Goal: Obtain resource: Download file/media

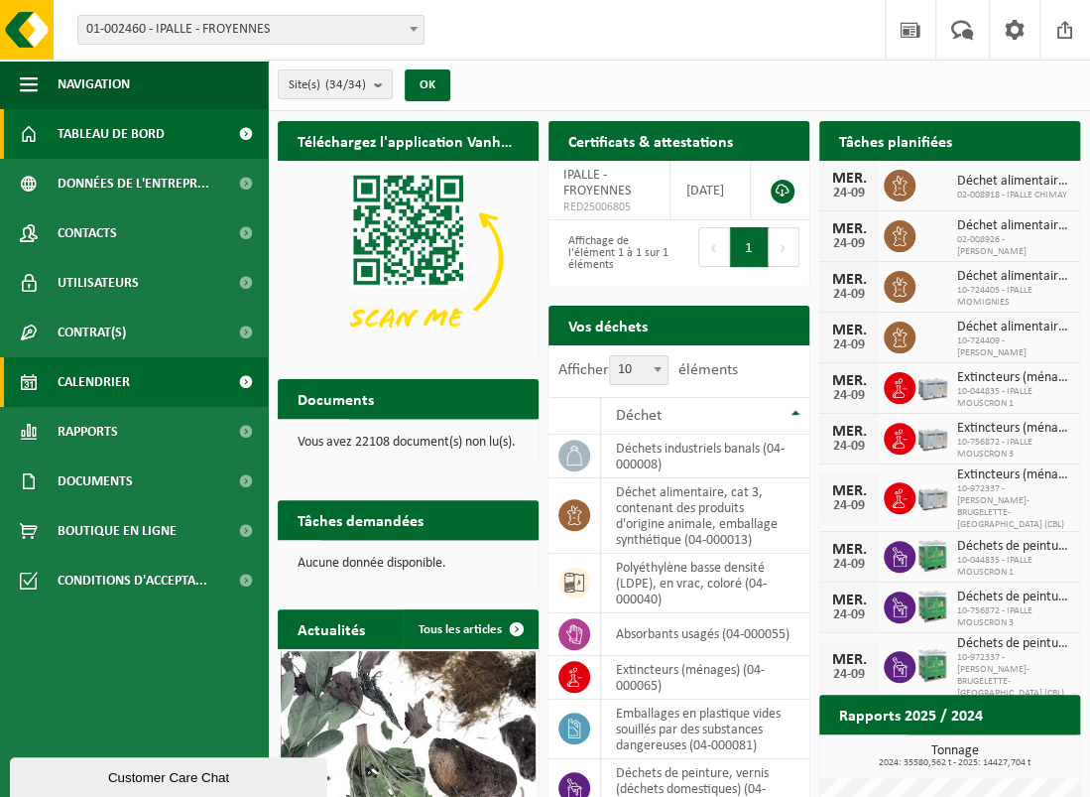
click at [94, 381] on span "Calendrier" at bounding box center [94, 382] width 72 height 50
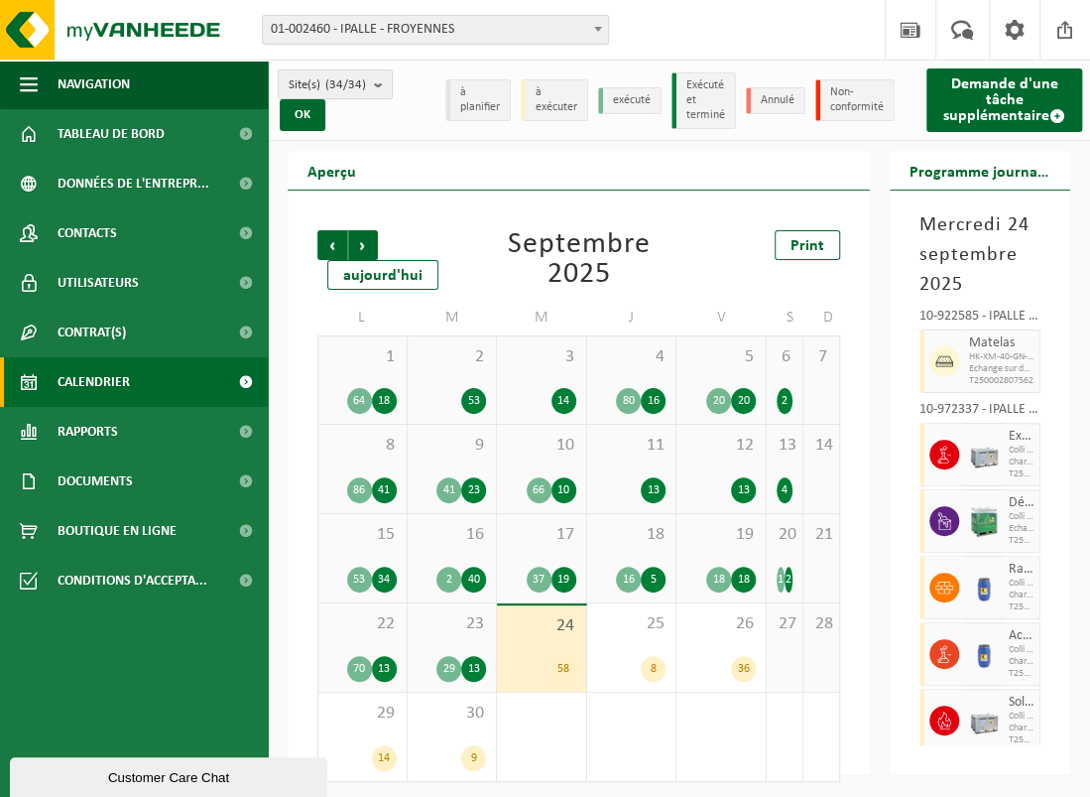
click at [852, 290] on div "Précédent Suivant aujourd'hui Septembre 2025 Print L M M J V S D 1 64 18 2 53 3…" at bounding box center [579, 482] width 582 height 584
click at [856, 497] on div "Précédent Suivant aujourd'hui Septembre 2025 Print L M M J V S D 1 64 18 2 53 3…" at bounding box center [579, 482] width 582 height 584
click at [470, 592] on div "40" at bounding box center [473, 579] width 25 height 26
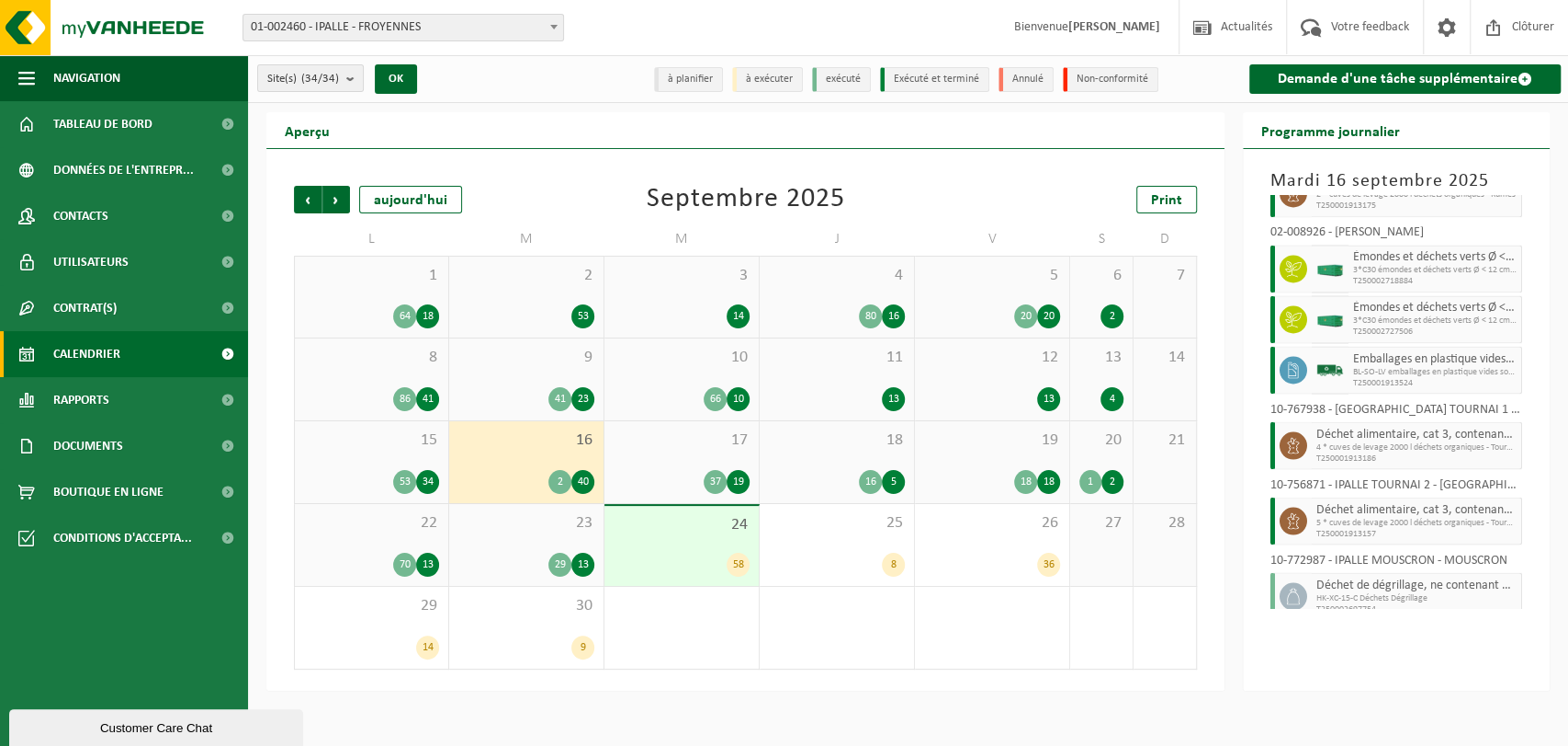
scroll to position [2247, 0]
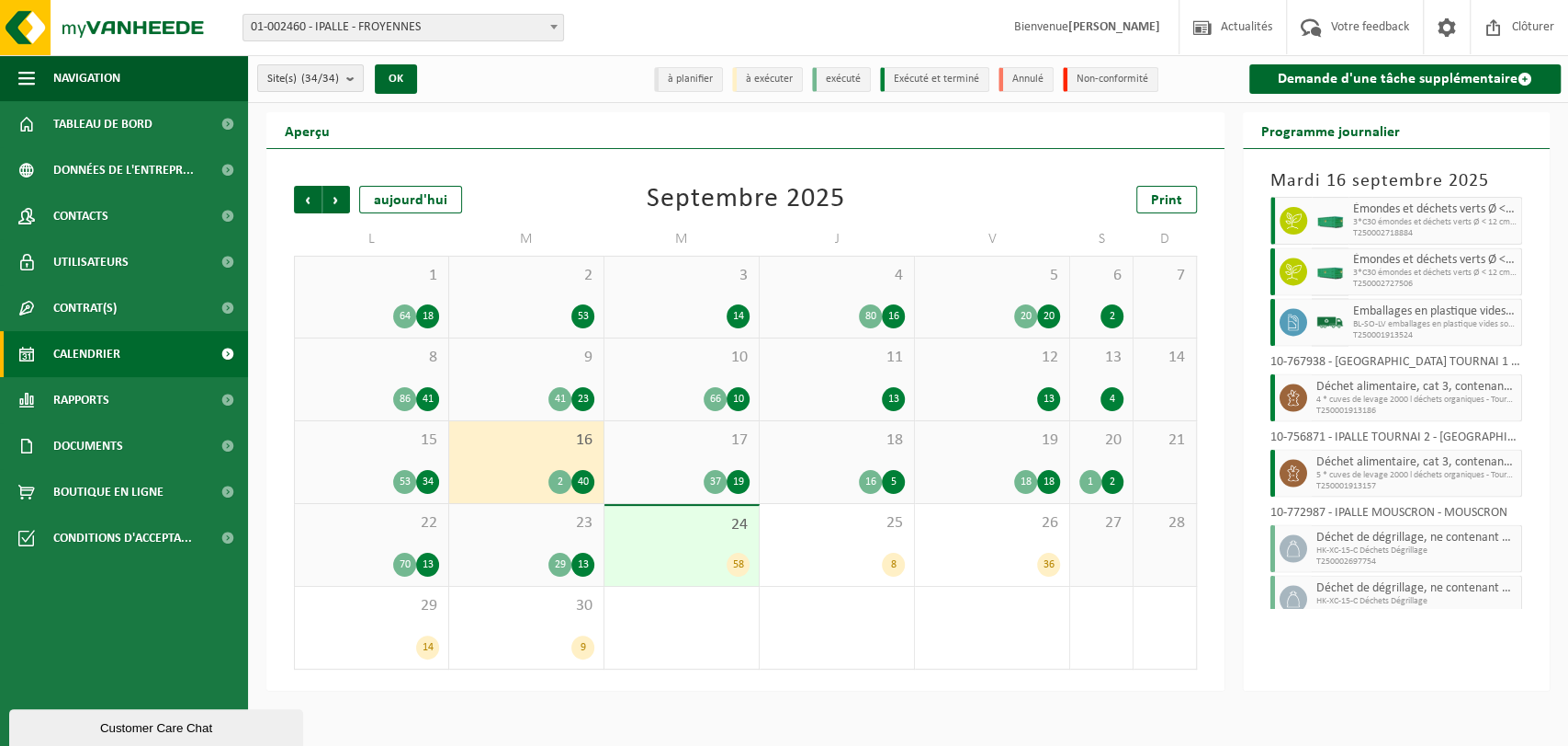
click at [1009, 329] on span "T250001913524" at bounding box center [1435, 335] width 164 height 11
click at [1009, 318] on span "BL-SO-LV emballages en plastique vides souillés par des subs" at bounding box center [1435, 323] width 164 height 11
click at [1009, 317] on icon at bounding box center [1294, 322] width 17 height 17
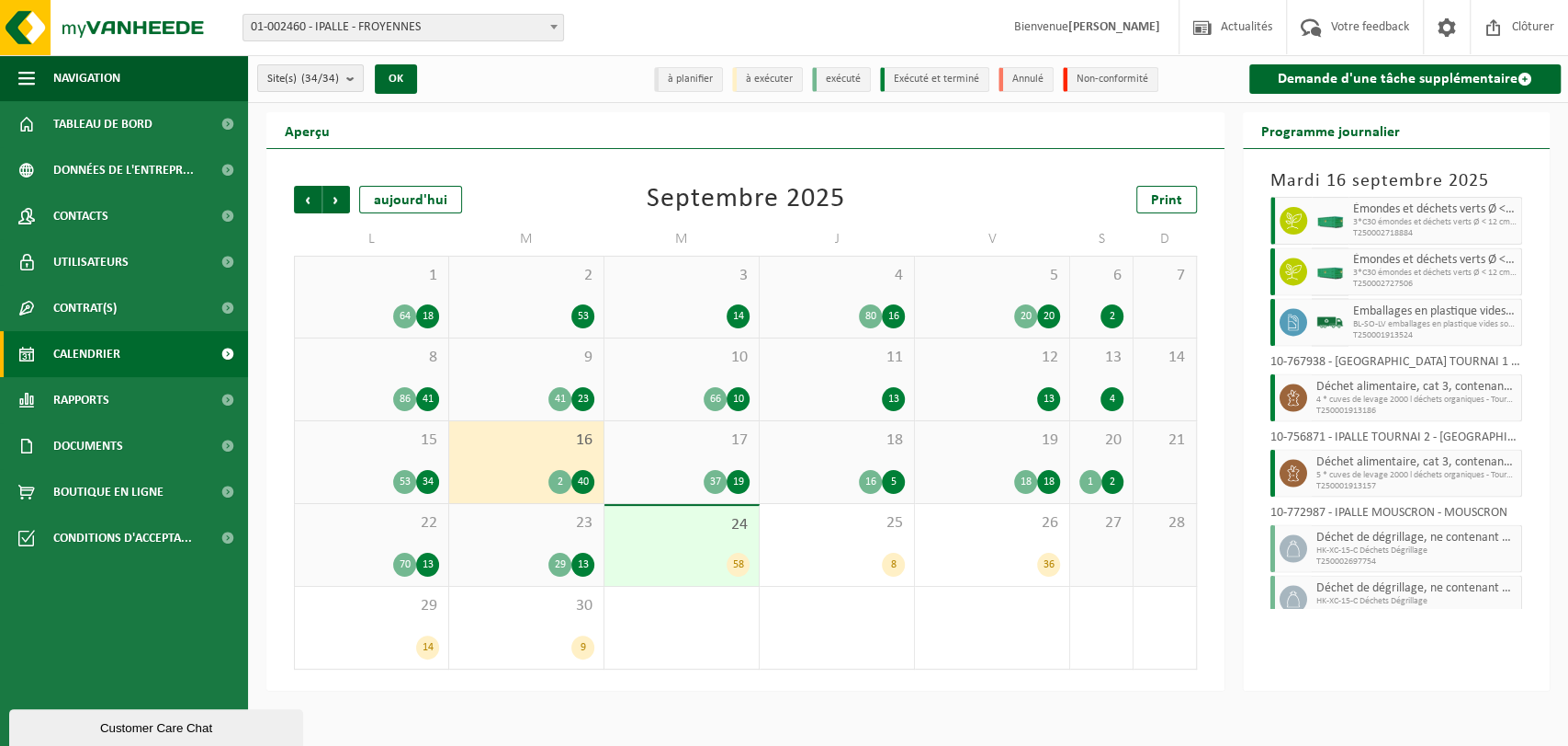
click at [1009, 318] on span "BL-SO-LV emballages en plastique vides souillés par des subs" at bounding box center [1435, 323] width 164 height 11
click at [1009, 303] on span "Emballages en plastique vides souillés par des substances dangereuses" at bounding box center [1435, 310] width 164 height 15
click at [79, 438] on span "Documents" at bounding box center [88, 446] width 69 height 46
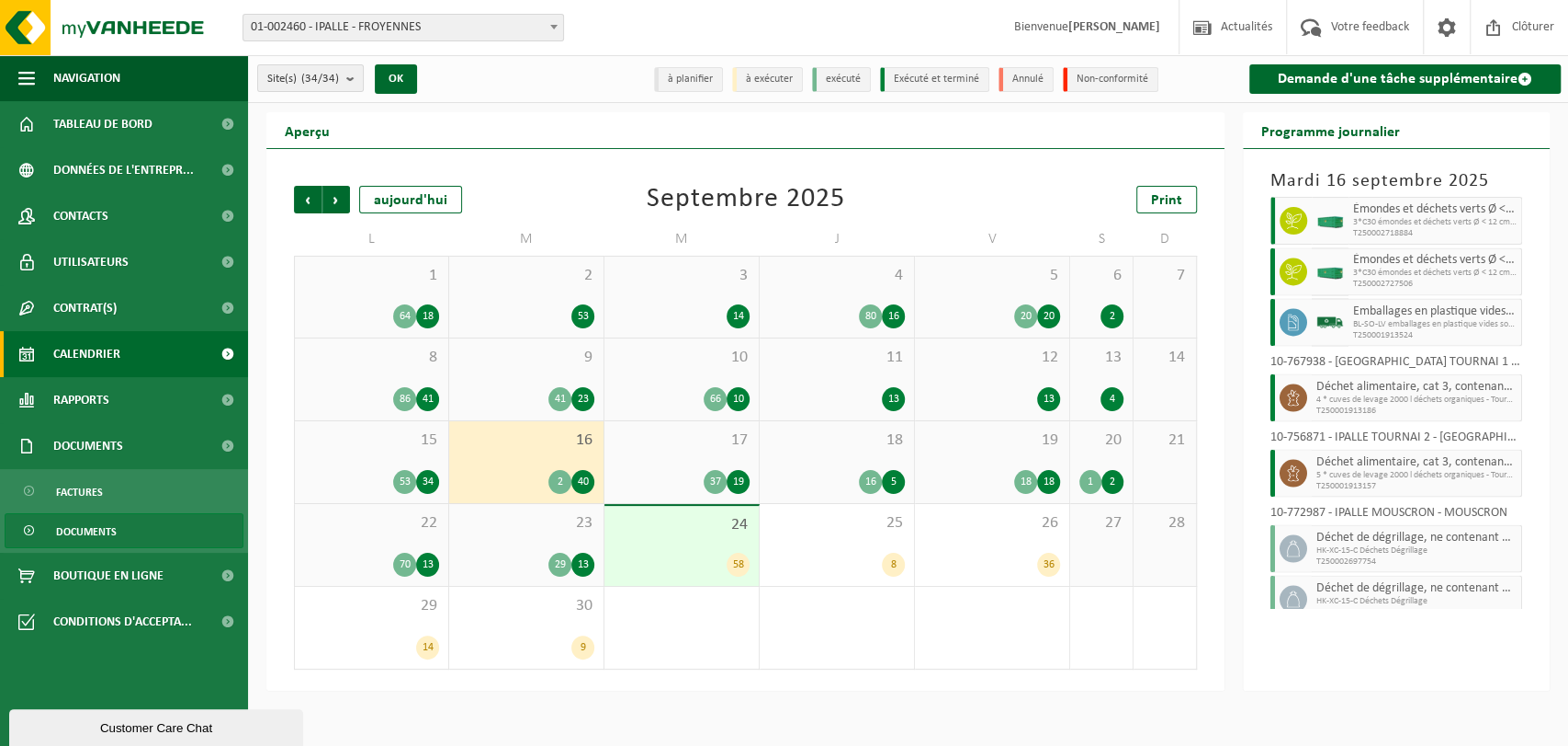
click at [101, 527] on span "Documents" at bounding box center [86, 532] width 60 height 35
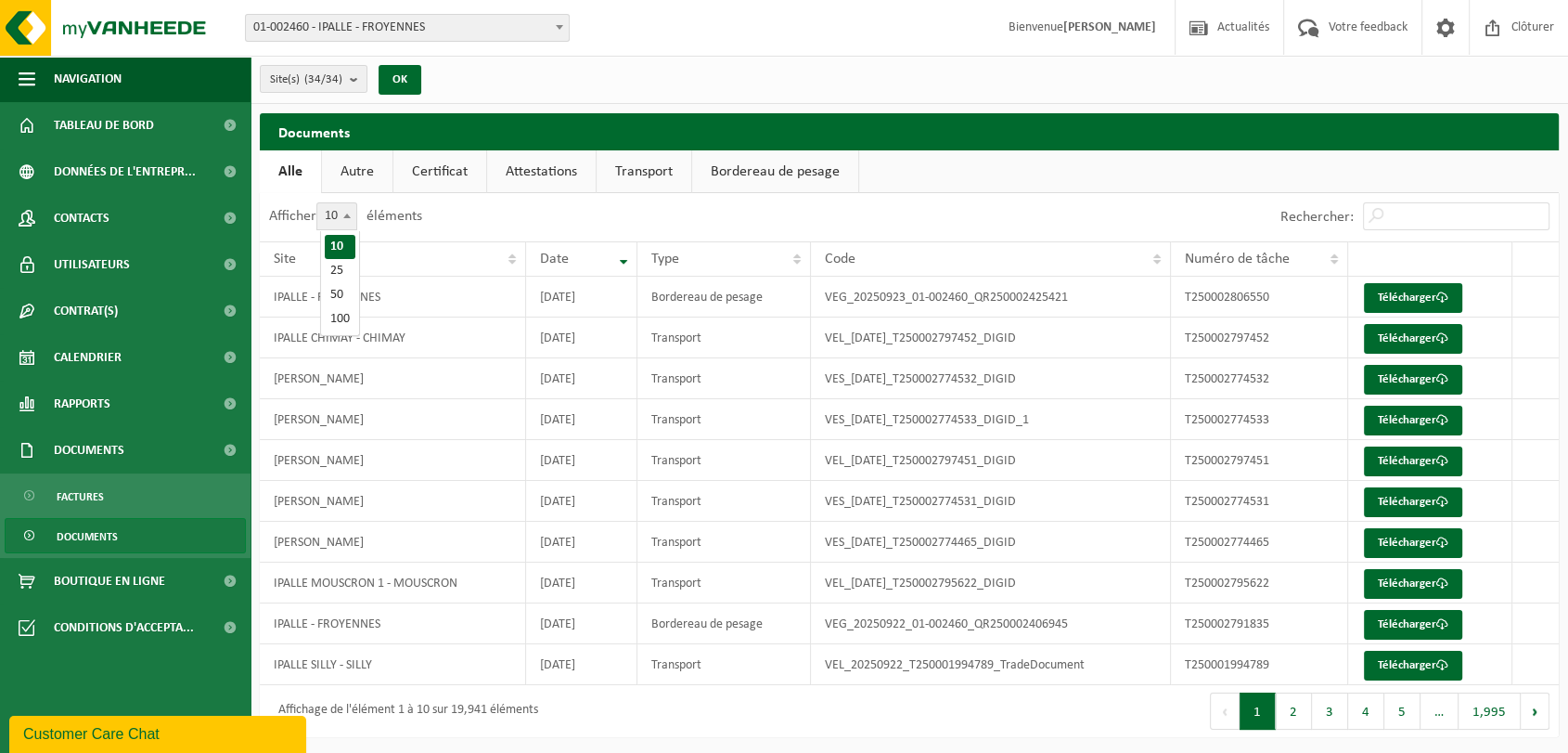
click at [349, 212] on span at bounding box center [347, 215] width 19 height 24
click at [349, 203] on select "10 25 50 100" at bounding box center [349, 202] width 56 height 1
click at [349, 212] on span at bounding box center [347, 215] width 19 height 24
click at [349, 203] on select "10 25 50 100" at bounding box center [349, 202] width 56 height 1
click at [347, 81] on button "Site(s) (34/34)" at bounding box center [313, 79] width 108 height 28
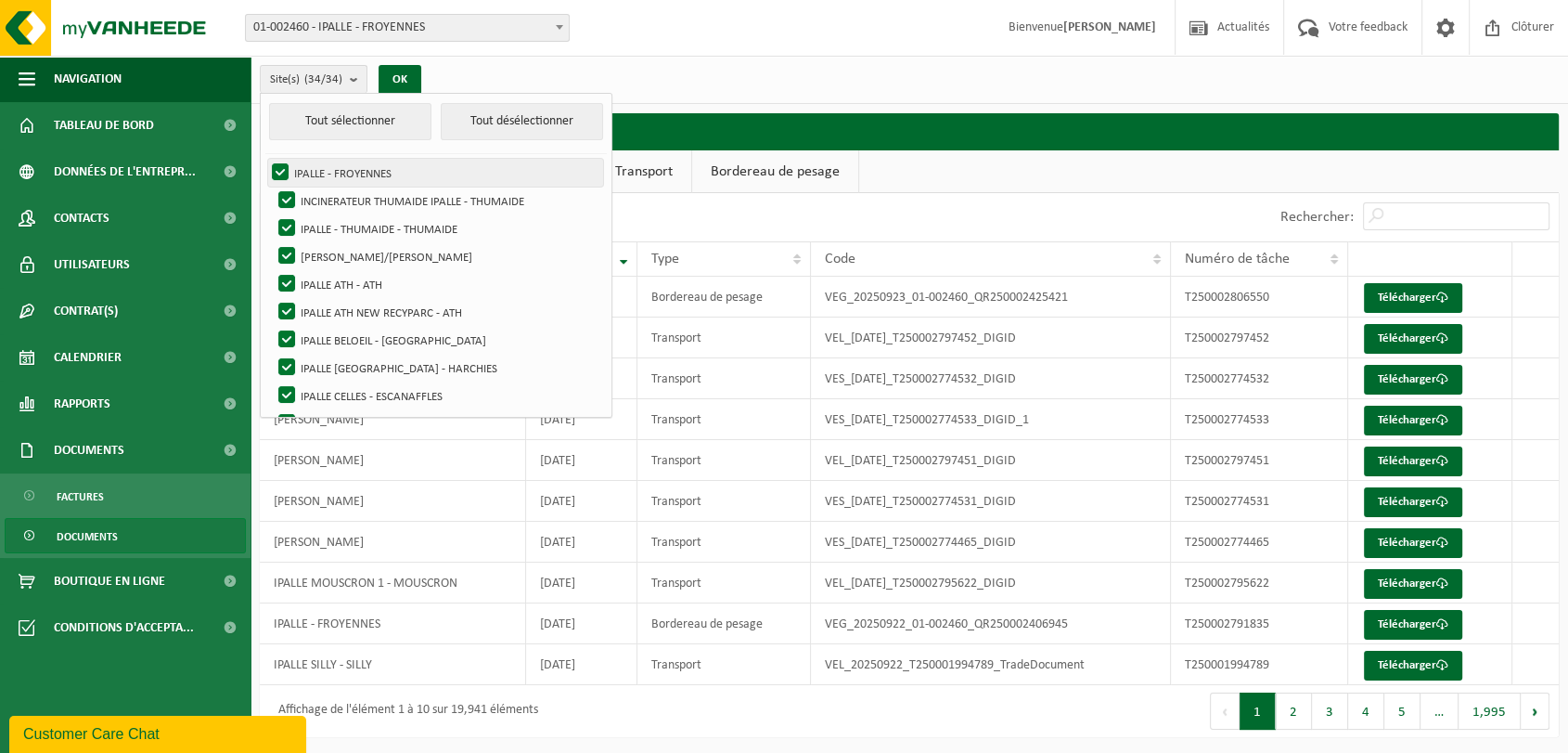
click at [275, 170] on label "IPALLE - FROYENNES" at bounding box center [436, 173] width 335 height 28
click at [266, 159] on input "IPALLE - FROYENNES" at bounding box center [265, 158] width 1 height 1
click at [276, 172] on label "IPALLE - FROYENNES" at bounding box center [436, 173] width 335 height 28
click at [266, 159] on input "IPALLE - FROYENNES" at bounding box center [265, 158] width 1 height 1
click at [446, 125] on button "Tout désélectionner" at bounding box center [522, 122] width 163 height 37
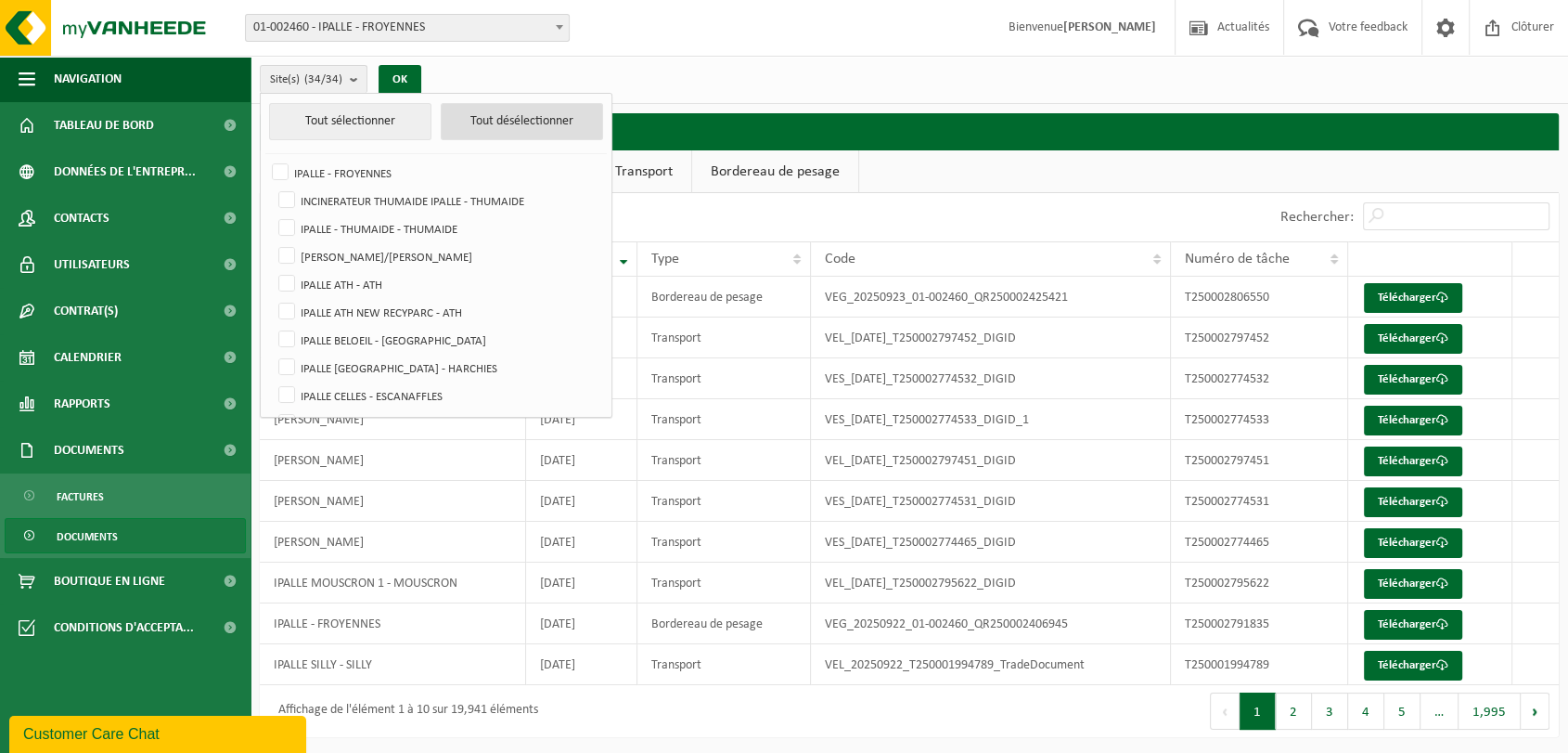
checkbox input "false"
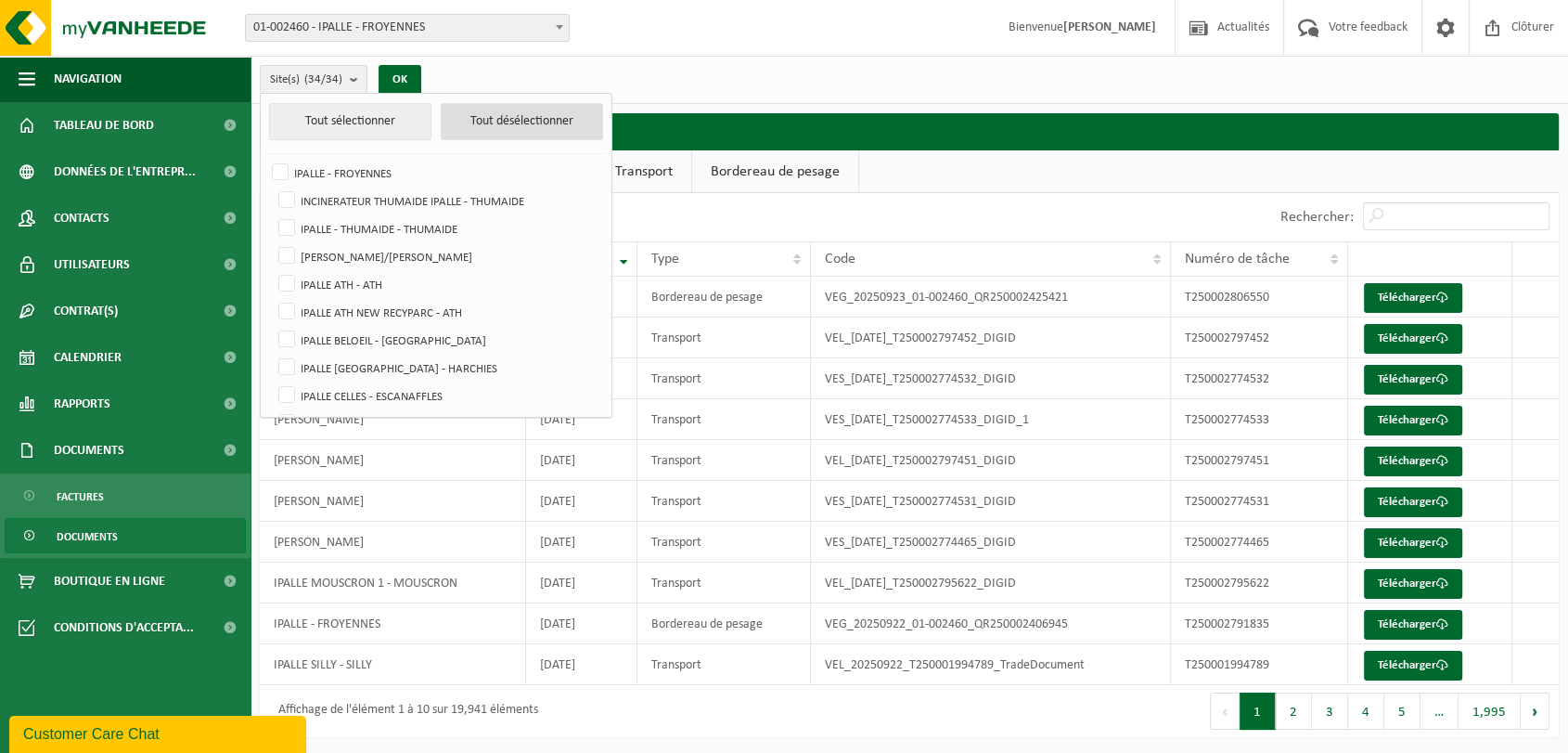
checkbox input "false"
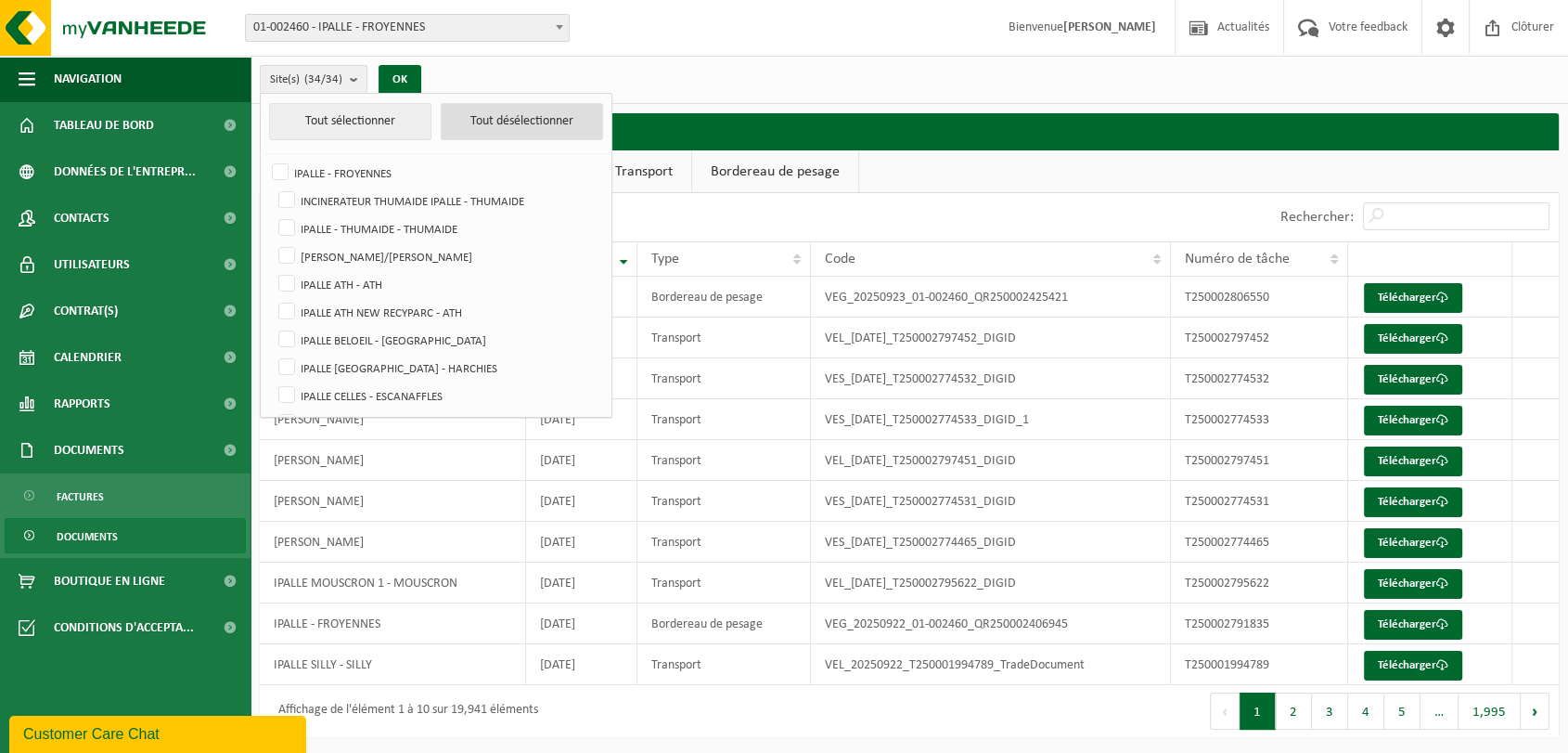
checkbox input "false"
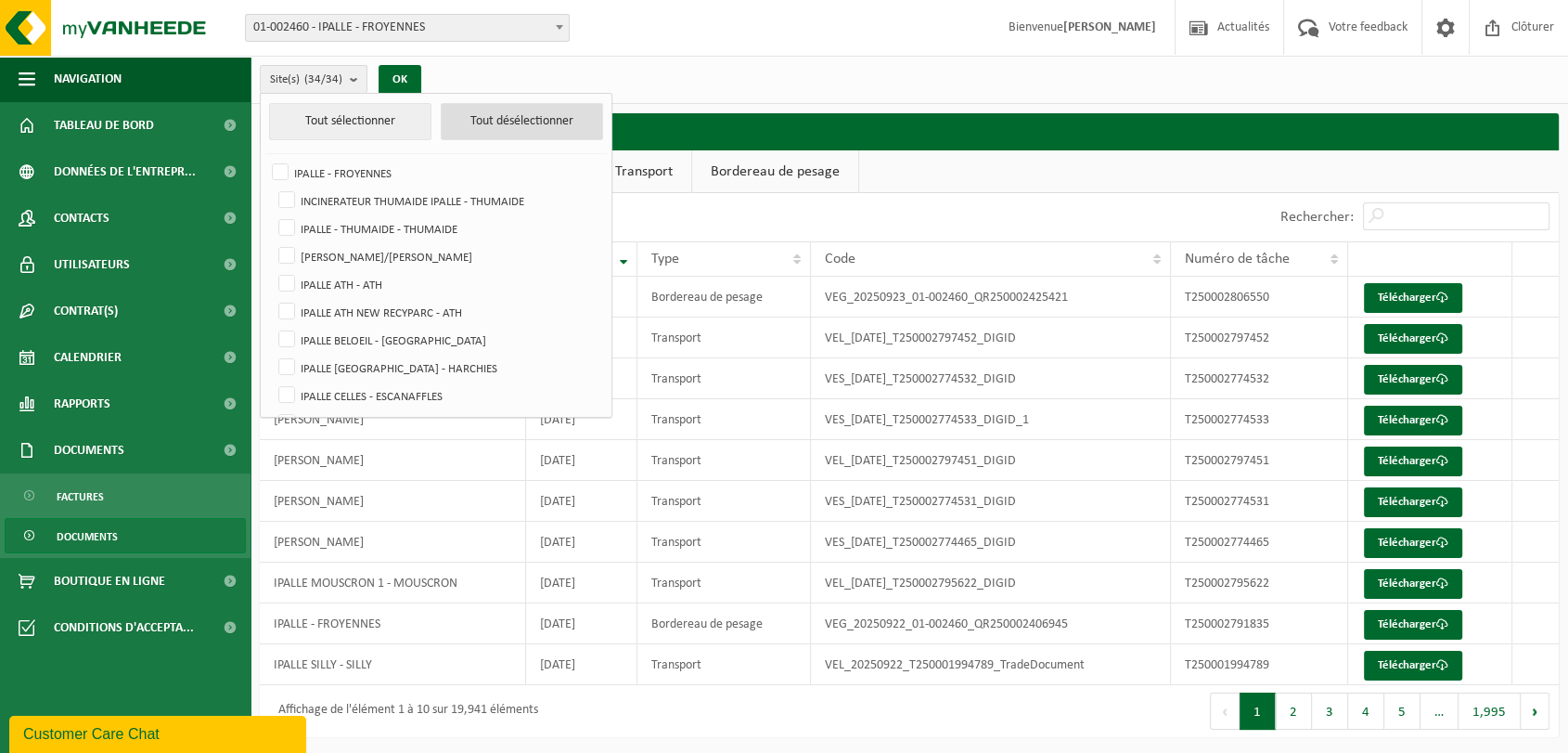
checkbox input "false"
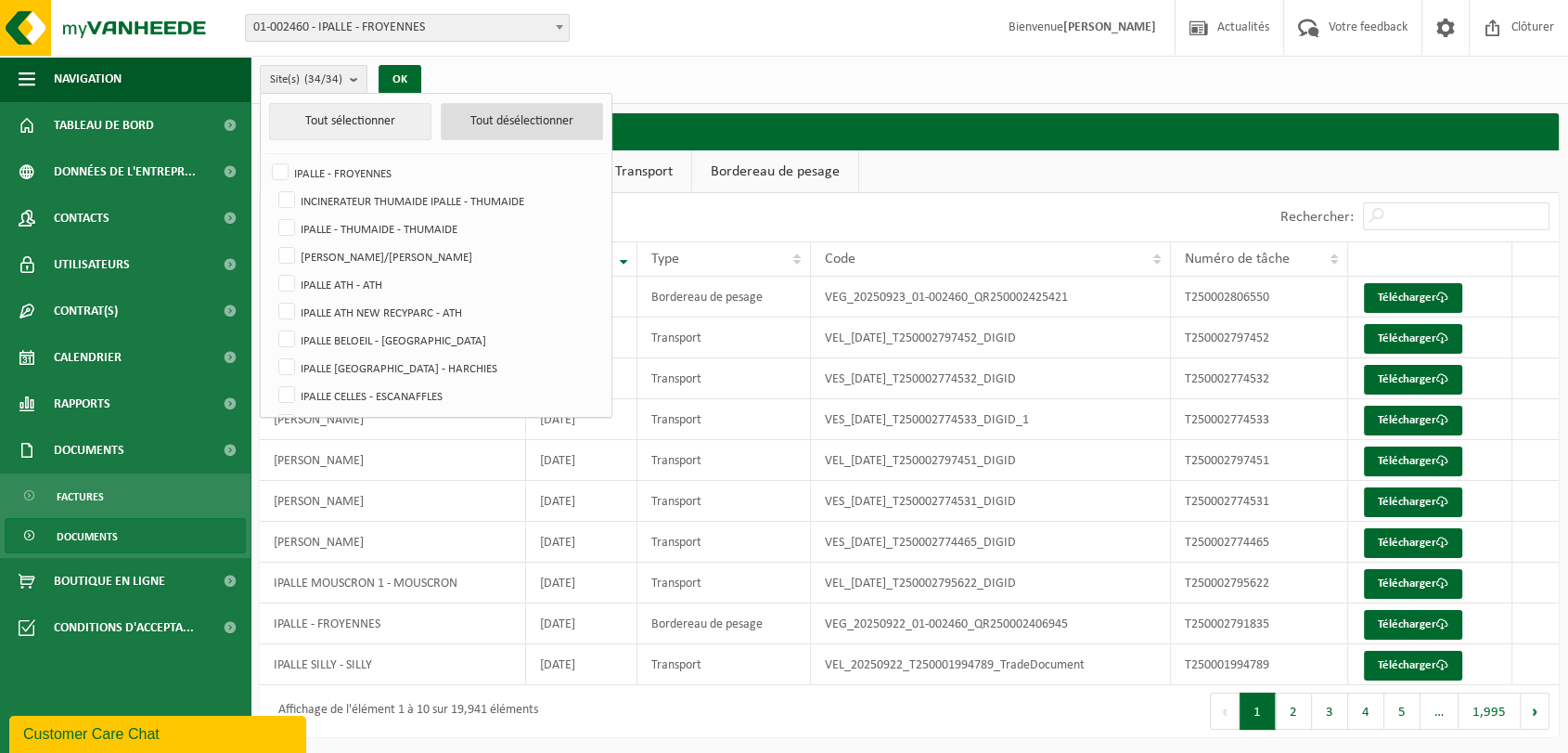
checkbox input "false"
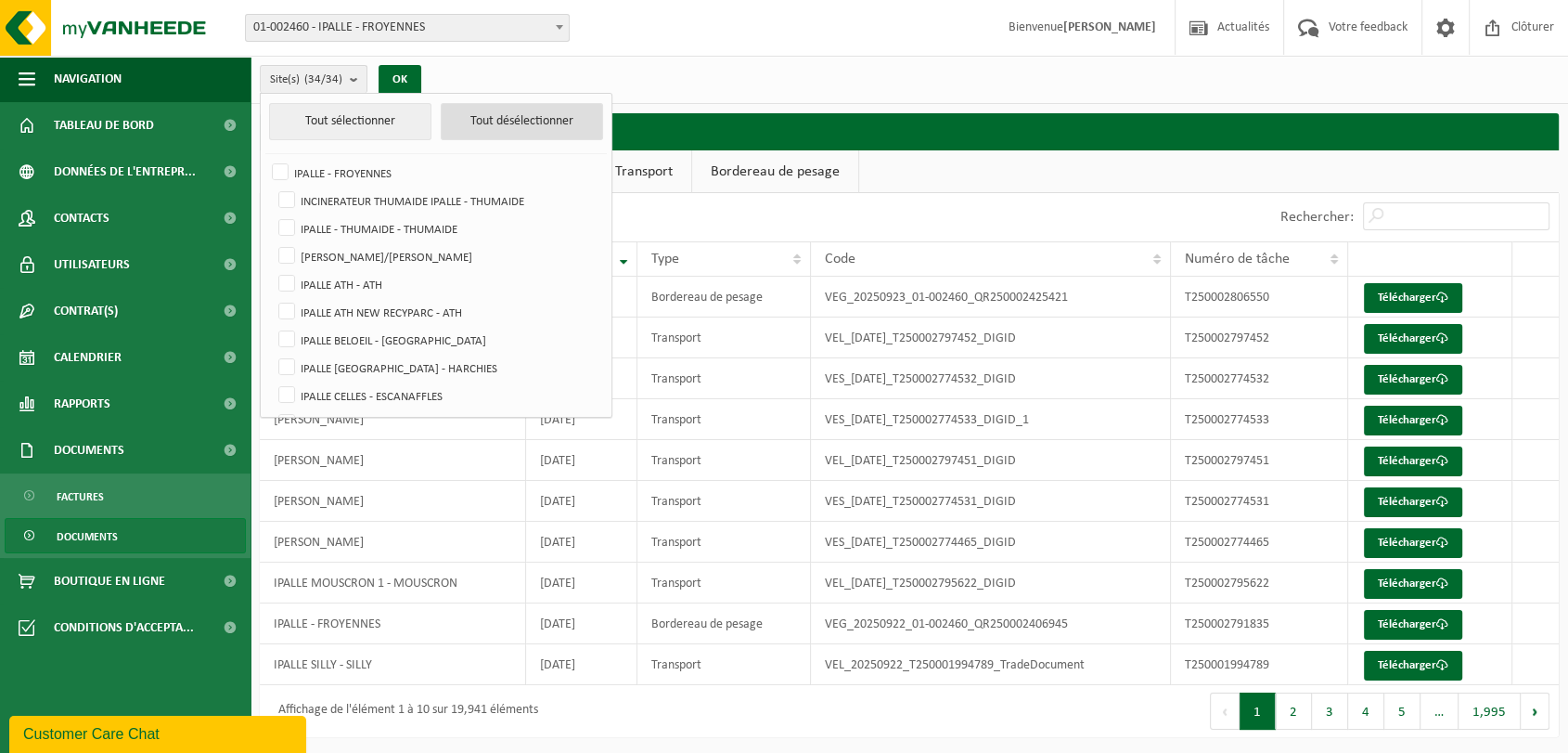
checkbox input "false"
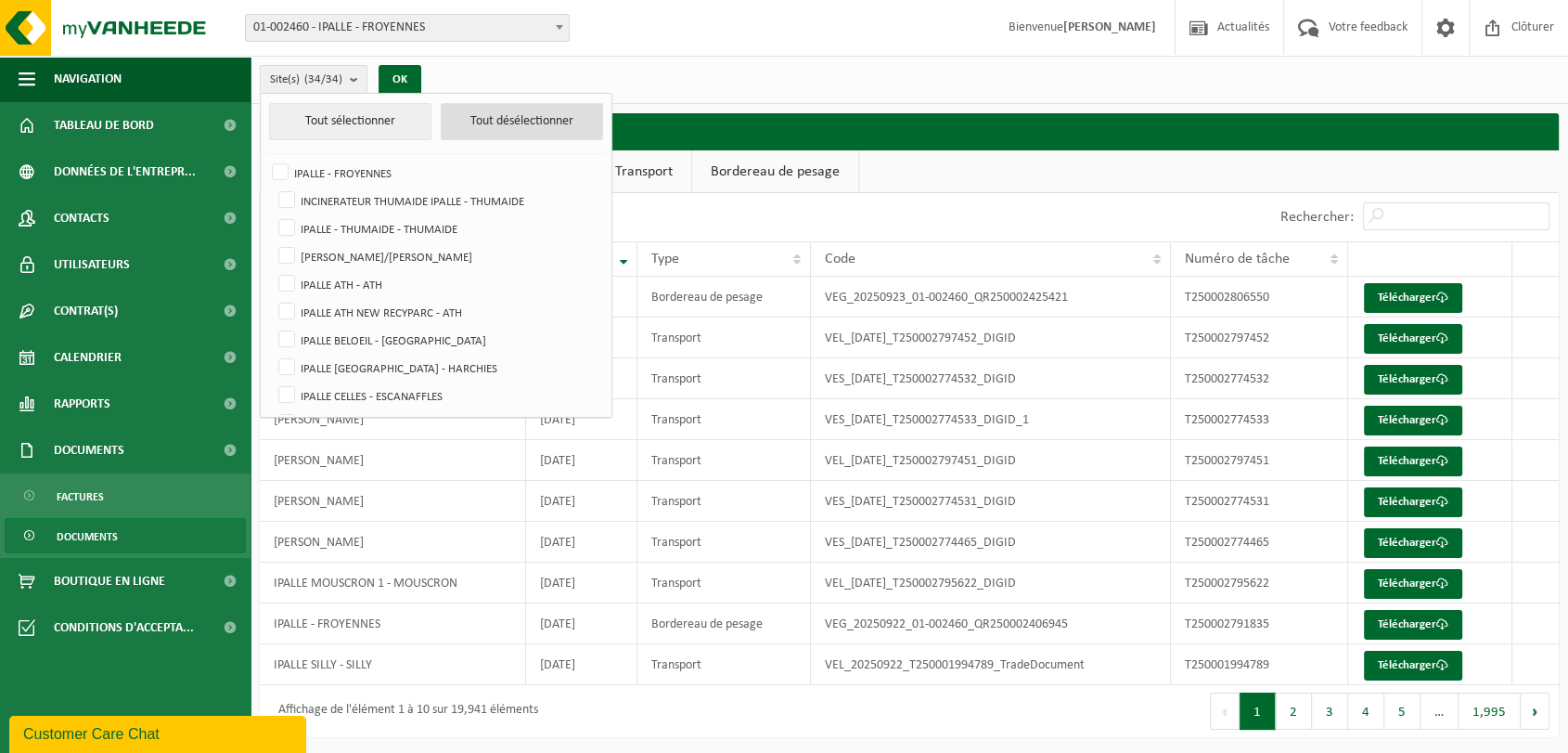
checkbox input "false"
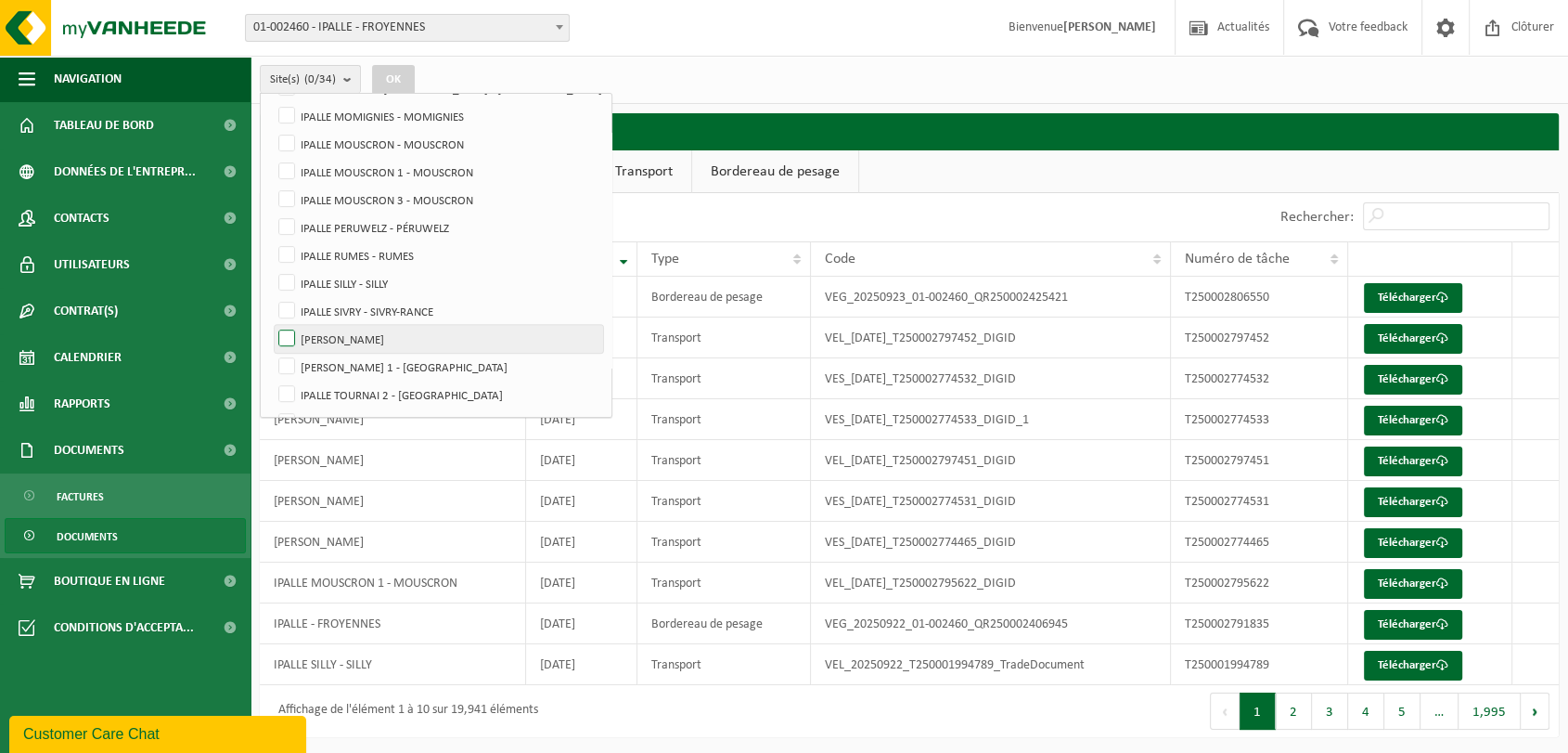
scroll to position [695, 0]
click at [289, 285] on label "IPALLE SIVRY - SIVRY-RANCE" at bounding box center [439, 285] width 328 height 28
click at [272, 271] on input "IPALLE SIVRY - SIVRY-RANCE" at bounding box center [271, 270] width 1 height 1
checkbox input "true"
click at [397, 78] on button "OK" at bounding box center [394, 80] width 43 height 30
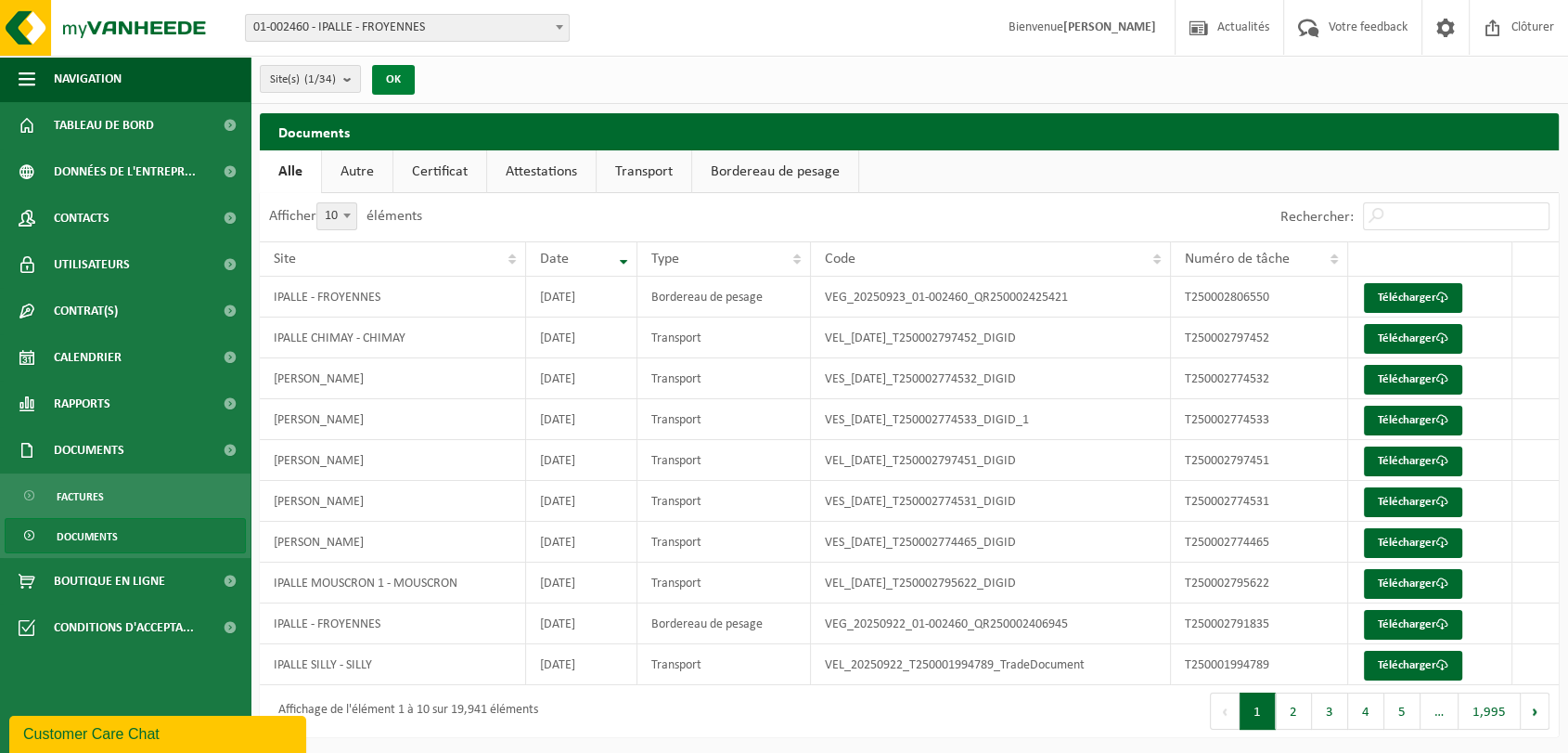
click at [399, 80] on button "OK" at bounding box center [394, 80] width 43 height 30
click at [1303, 717] on button "2" at bounding box center [1293, 711] width 36 height 37
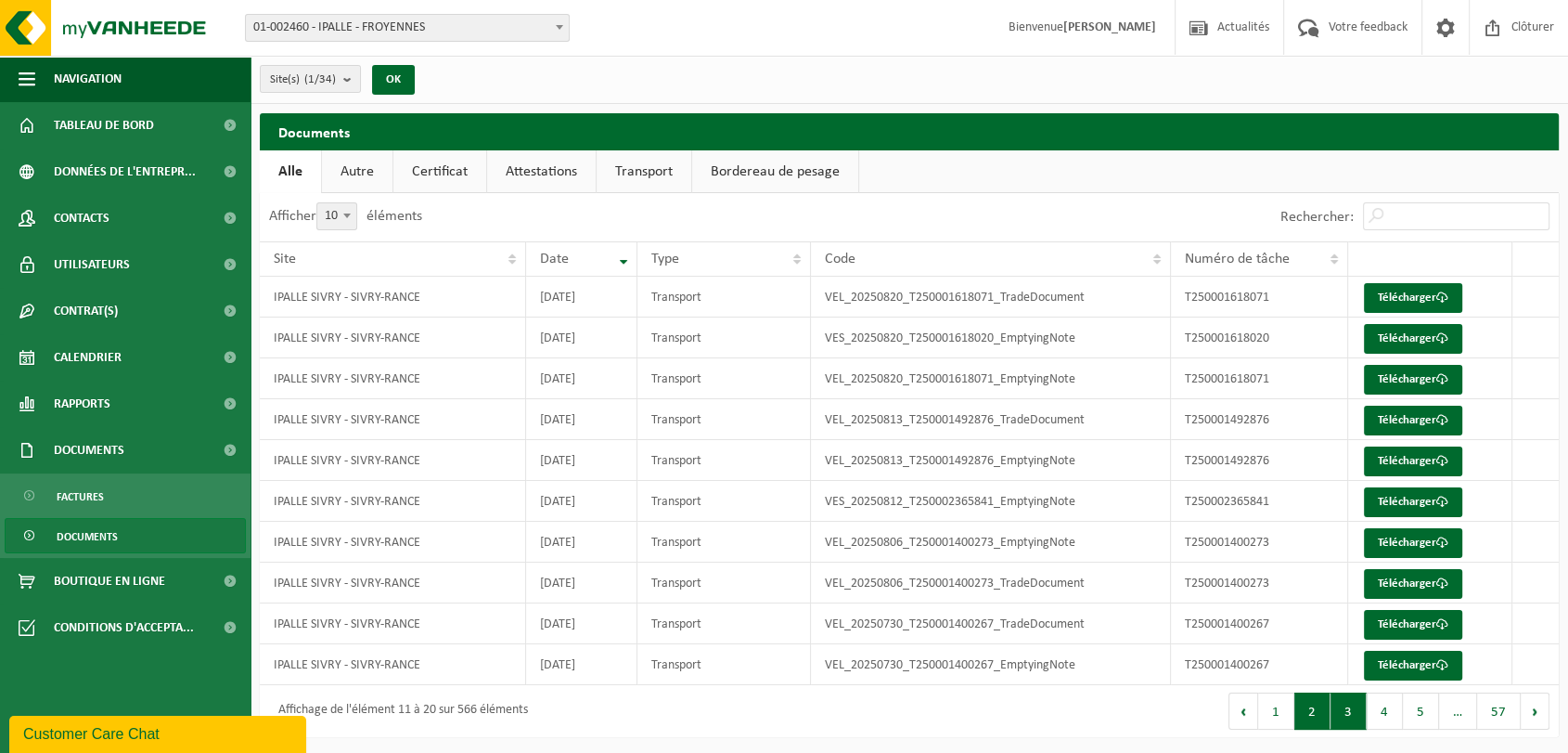
click at [1333, 706] on button "3" at bounding box center [1348, 711] width 36 height 37
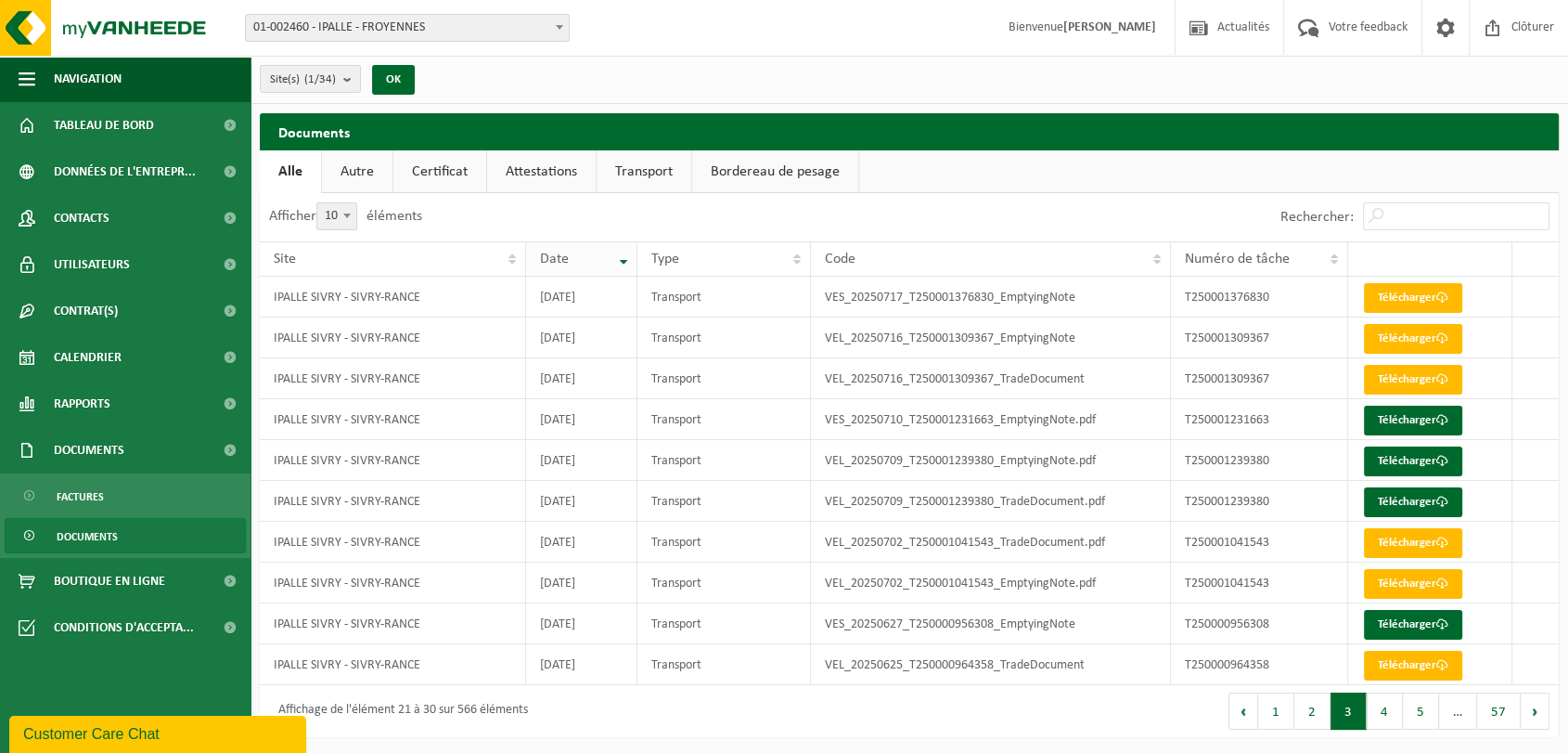
click at [616, 262] on th "Date" at bounding box center [582, 259] width 111 height 36
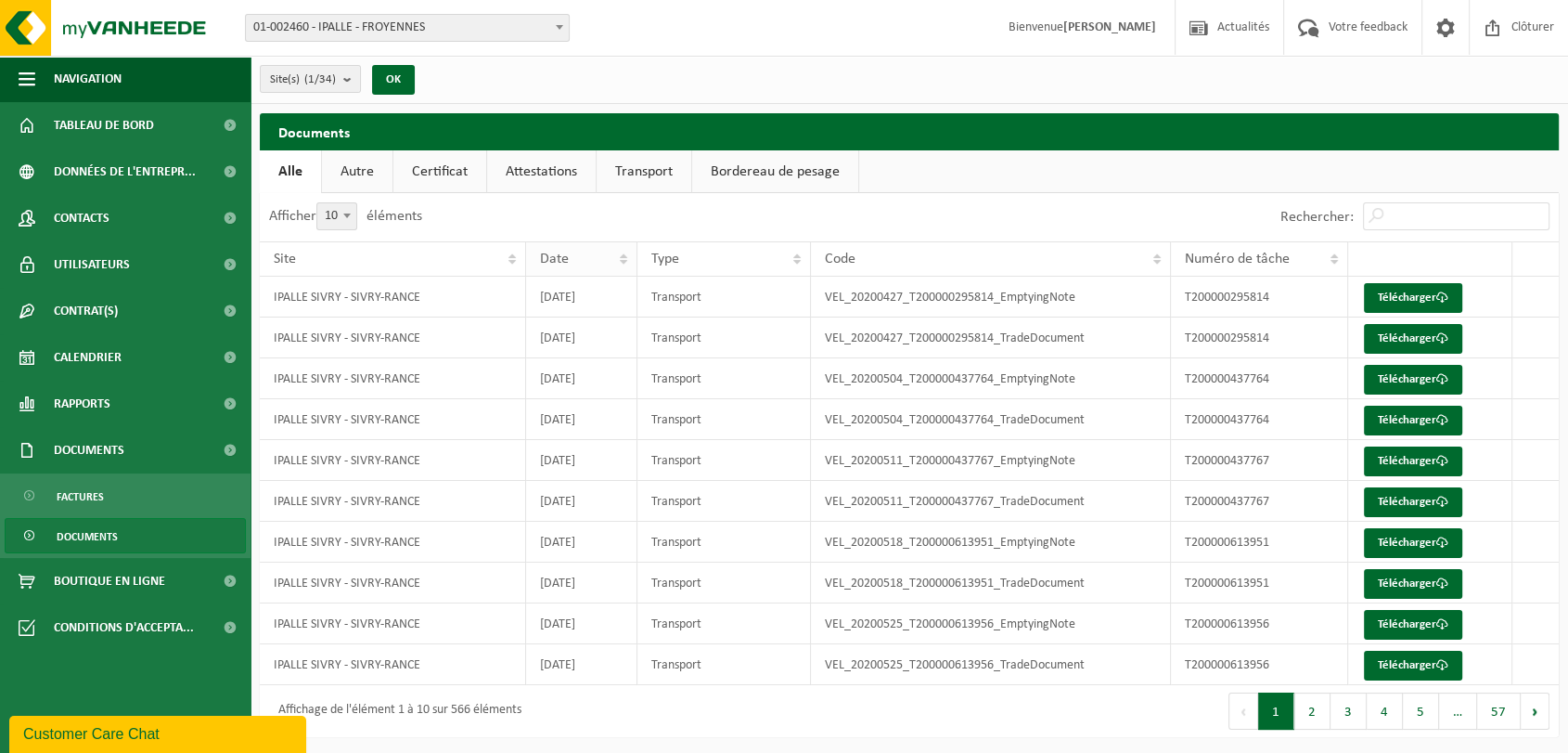
click at [628, 262] on th "Date" at bounding box center [582, 259] width 111 height 36
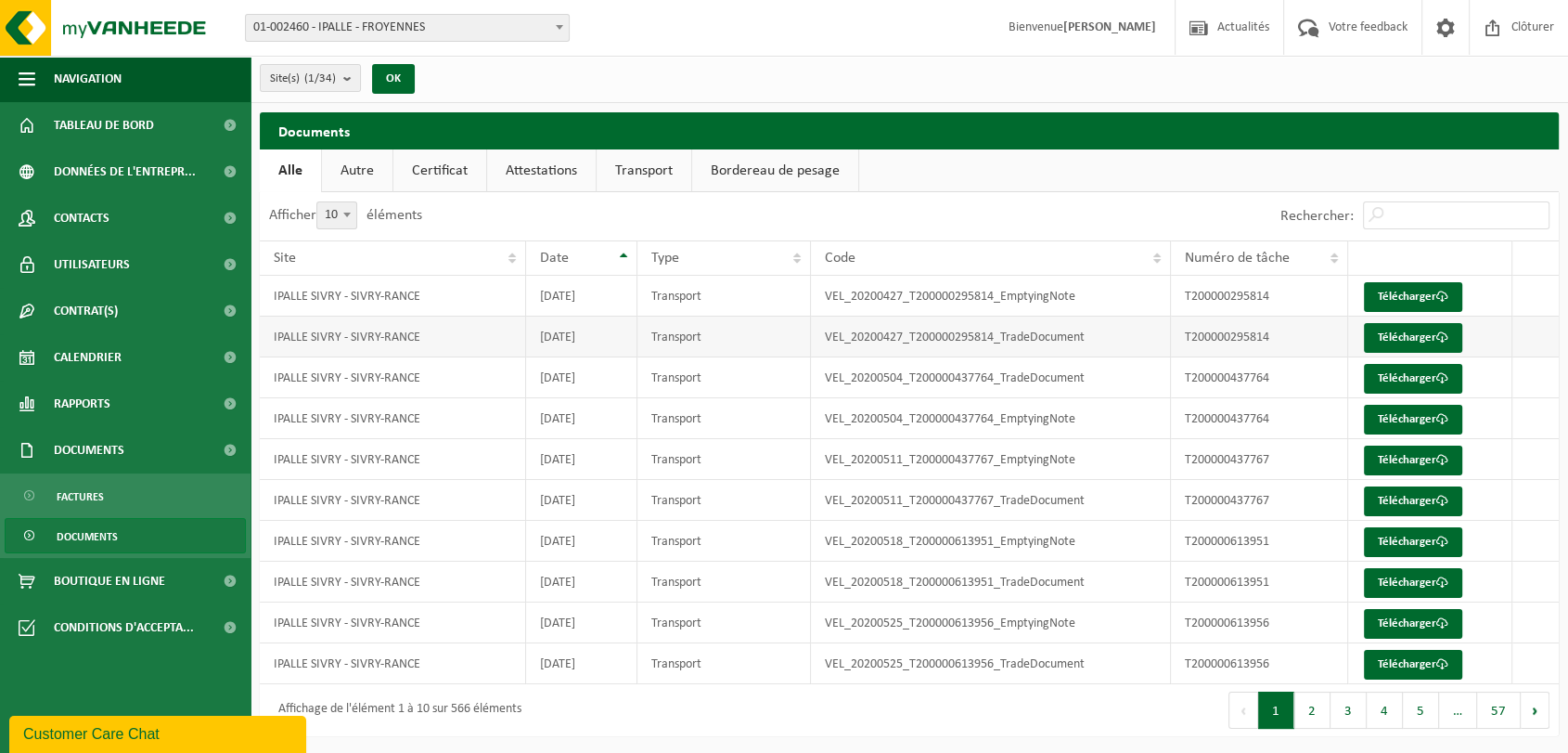
scroll to position [0, 0]
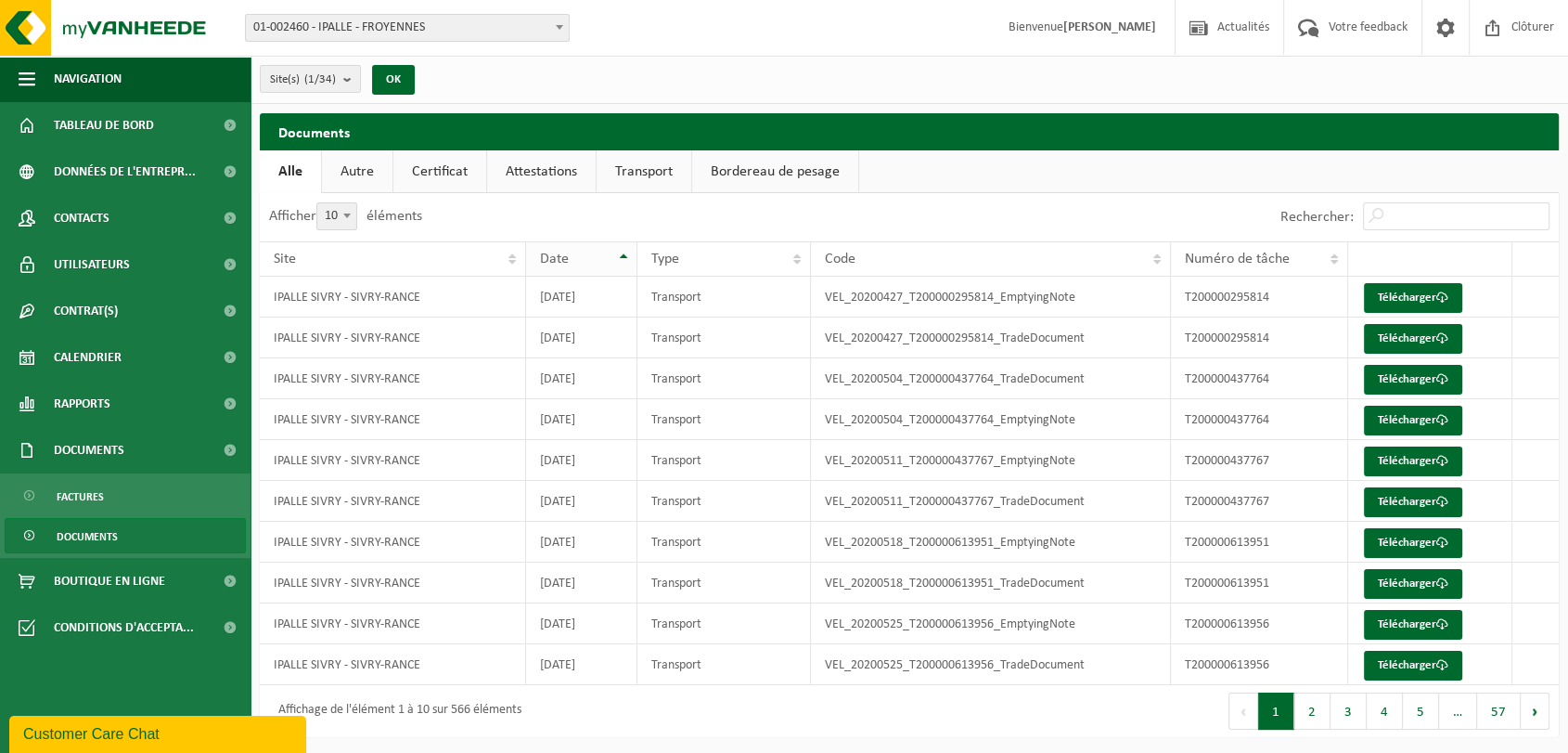
click at [620, 261] on th "Date" at bounding box center [582, 259] width 111 height 36
click at [1417, 387] on link "Télécharger" at bounding box center [1412, 380] width 98 height 30
click at [1500, 283] on td "Télécharger" at bounding box center [1430, 297] width 165 height 41
click at [1417, 378] on link "Télécharger" at bounding box center [1412, 380] width 98 height 30
click at [1410, 335] on link "Télécharger" at bounding box center [1412, 339] width 98 height 30
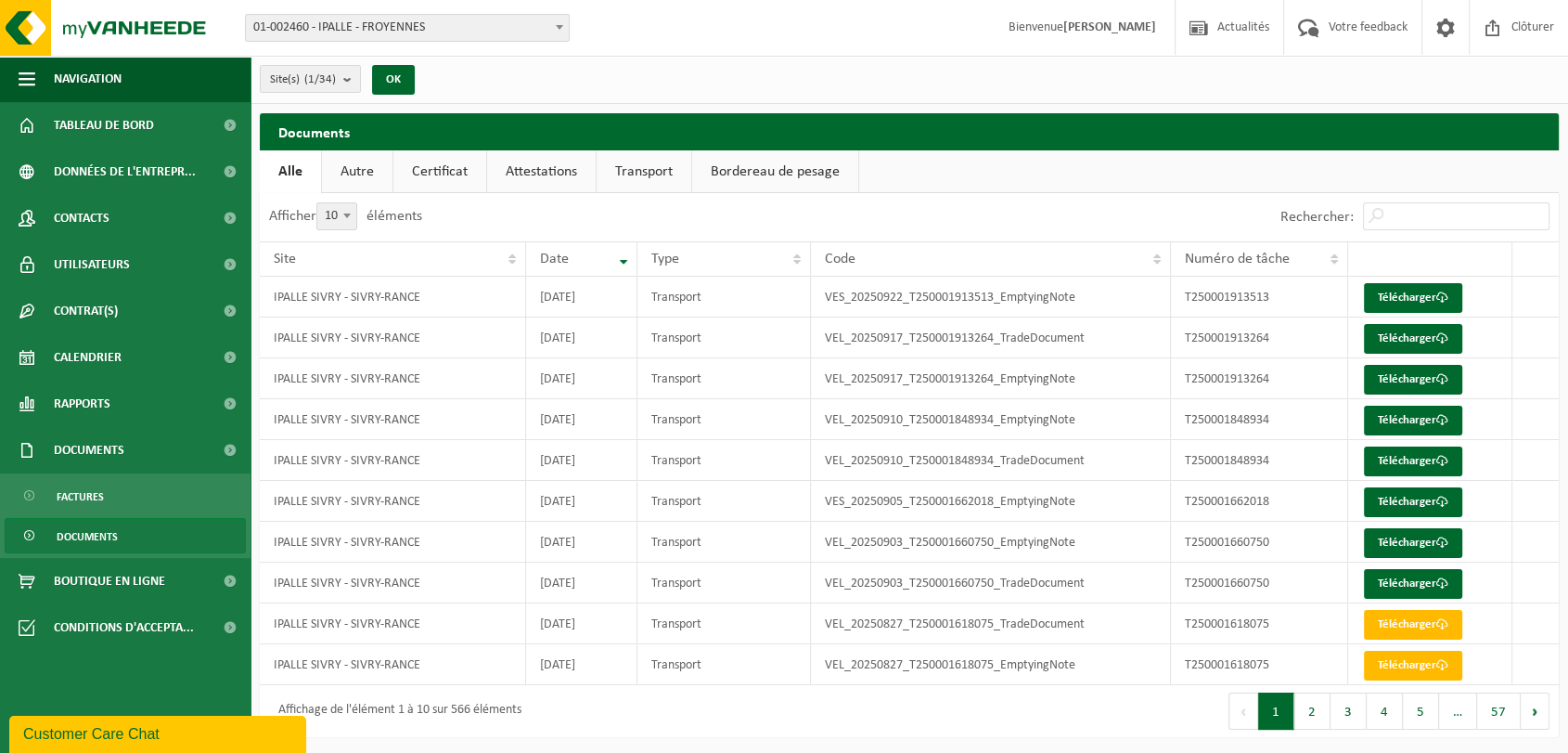
click at [1338, 716] on button "3" at bounding box center [1348, 711] width 36 height 37
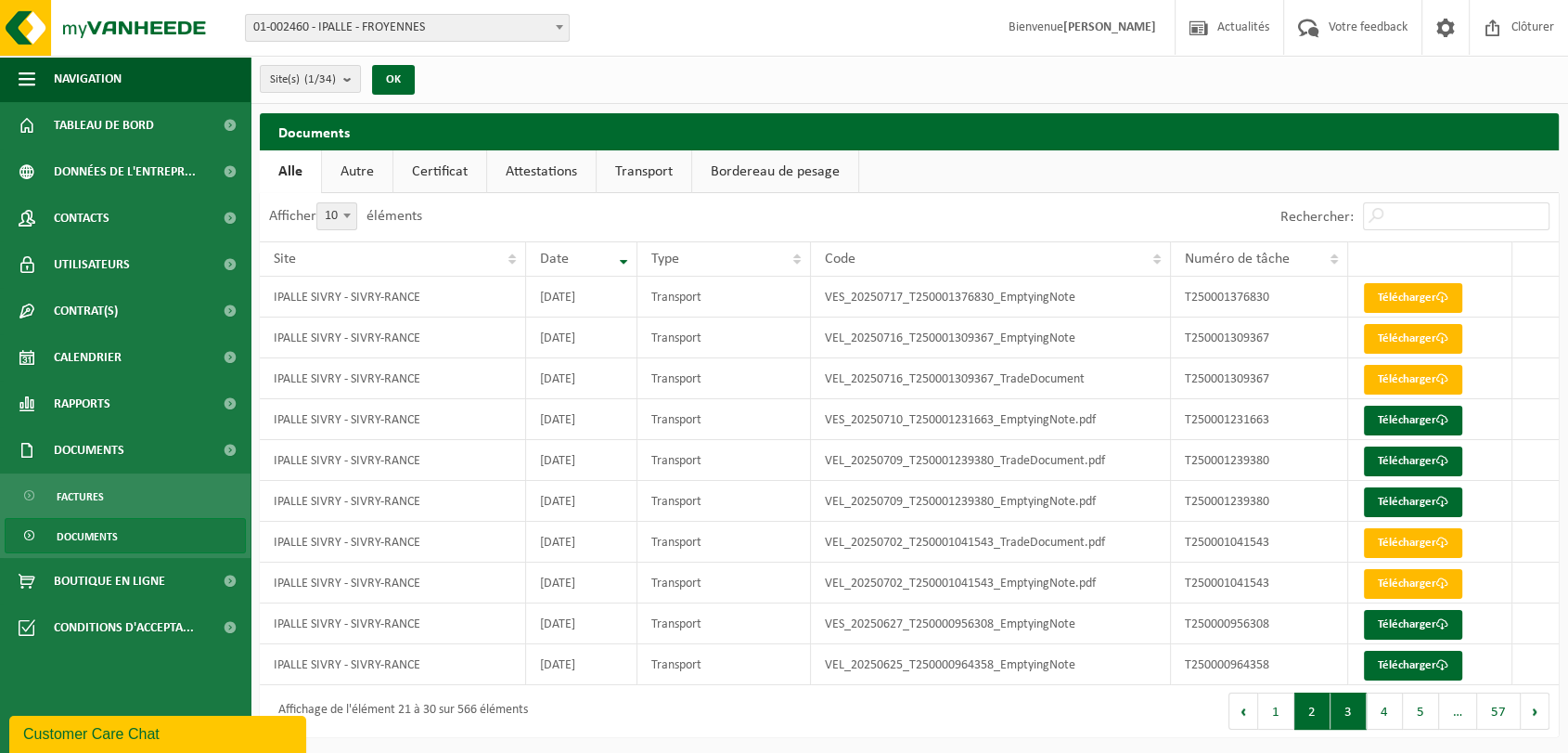
click at [1309, 714] on button "2" at bounding box center [1312, 711] width 36 height 37
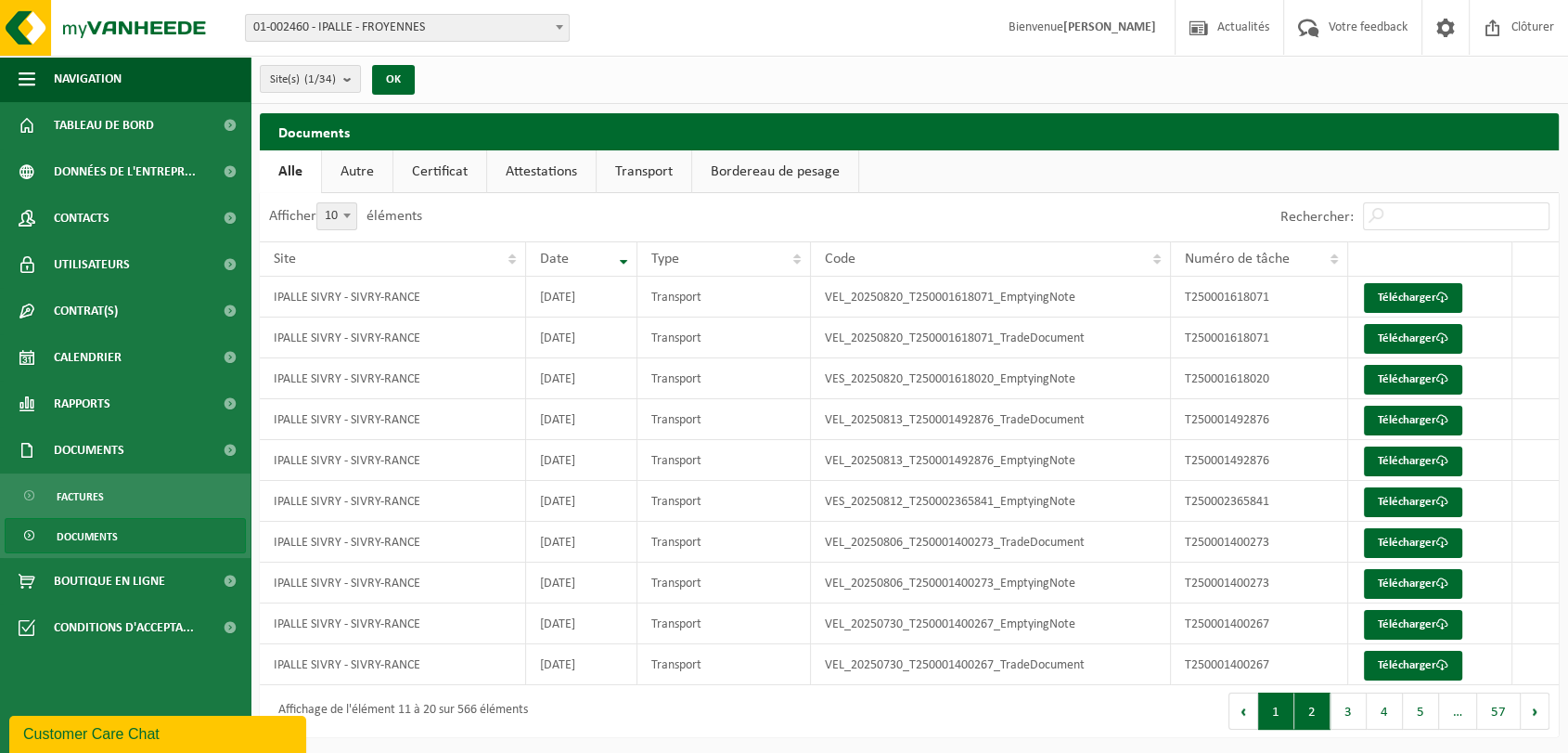
click at [1289, 715] on button "1" at bounding box center [1275, 711] width 36 height 37
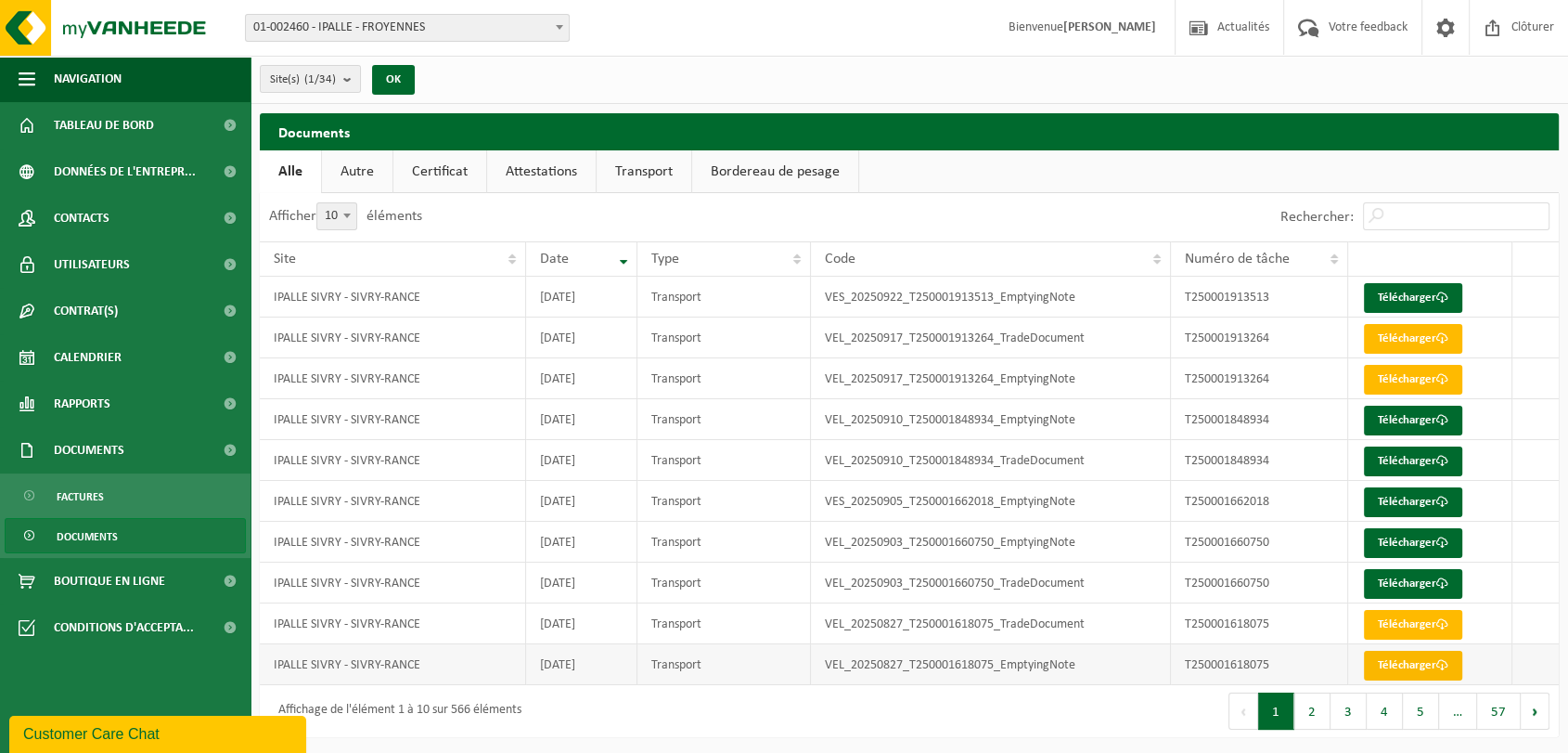
click at [1395, 667] on link "Télécharger" at bounding box center [1412, 665] width 98 height 30
click at [1403, 615] on link "Télécharger" at bounding box center [1412, 625] width 98 height 30
click at [107, 456] on span "Documents" at bounding box center [89, 450] width 70 height 47
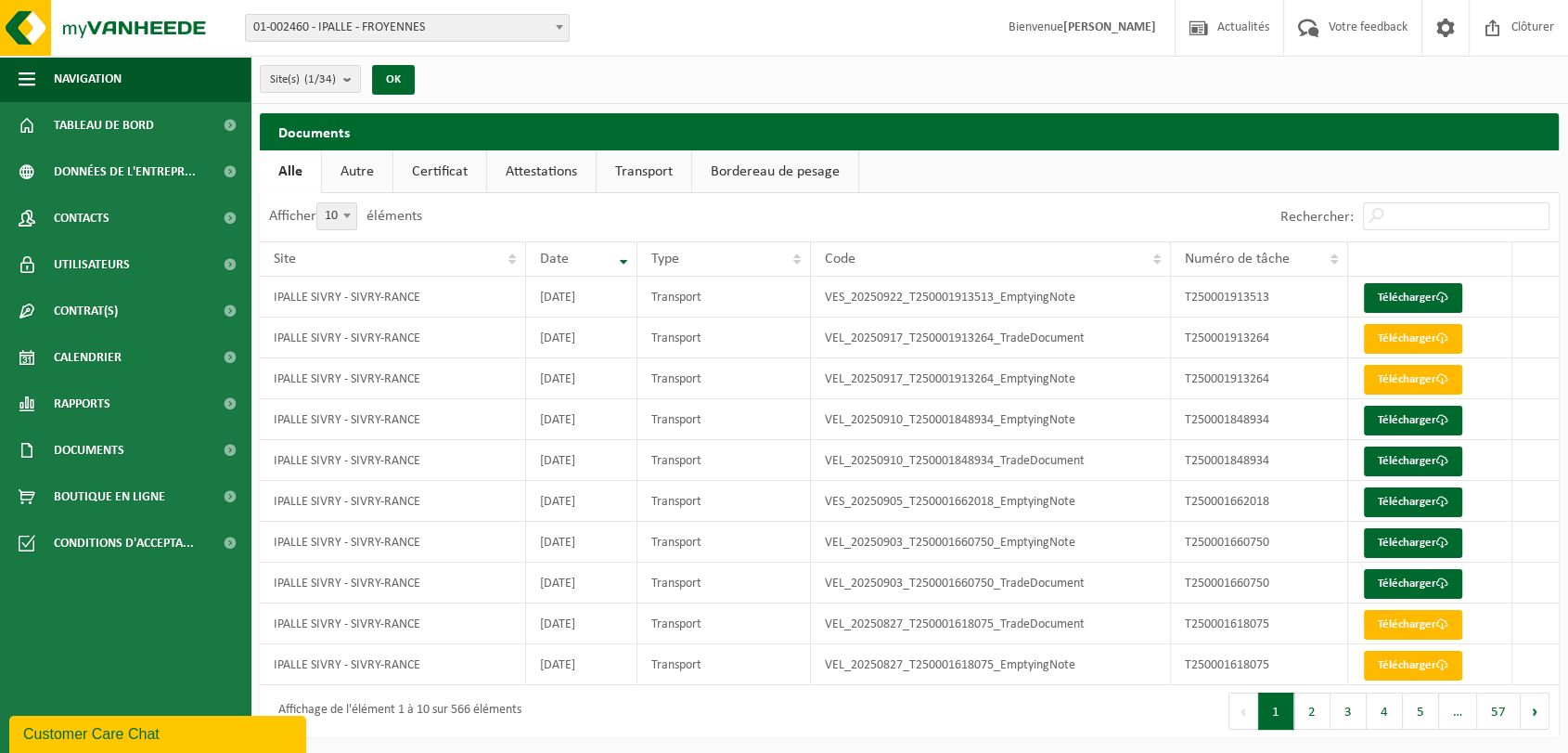
click at [354, 178] on link "Autre" at bounding box center [356, 172] width 70 height 43
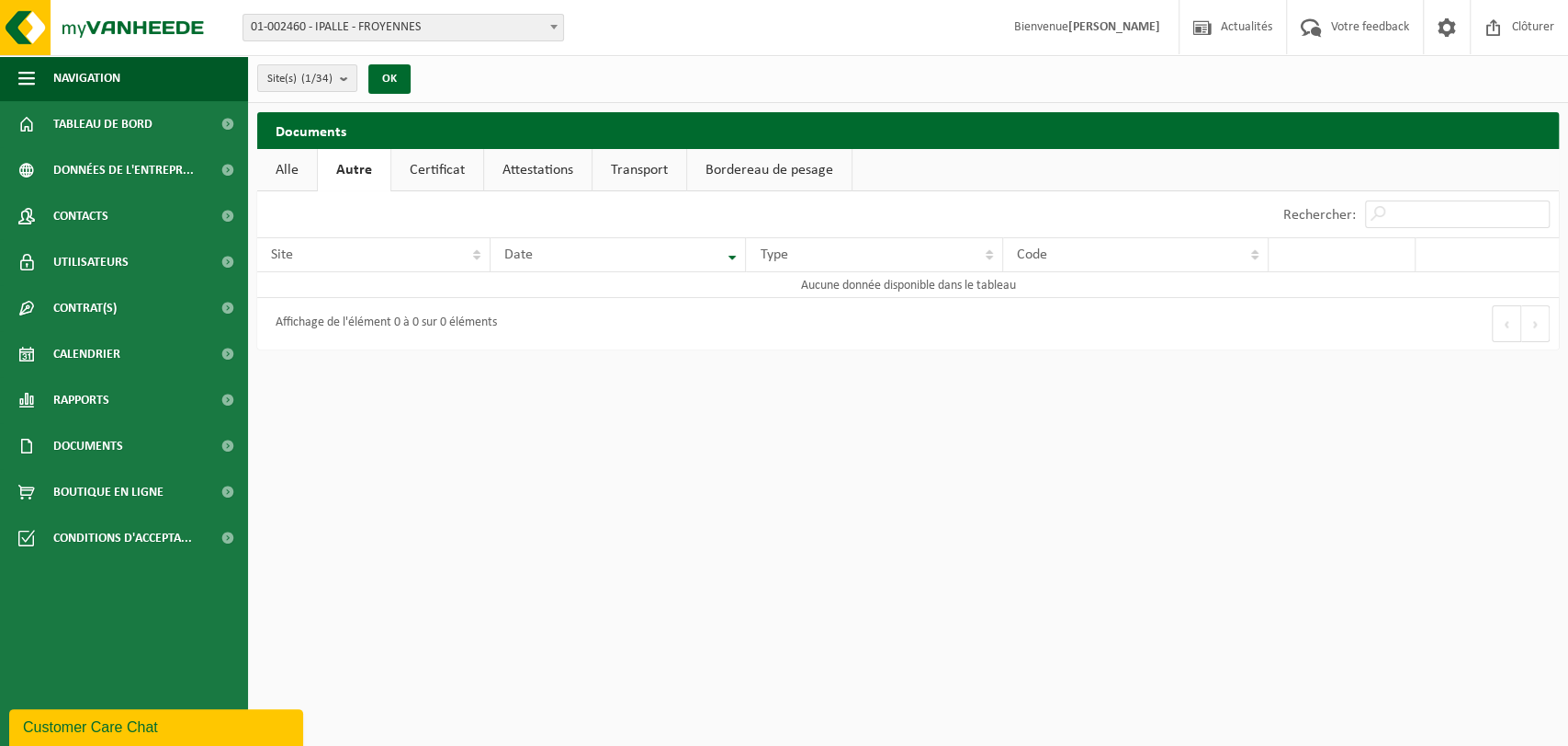
click at [527, 174] on link "Attestations" at bounding box center [538, 171] width 107 height 43
click at [626, 173] on link "Transport" at bounding box center [641, 171] width 94 height 43
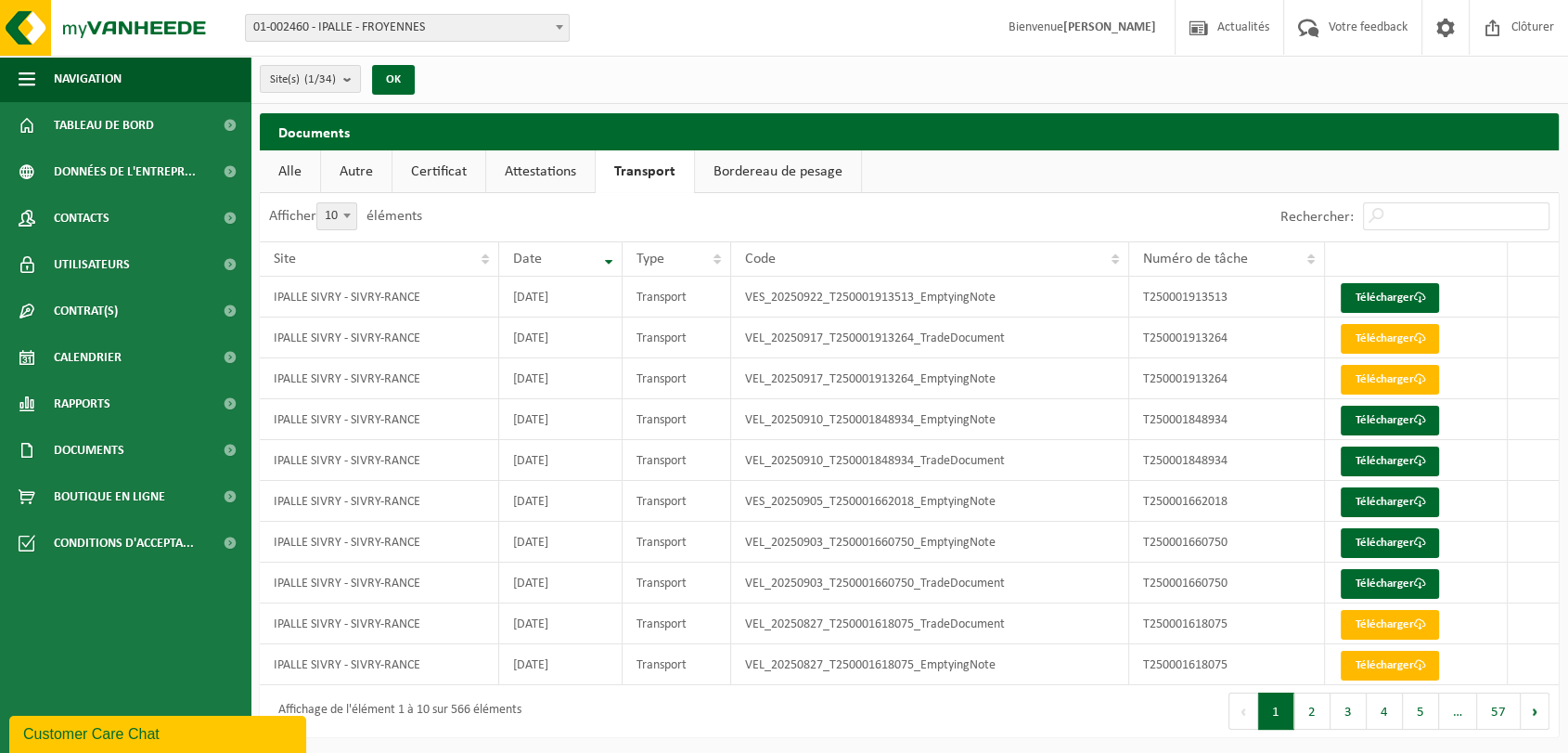
click at [427, 182] on link "Certificat" at bounding box center [439, 172] width 93 height 43
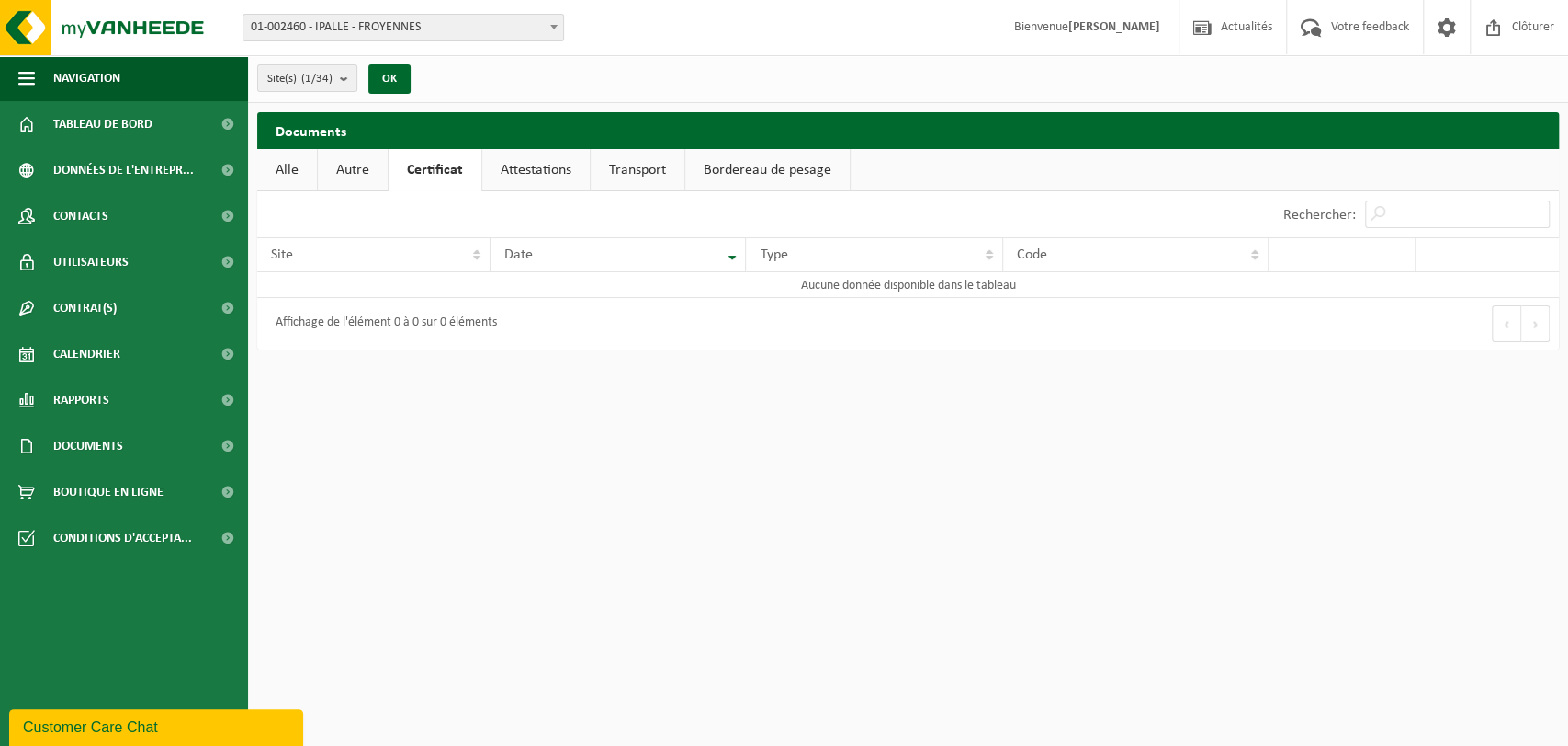
click at [358, 172] on link "Autre" at bounding box center [352, 171] width 69 height 43
click at [626, 171] on link "Transport" at bounding box center [639, 171] width 94 height 43
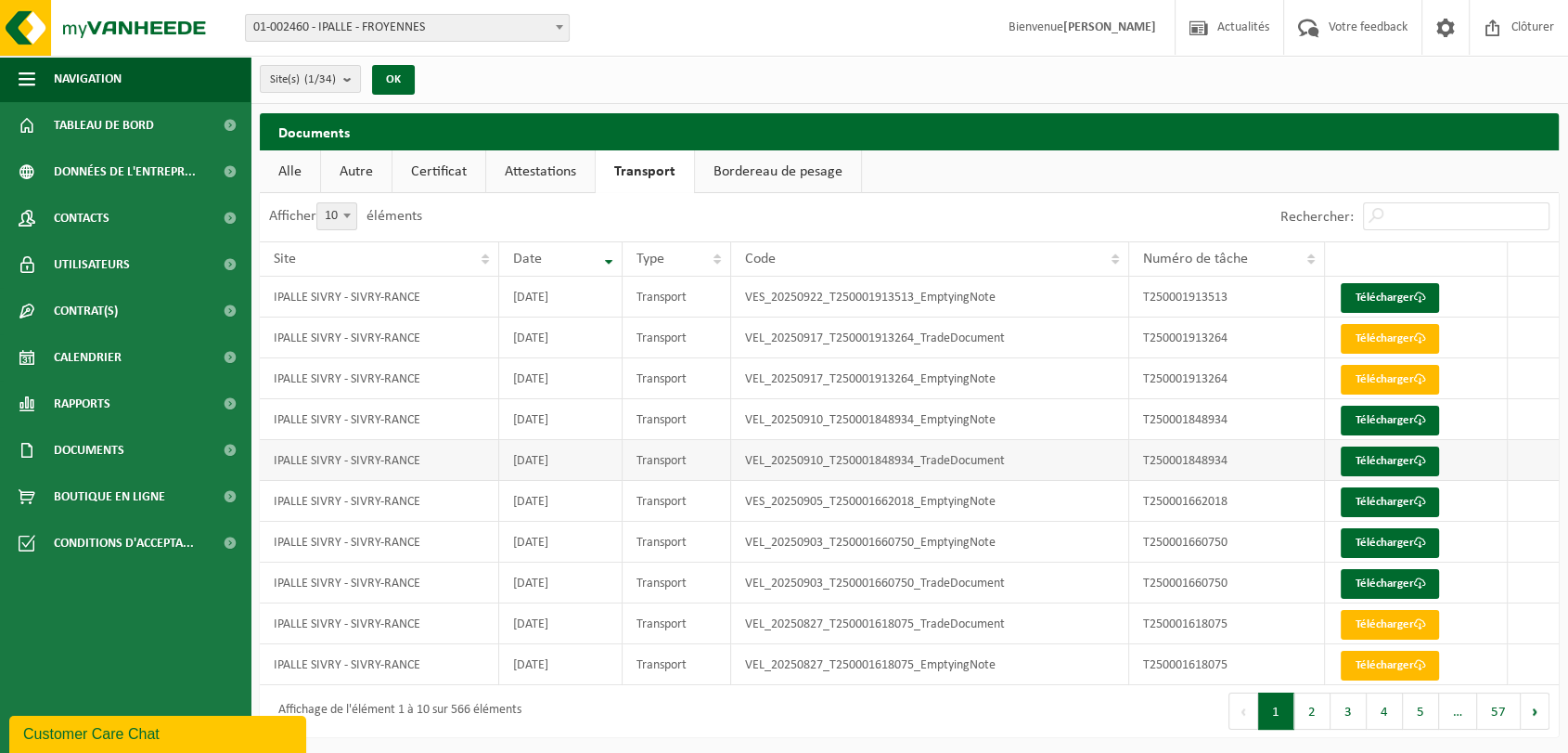
scroll to position [1, 0]
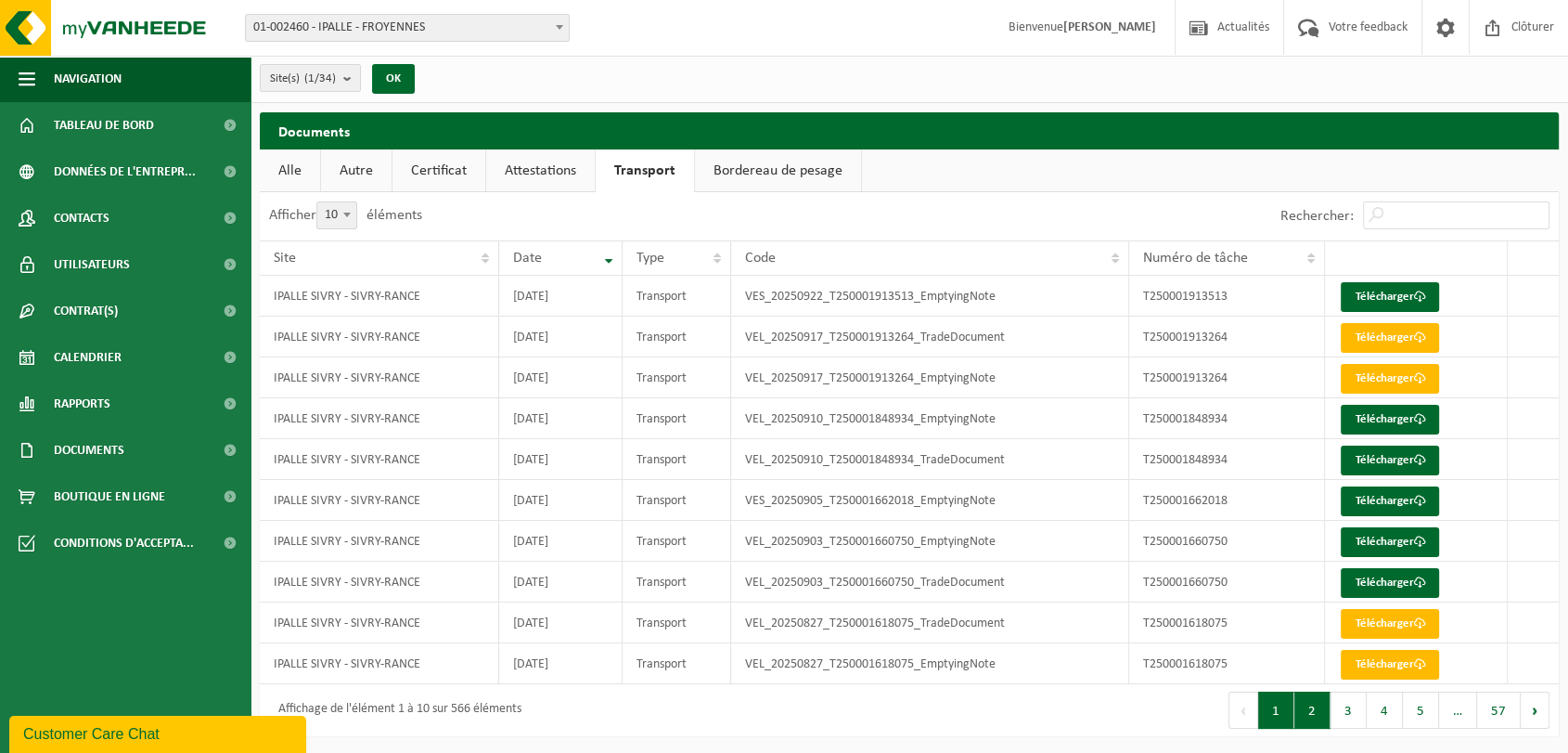
click at [1323, 717] on button "2" at bounding box center [1312, 710] width 36 height 37
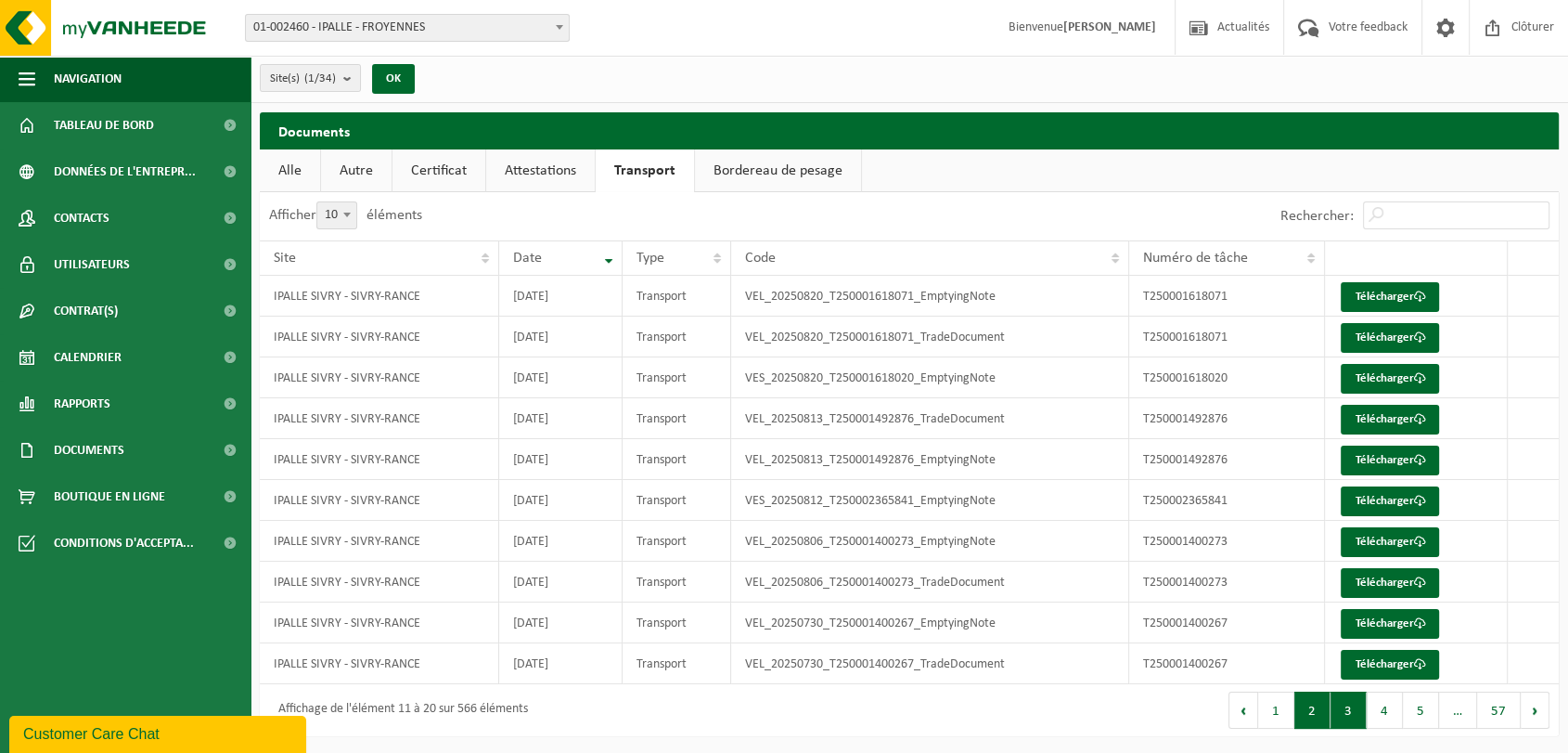
click at [1354, 717] on button "3" at bounding box center [1348, 710] width 36 height 37
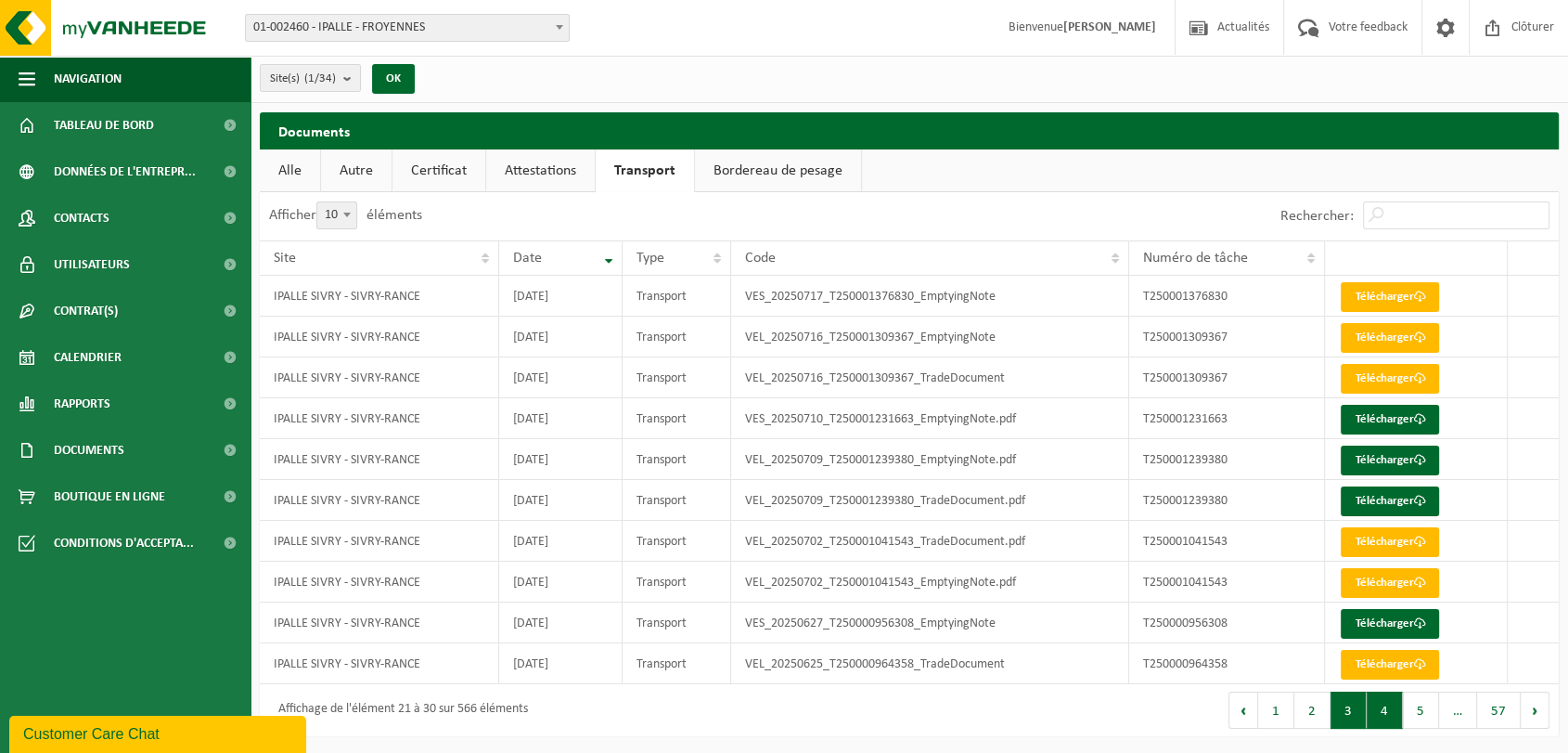
click at [1375, 710] on button "4" at bounding box center [1384, 710] width 36 height 37
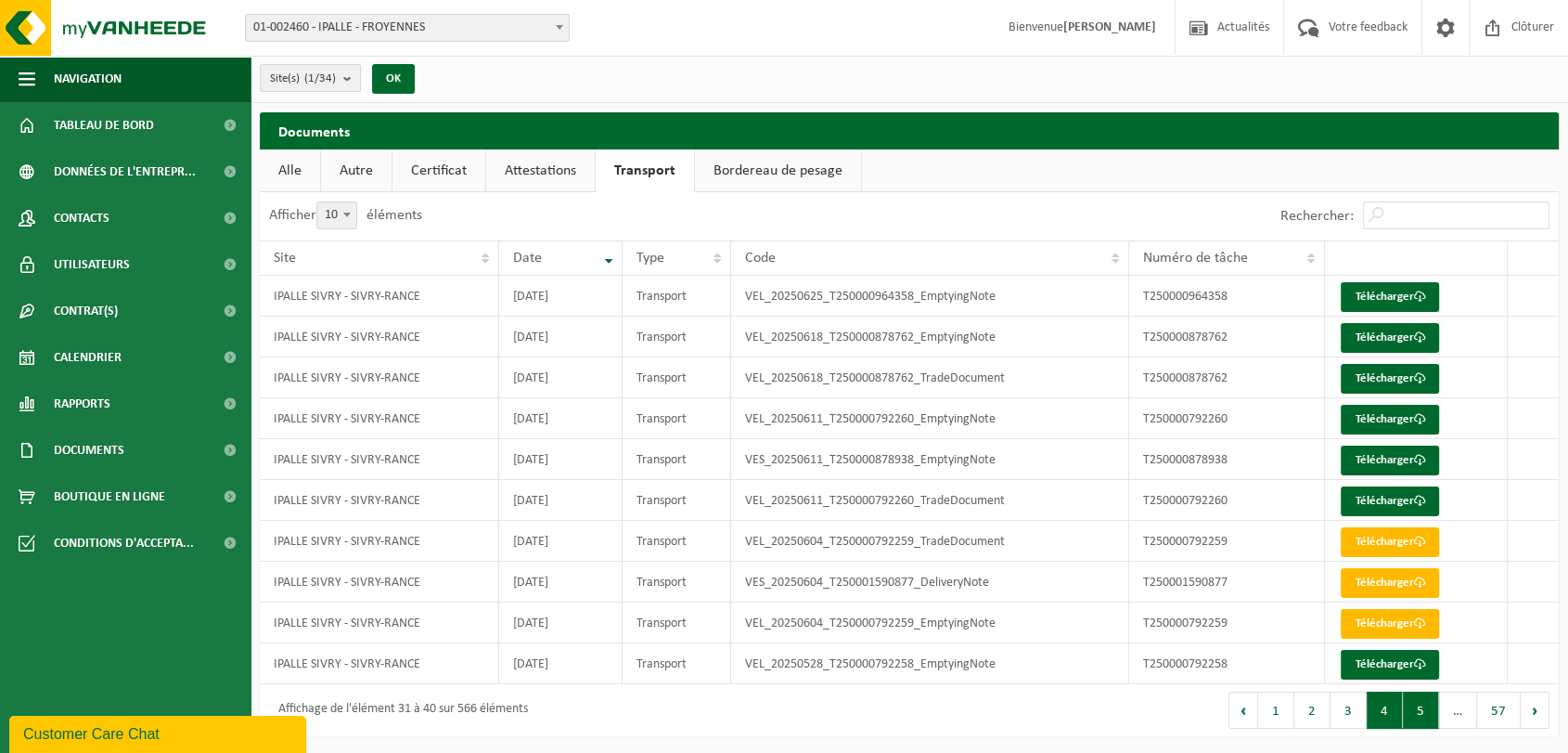
click at [1423, 720] on button "5" at bounding box center [1420, 710] width 36 height 37
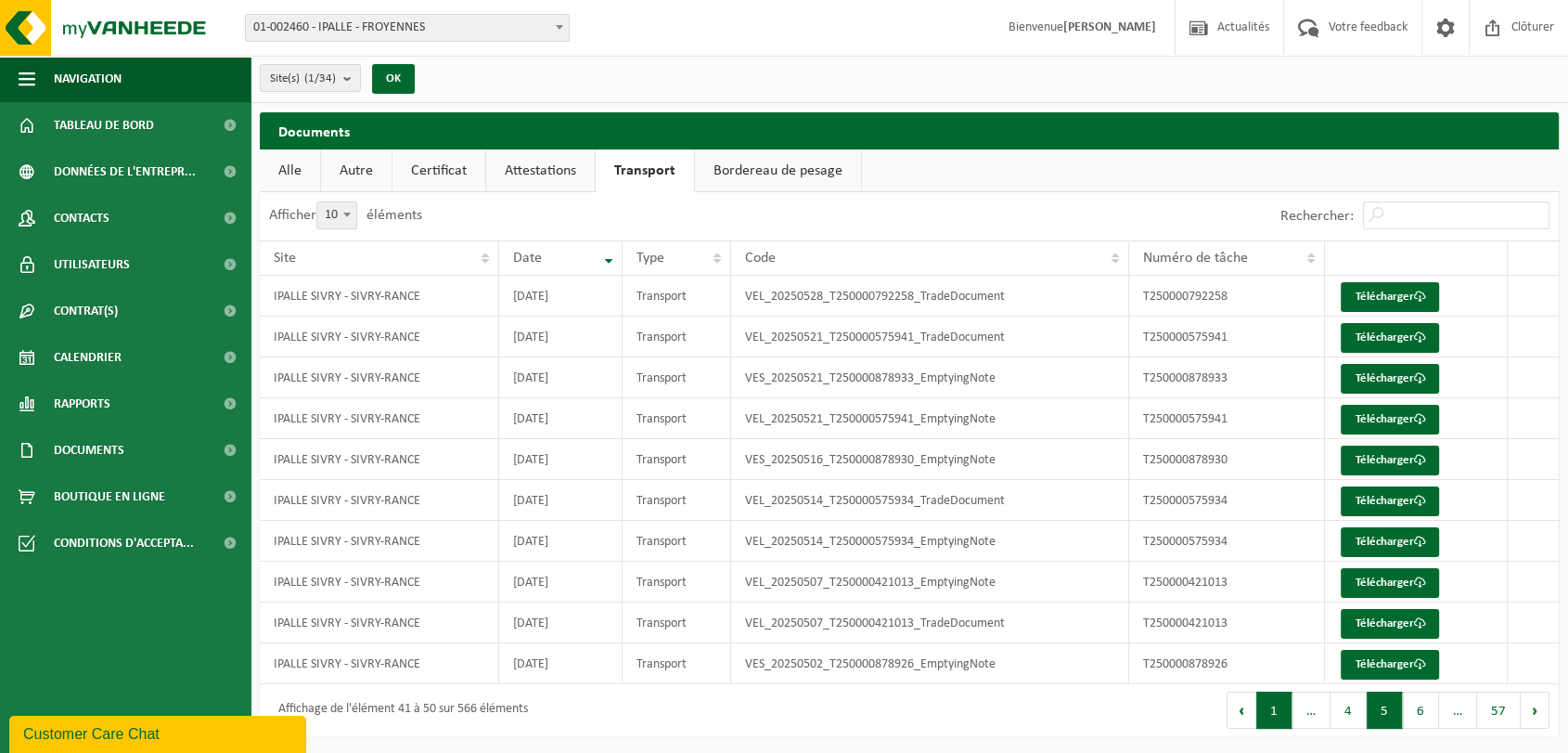
click at [1275, 720] on button "1" at bounding box center [1273, 710] width 36 height 37
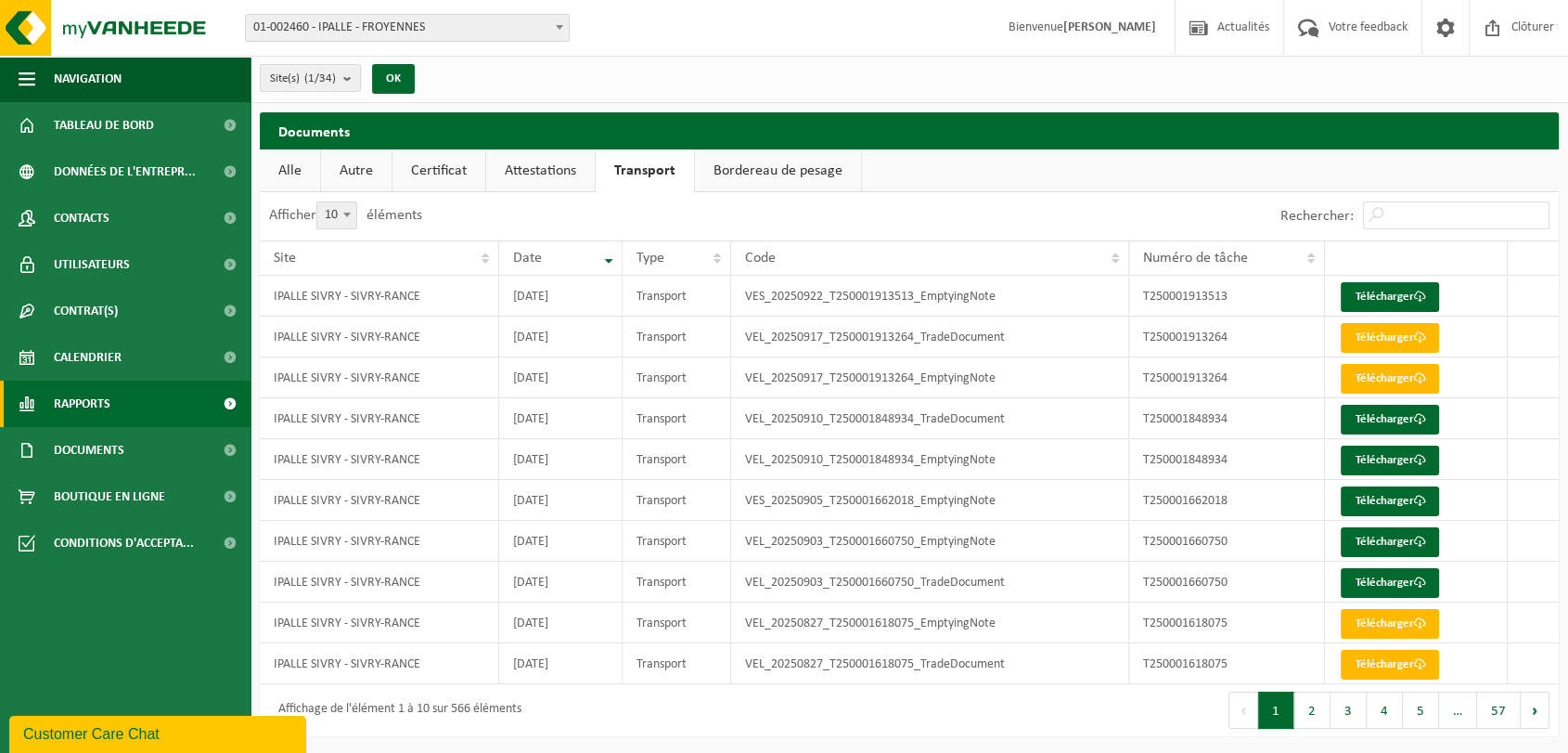
click at [67, 415] on span "Rapports" at bounding box center [82, 404] width 57 height 47
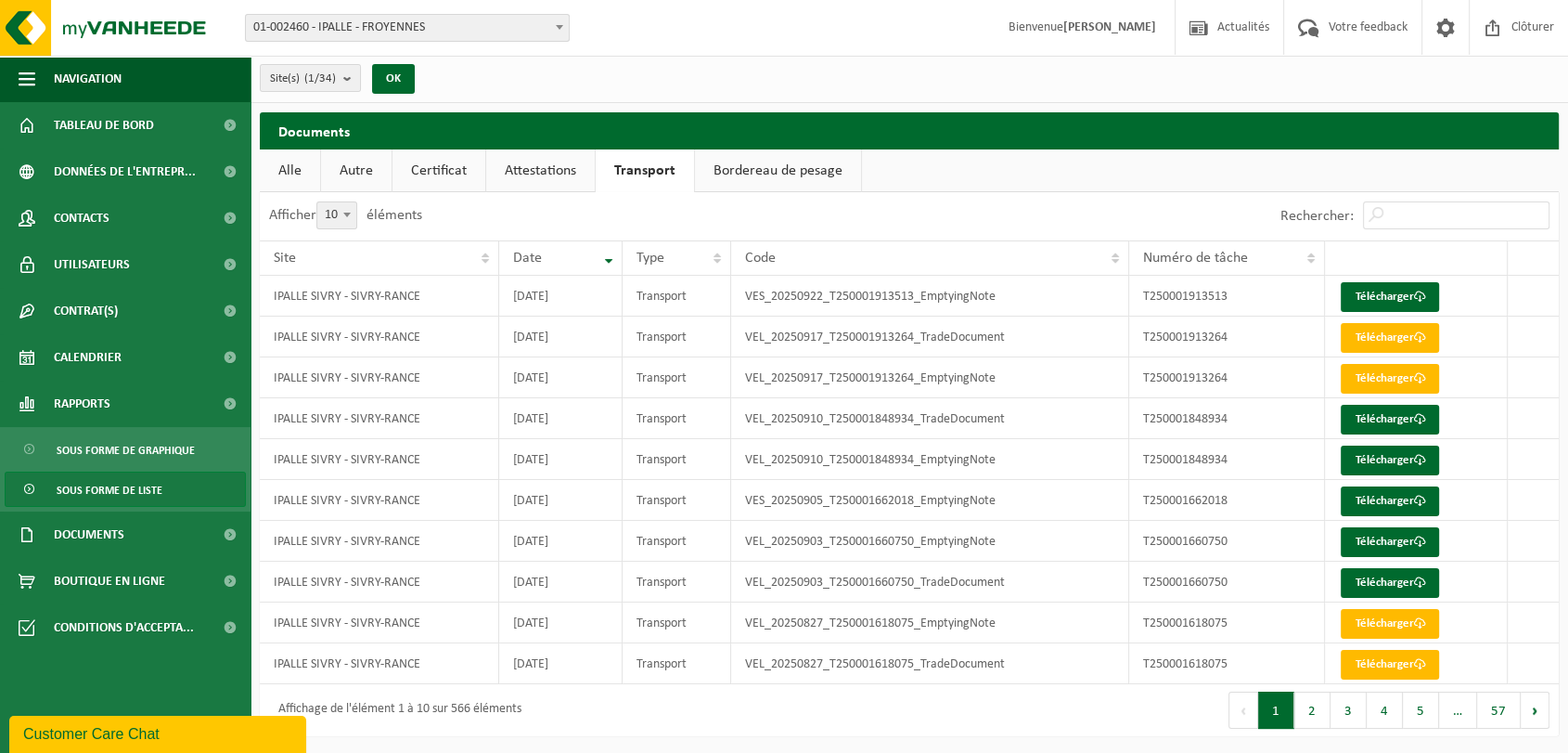
click at [84, 486] on span "Sous forme de liste" at bounding box center [109, 490] width 106 height 36
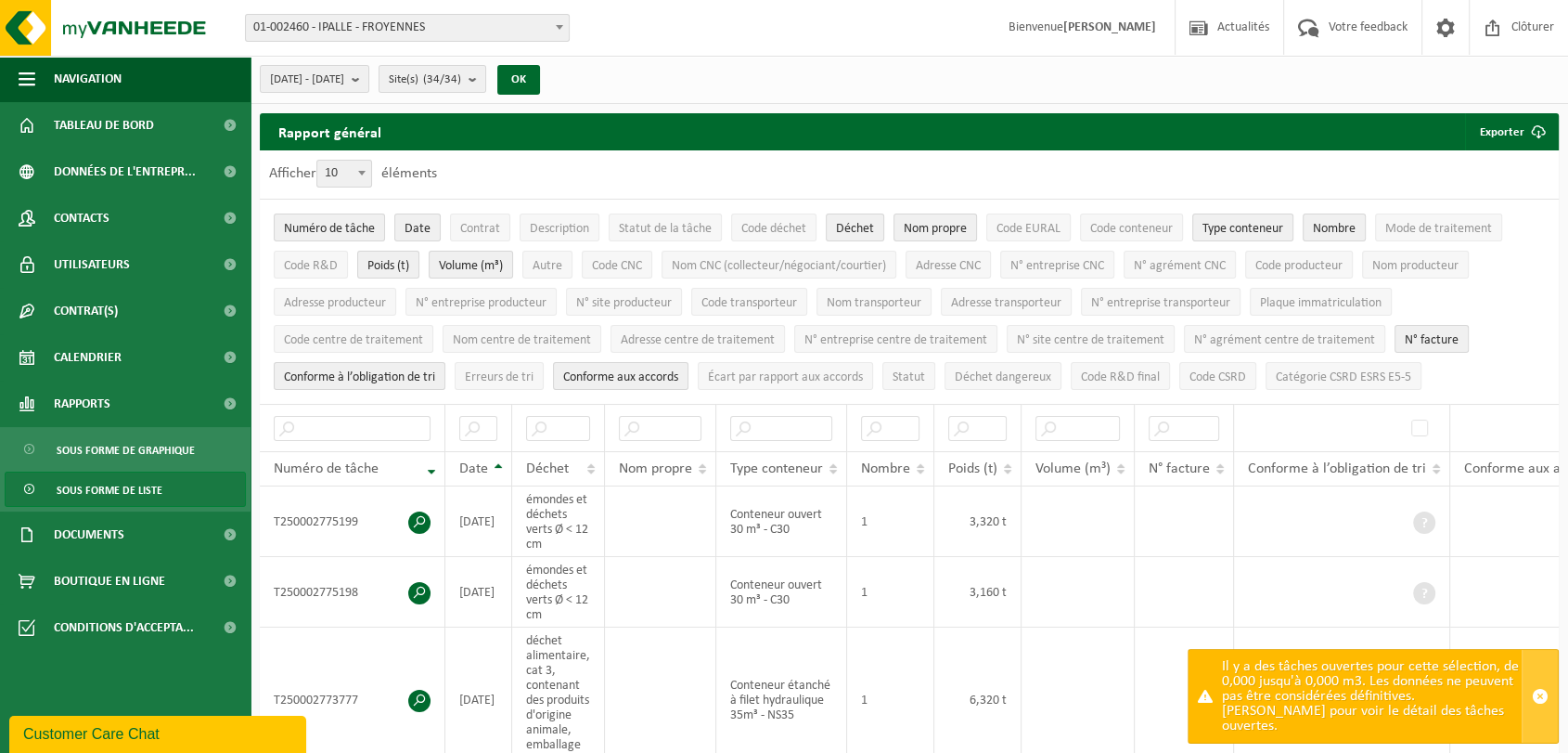
click at [1536, 700] on span "button" at bounding box center [1540, 696] width 17 height 17
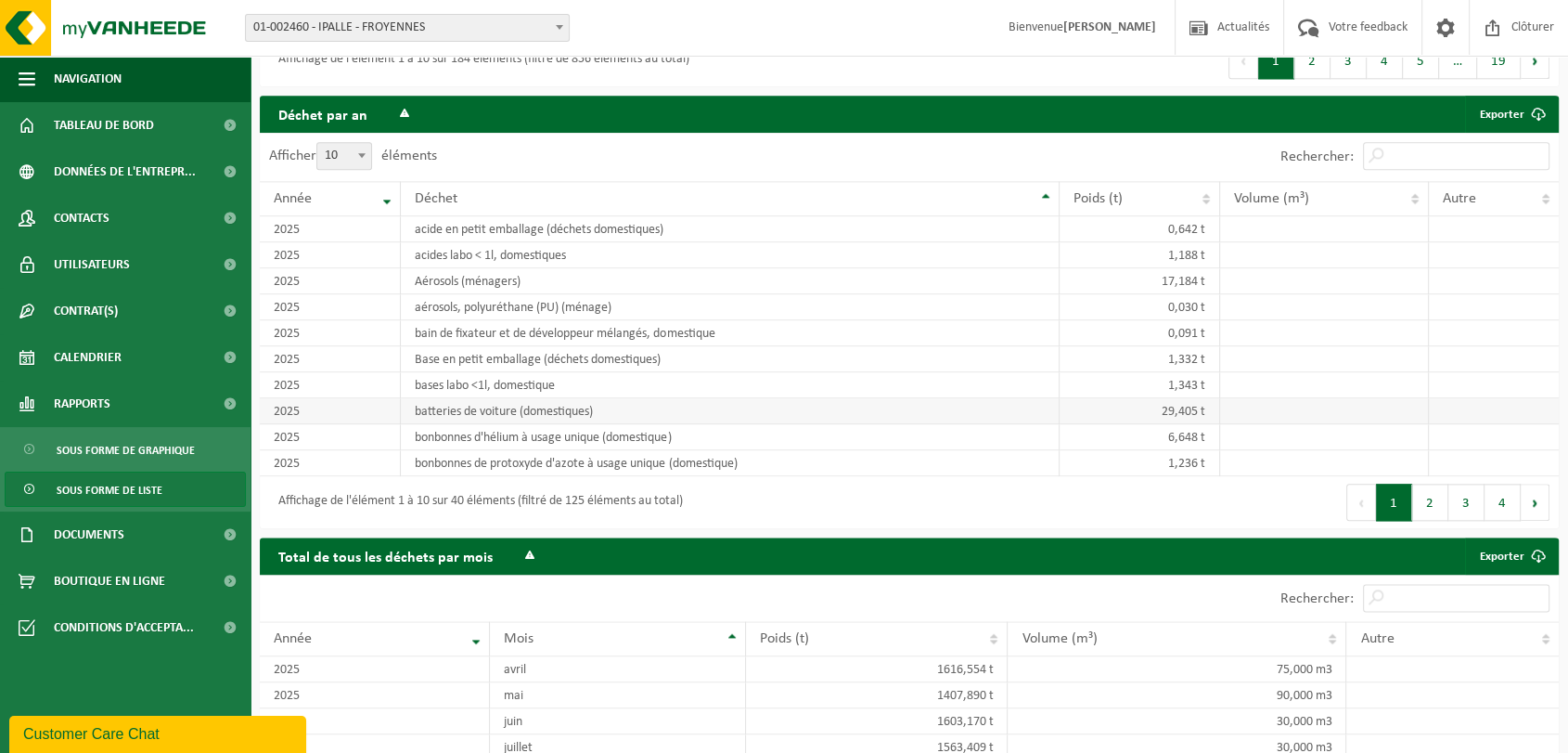
scroll to position [2084, 0]
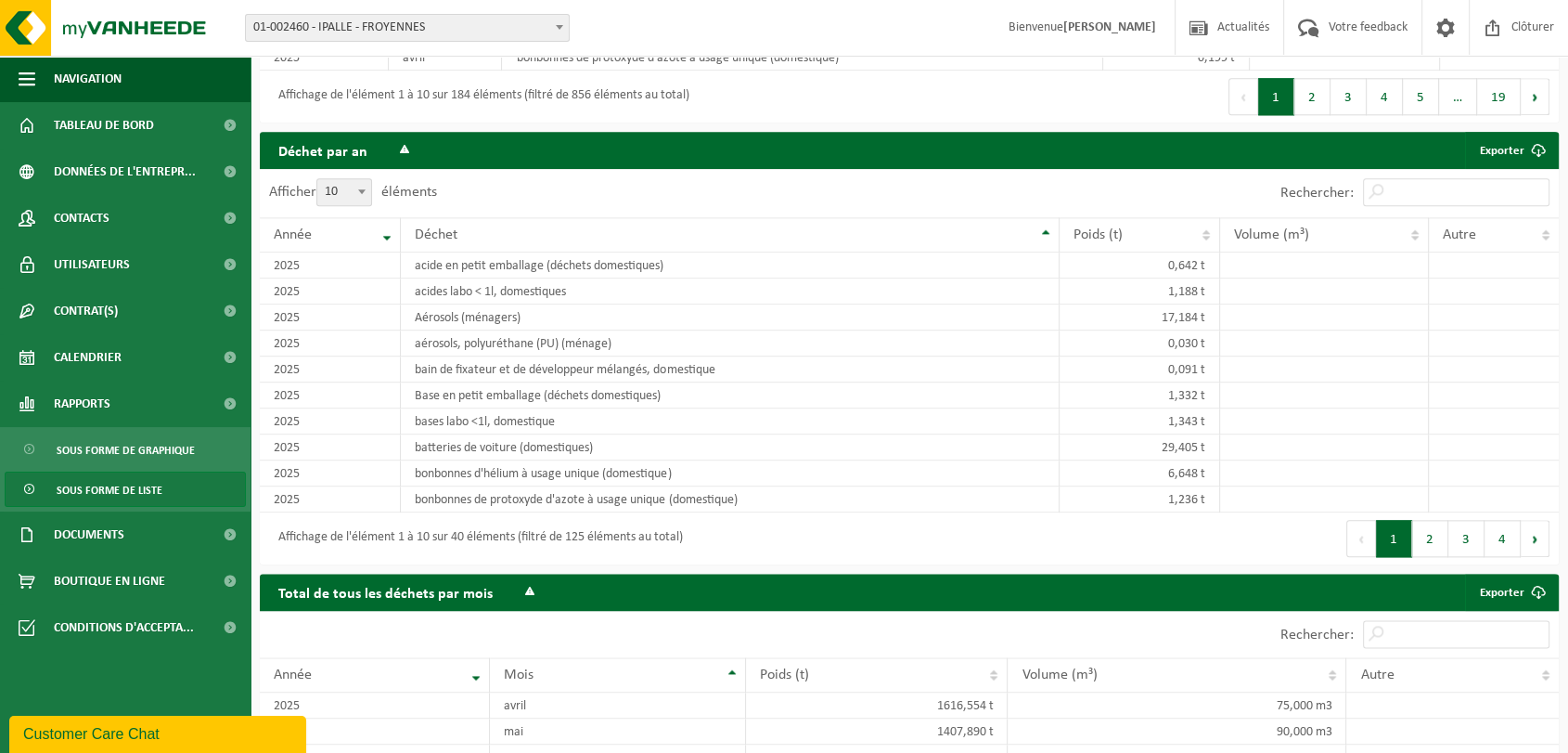
click at [368, 203] on span at bounding box center [362, 191] width 19 height 24
click at [368, 179] on select "10 25 50 100" at bounding box center [349, 178] width 56 height 1
select select "100"
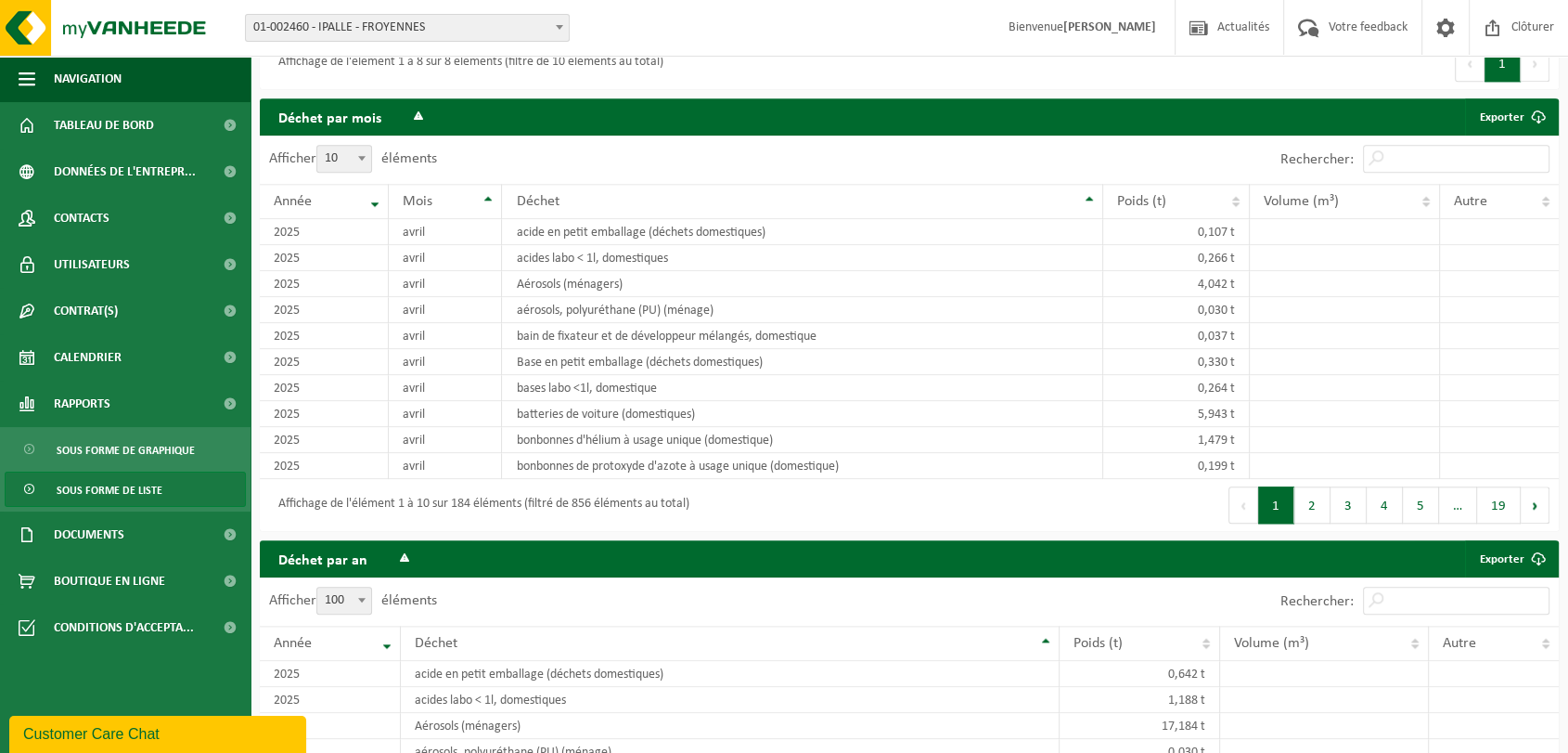
scroll to position [1672, 0]
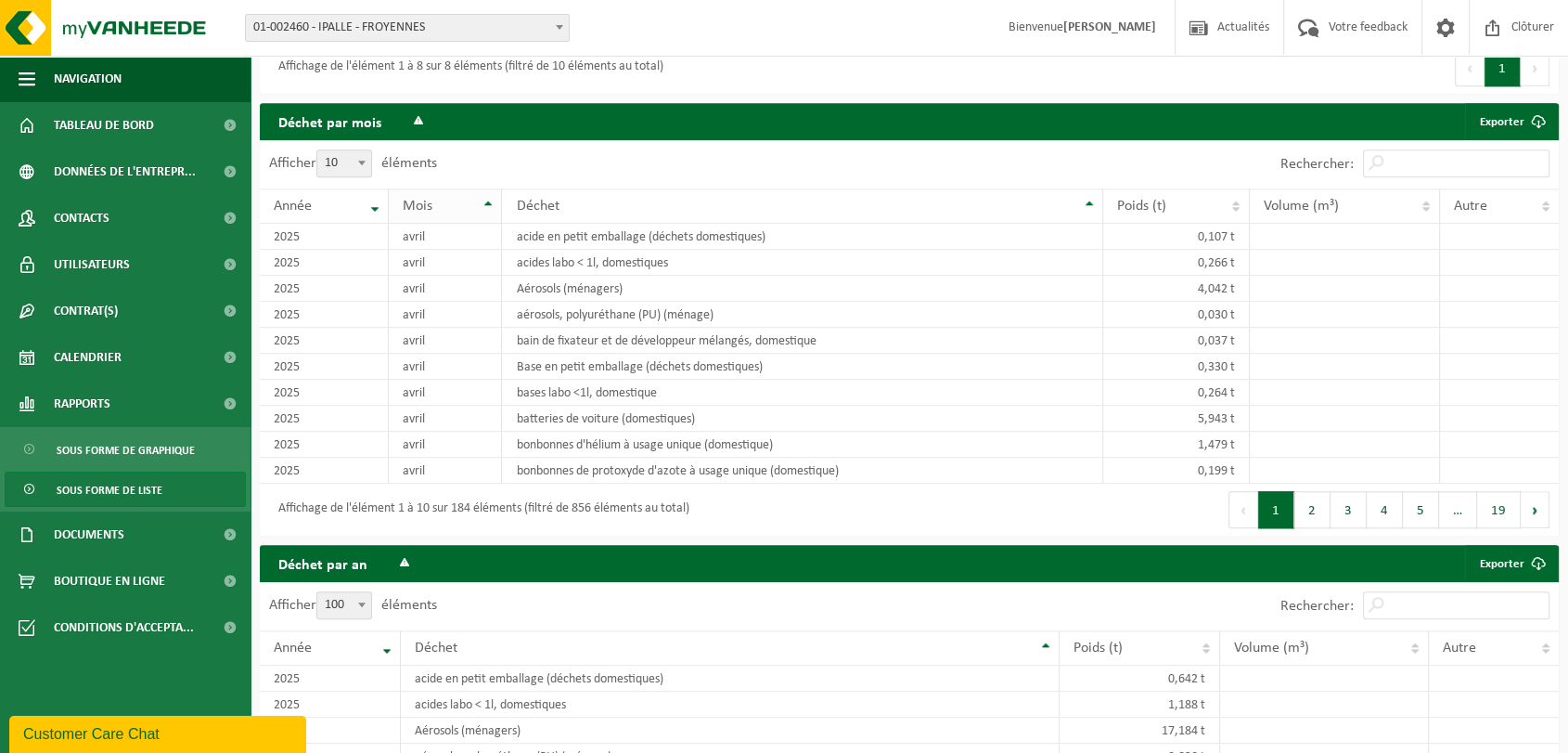
click at [489, 224] on th "Mois" at bounding box center [445, 206] width 113 height 36
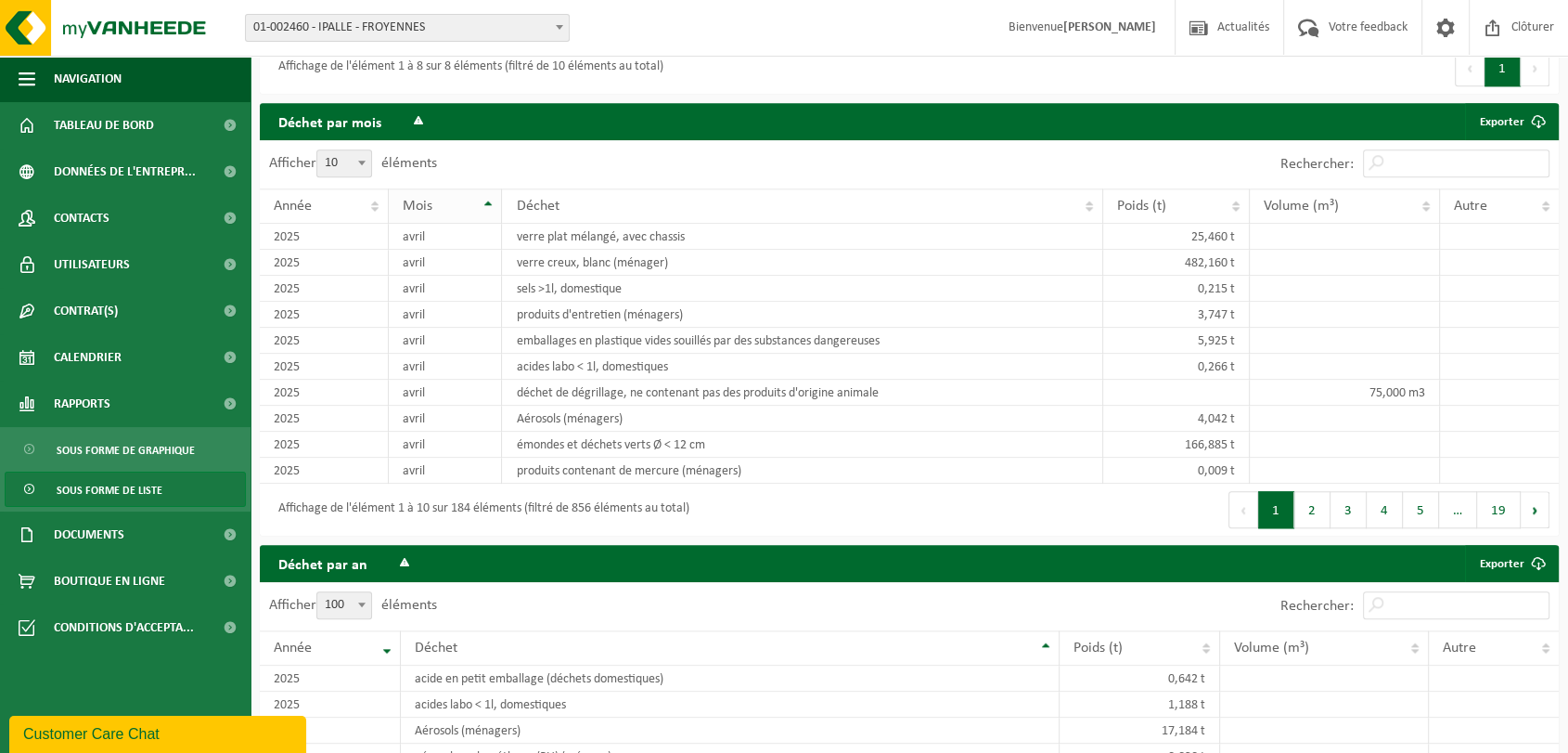
click at [489, 224] on th "Mois" at bounding box center [445, 206] width 113 height 36
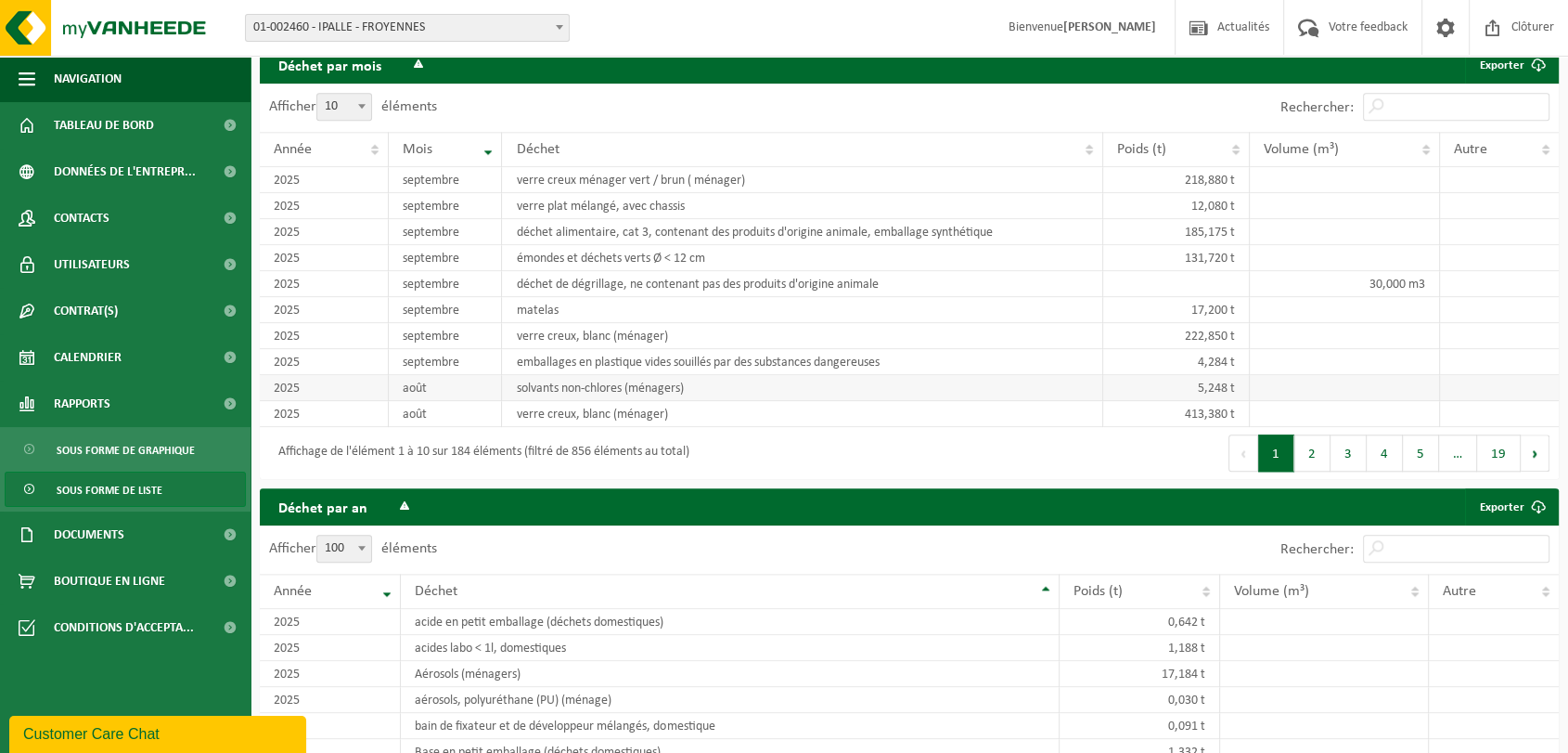
scroll to position [1774, 0]
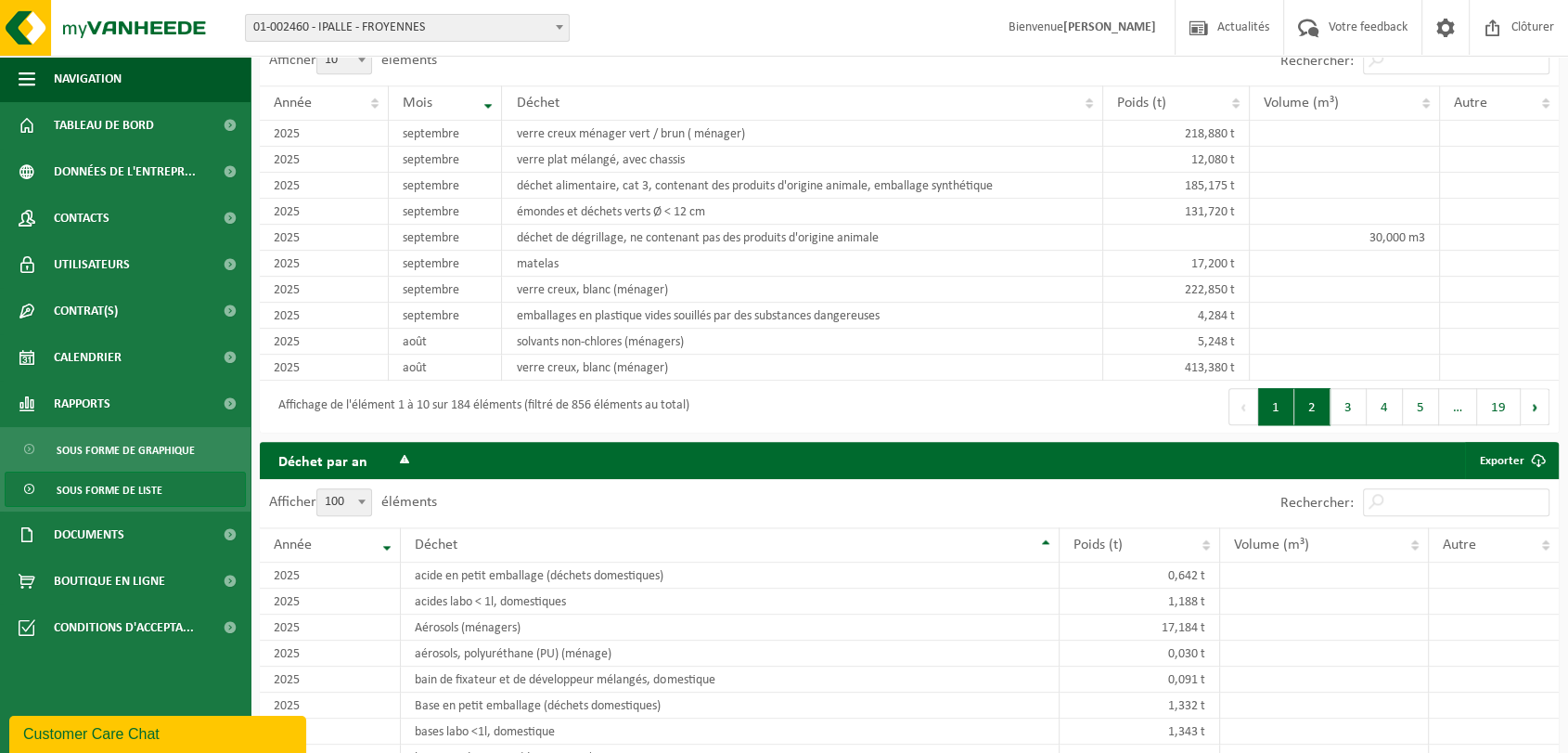
click at [1323, 425] on button "2" at bounding box center [1312, 407] width 36 height 37
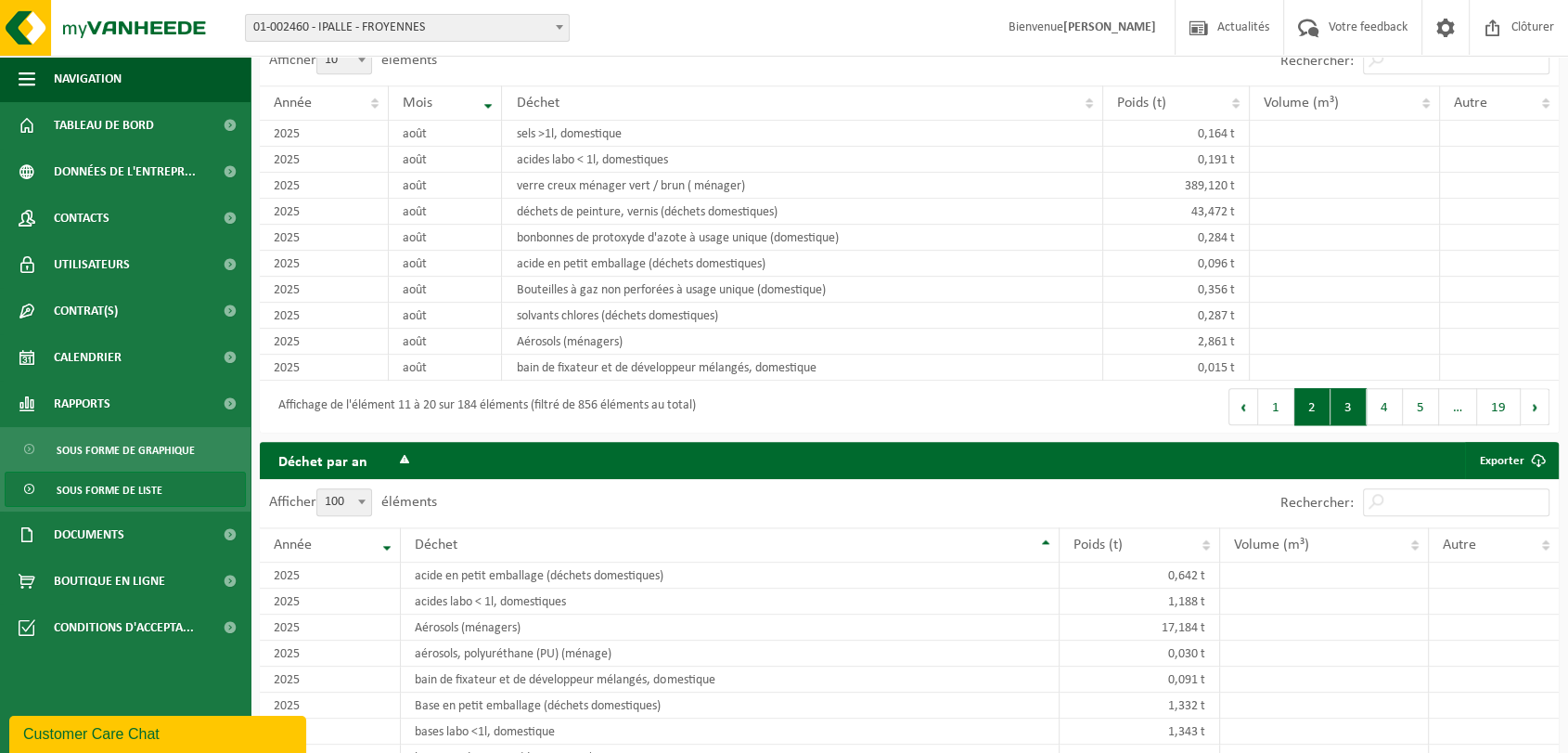
click at [1351, 425] on button "3" at bounding box center [1348, 407] width 36 height 37
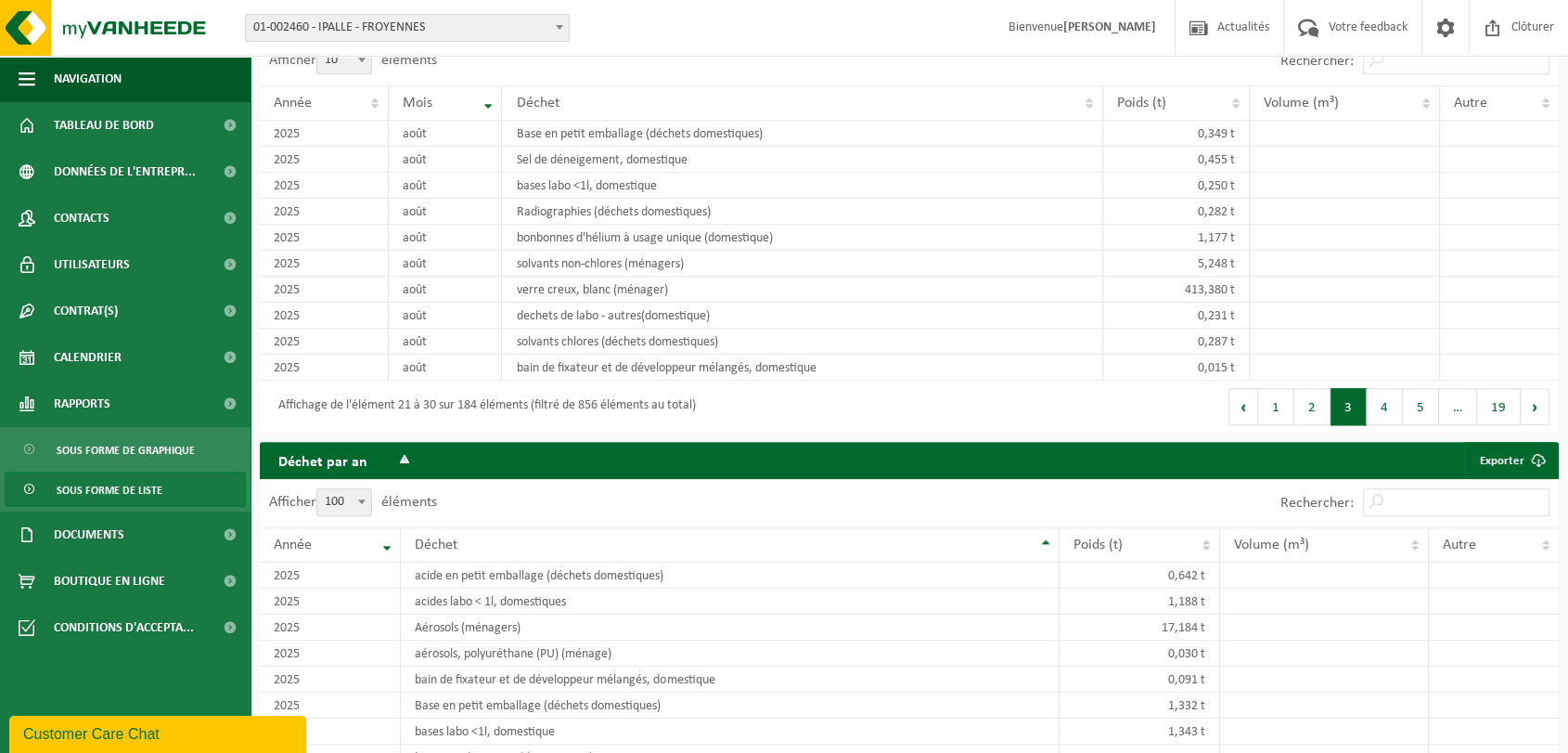
click at [114, 498] on span "Sous forme de liste" at bounding box center [109, 490] width 106 height 36
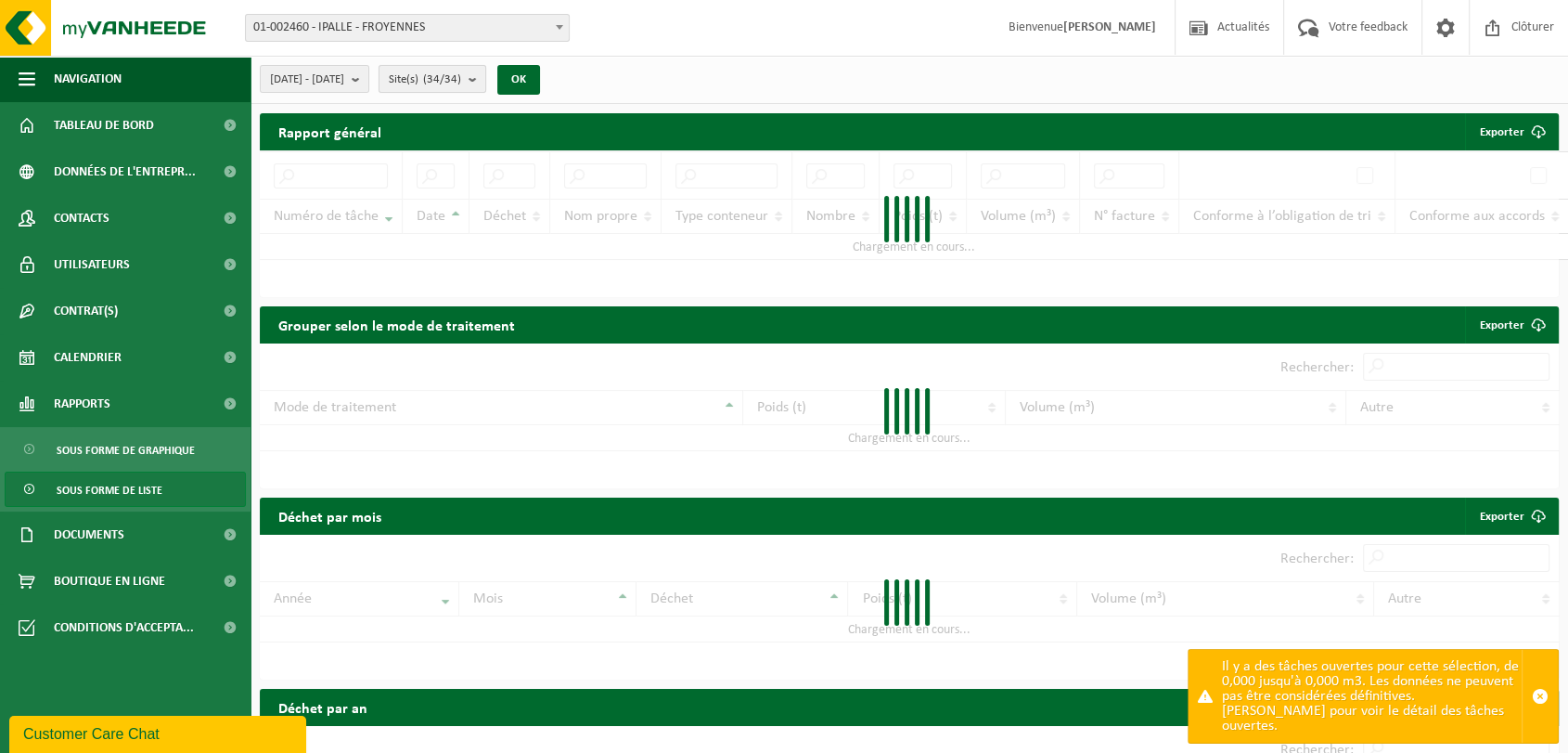
click at [486, 83] on button "Site(s) (34/34)" at bounding box center [432, 79] width 108 height 28
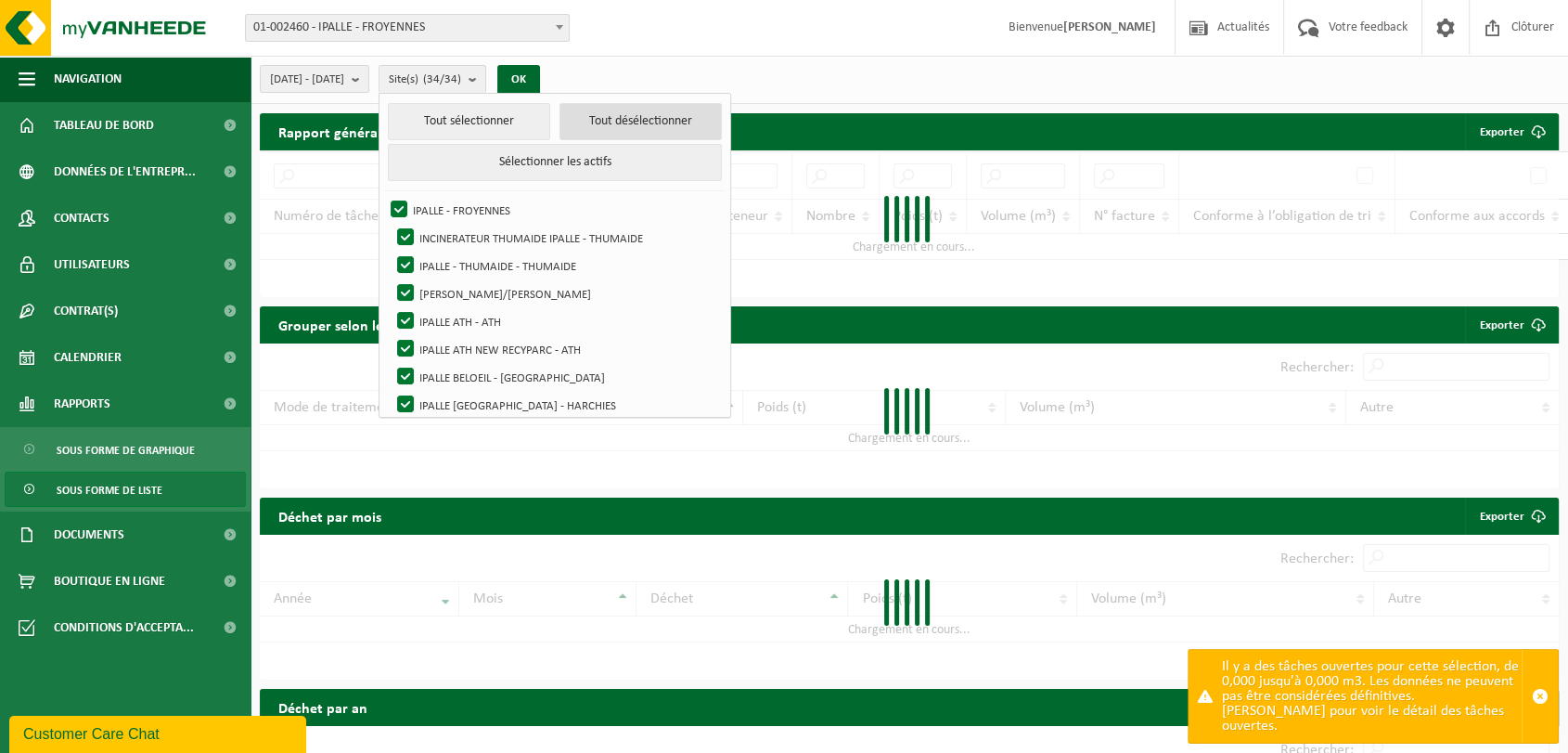
click at [614, 129] on button "Tout désélectionner" at bounding box center [640, 122] width 163 height 37
checkbox input "false"
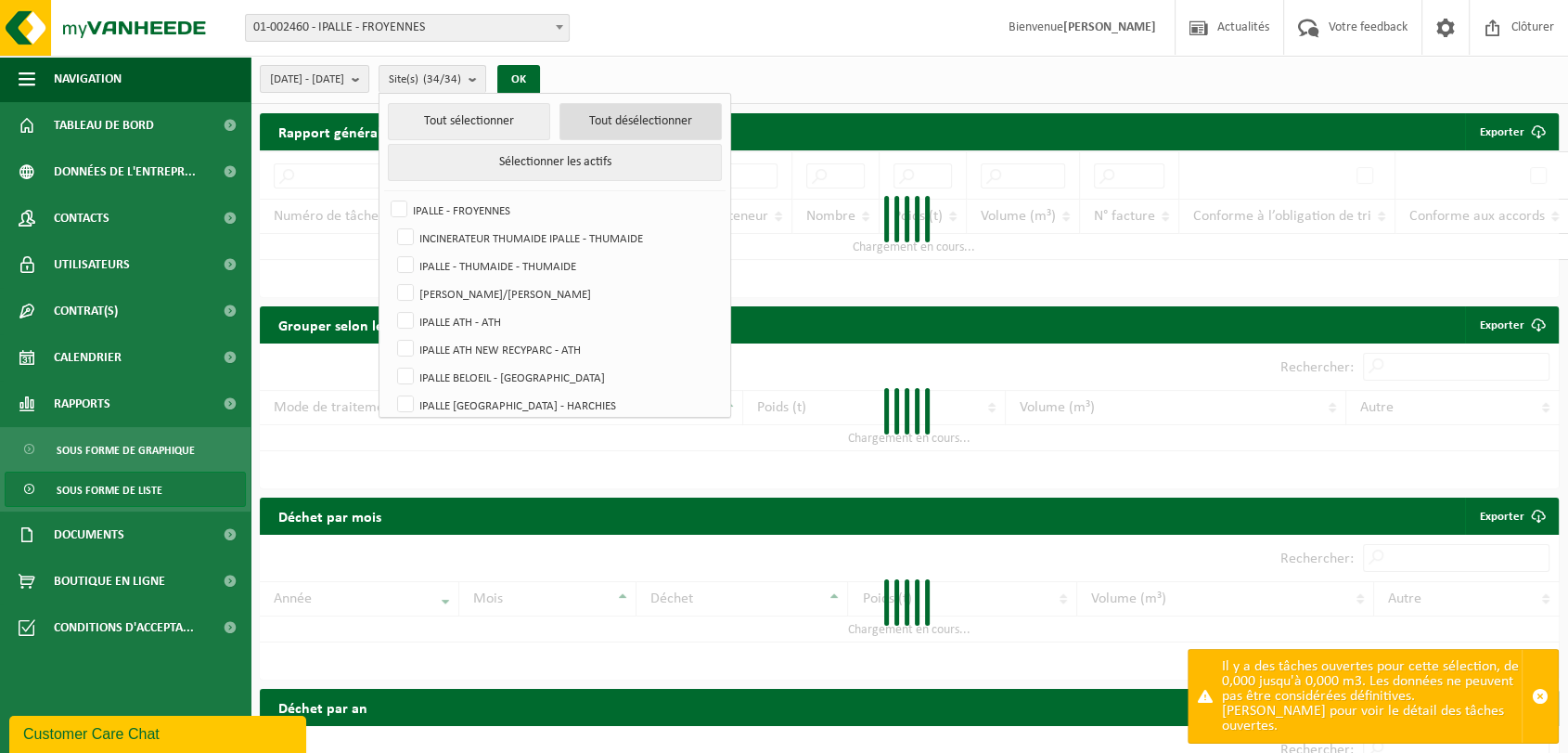
checkbox input "false"
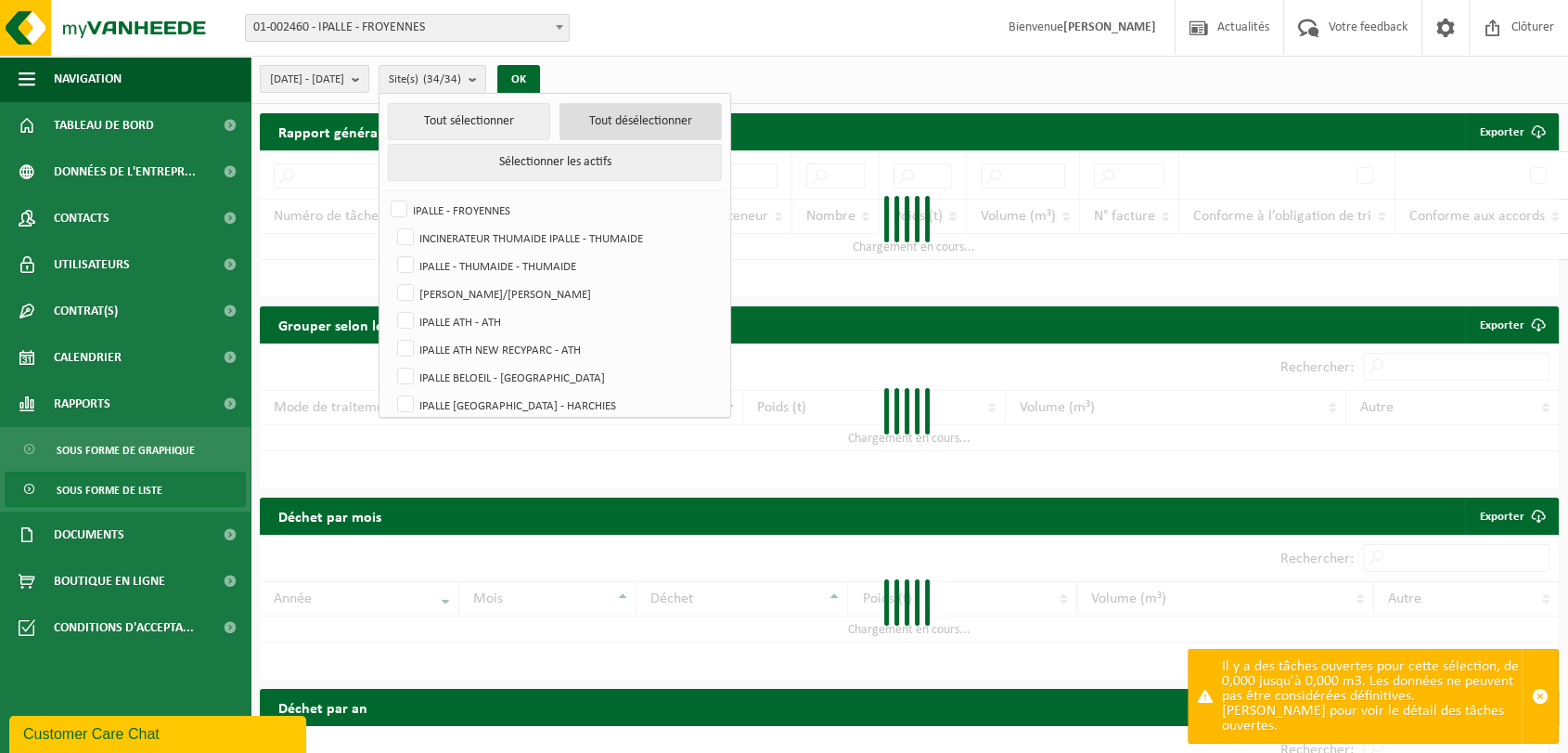
checkbox input "false"
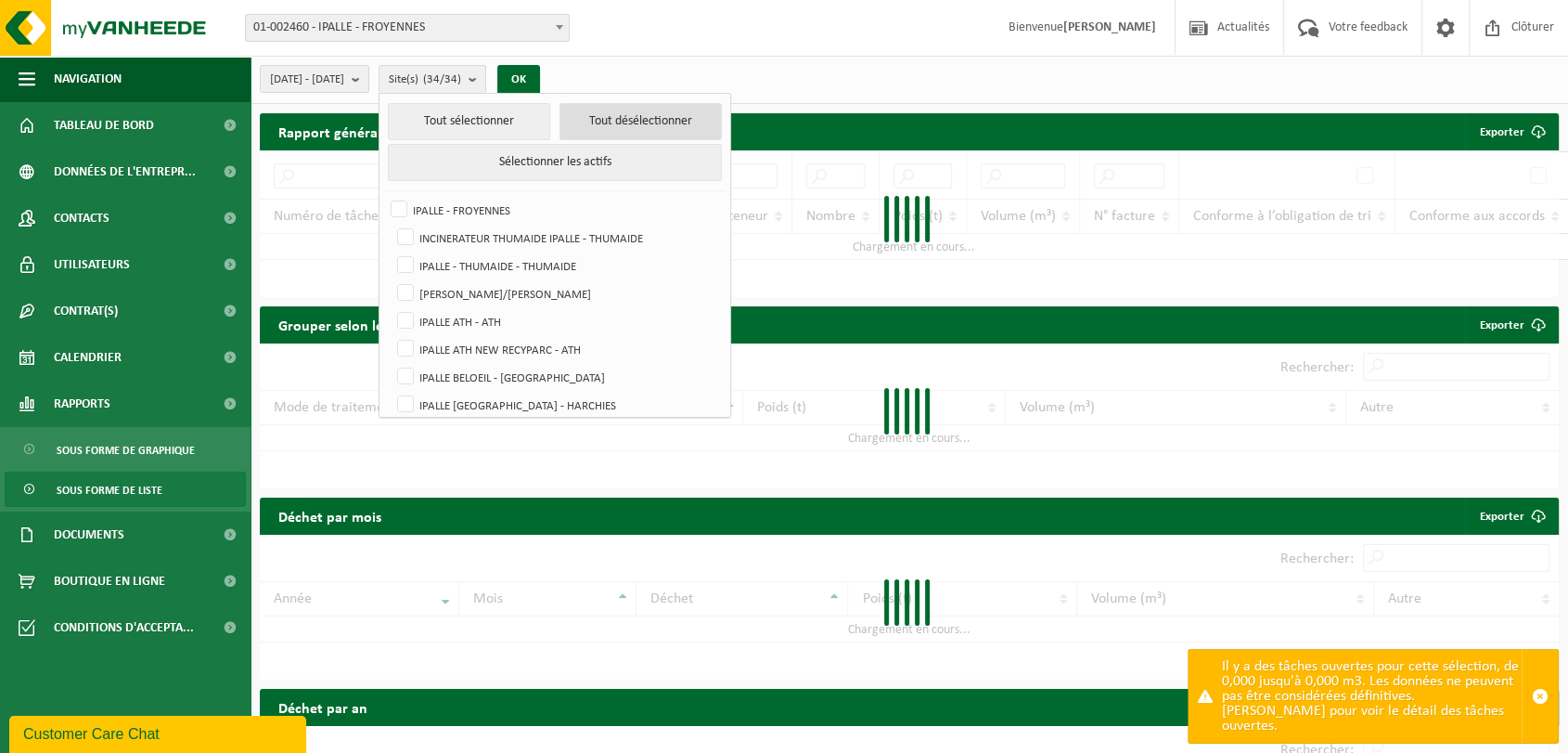
checkbox input "false"
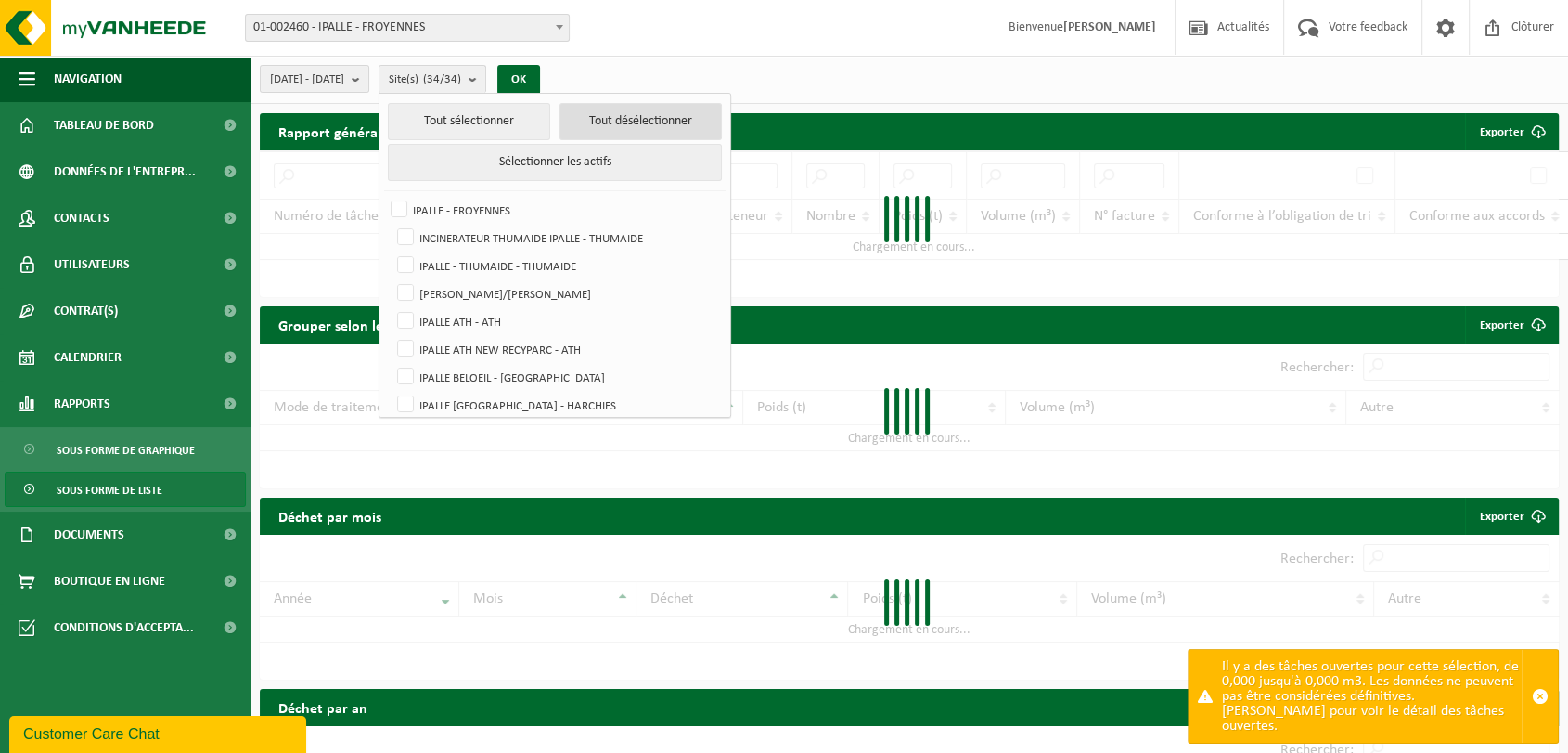
checkbox input "false"
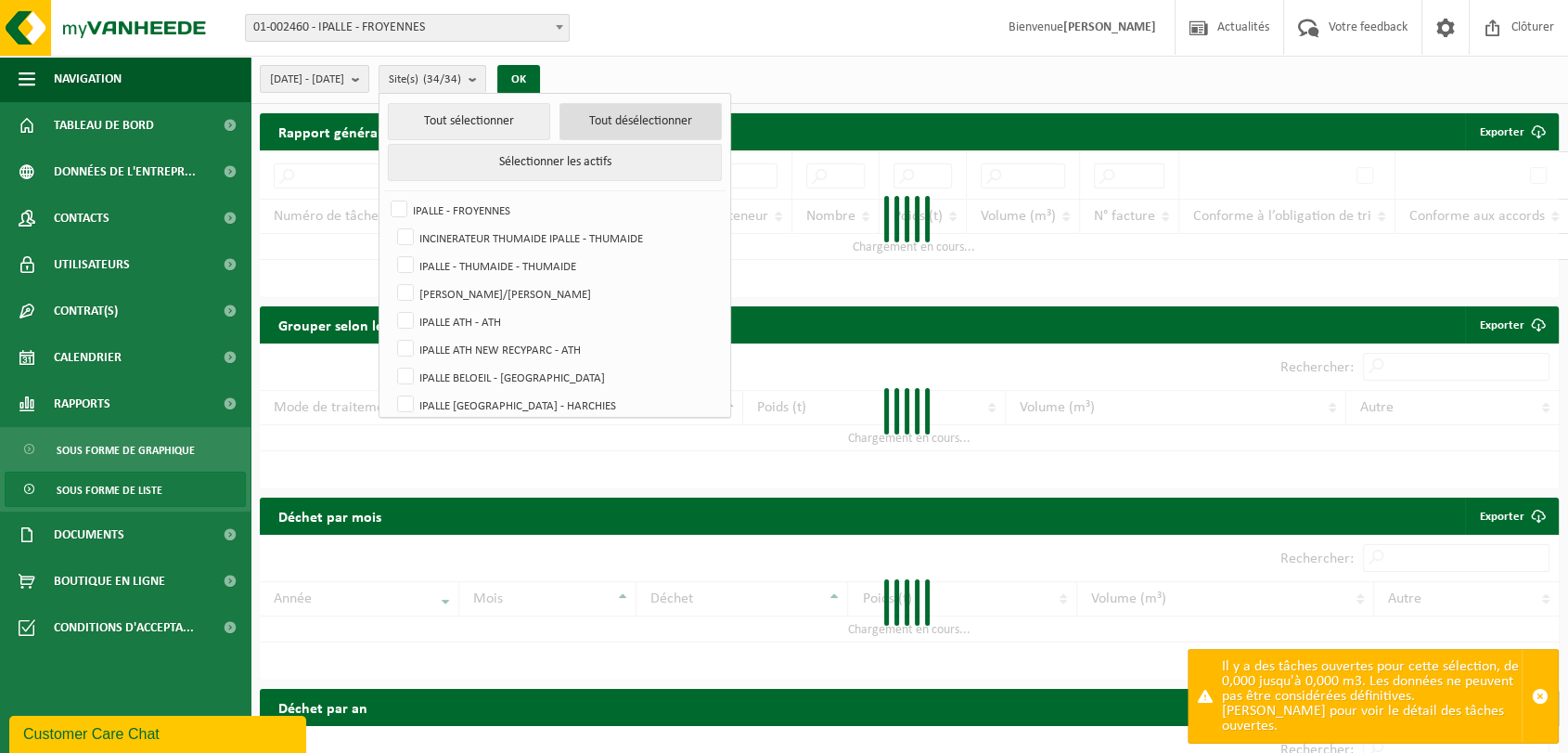
checkbox input "false"
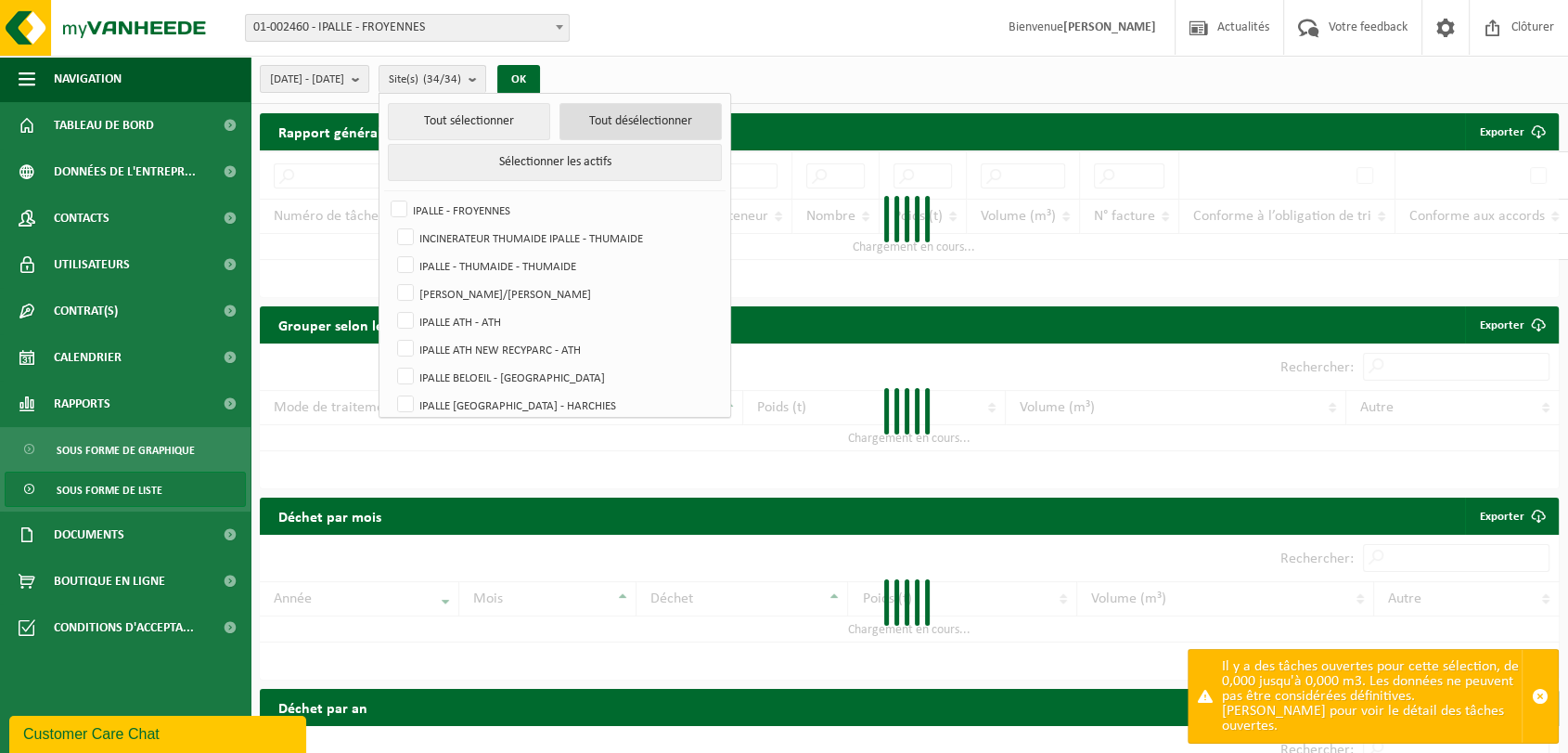
checkbox input "false"
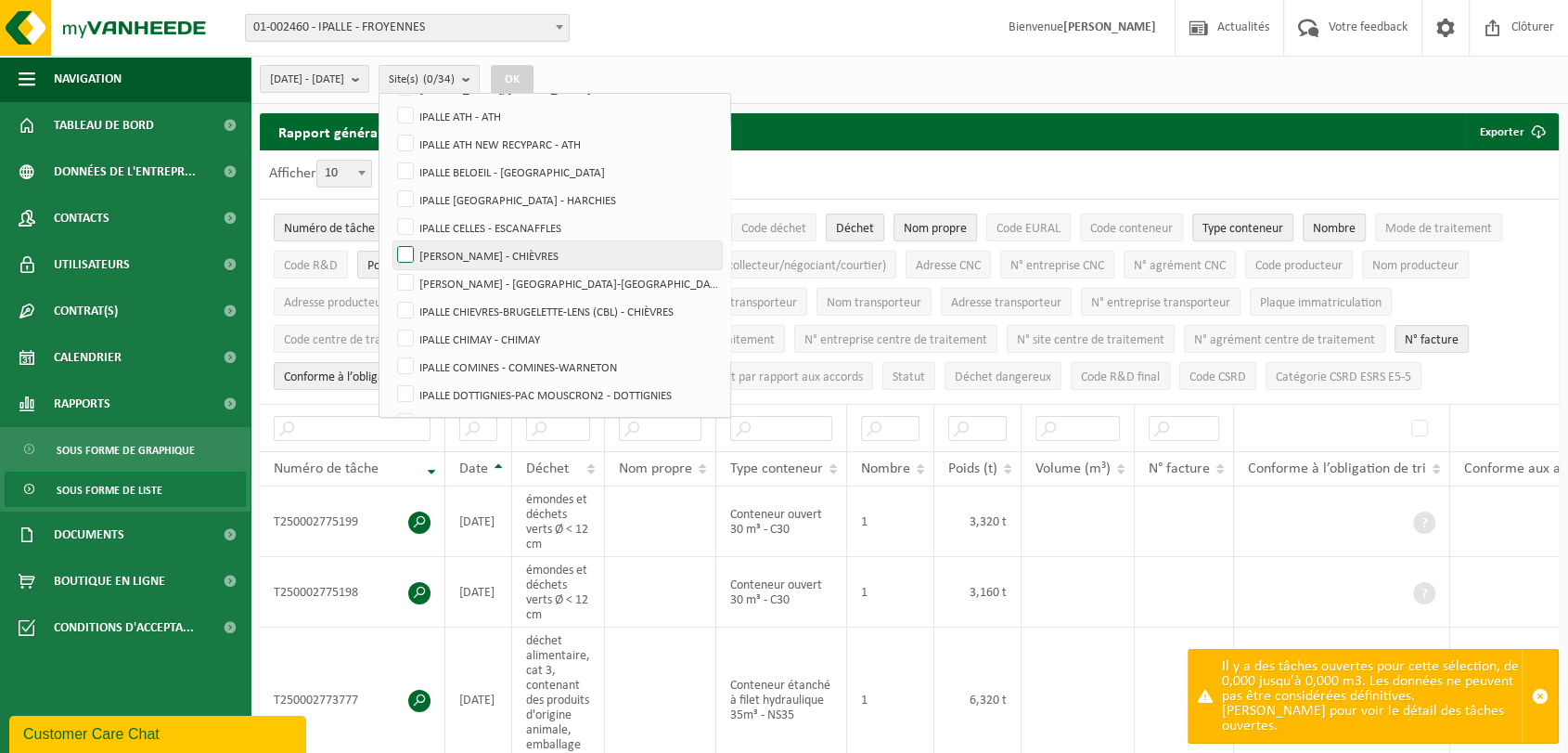
scroll to position [206, 0]
click at [368, 83] on b "submit" at bounding box center [360, 79] width 17 height 26
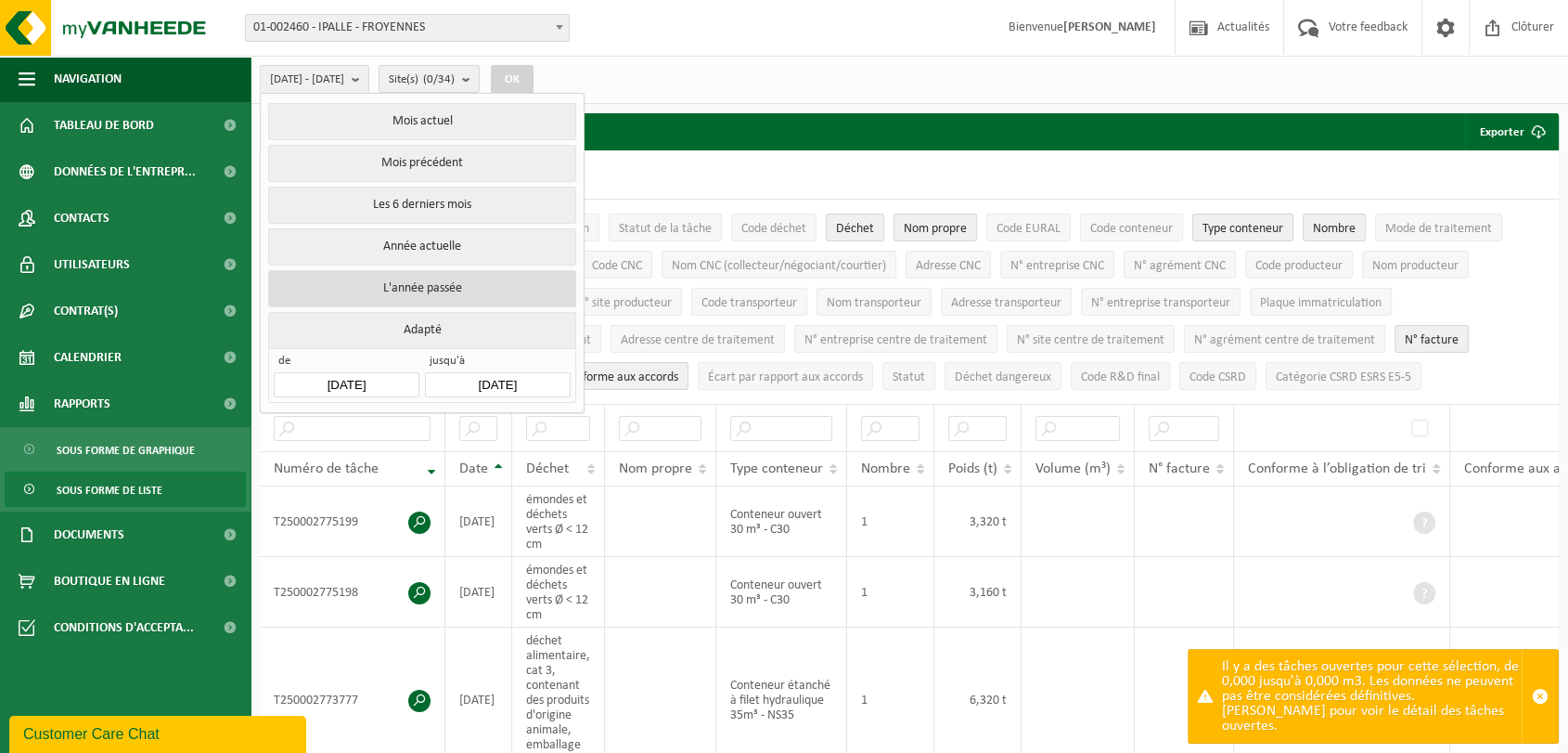
drag, startPoint x: 441, startPoint y: 250, endPoint x: 444, endPoint y: 281, distance: 31.1
click at [444, 281] on ul "Mois actuel Mois précédent Les 6 derniers mois Année actuelle L'année passée Ad…" at bounding box center [422, 253] width 323 height 318
click at [444, 282] on button "L'année passée" at bounding box center [422, 289] width 307 height 37
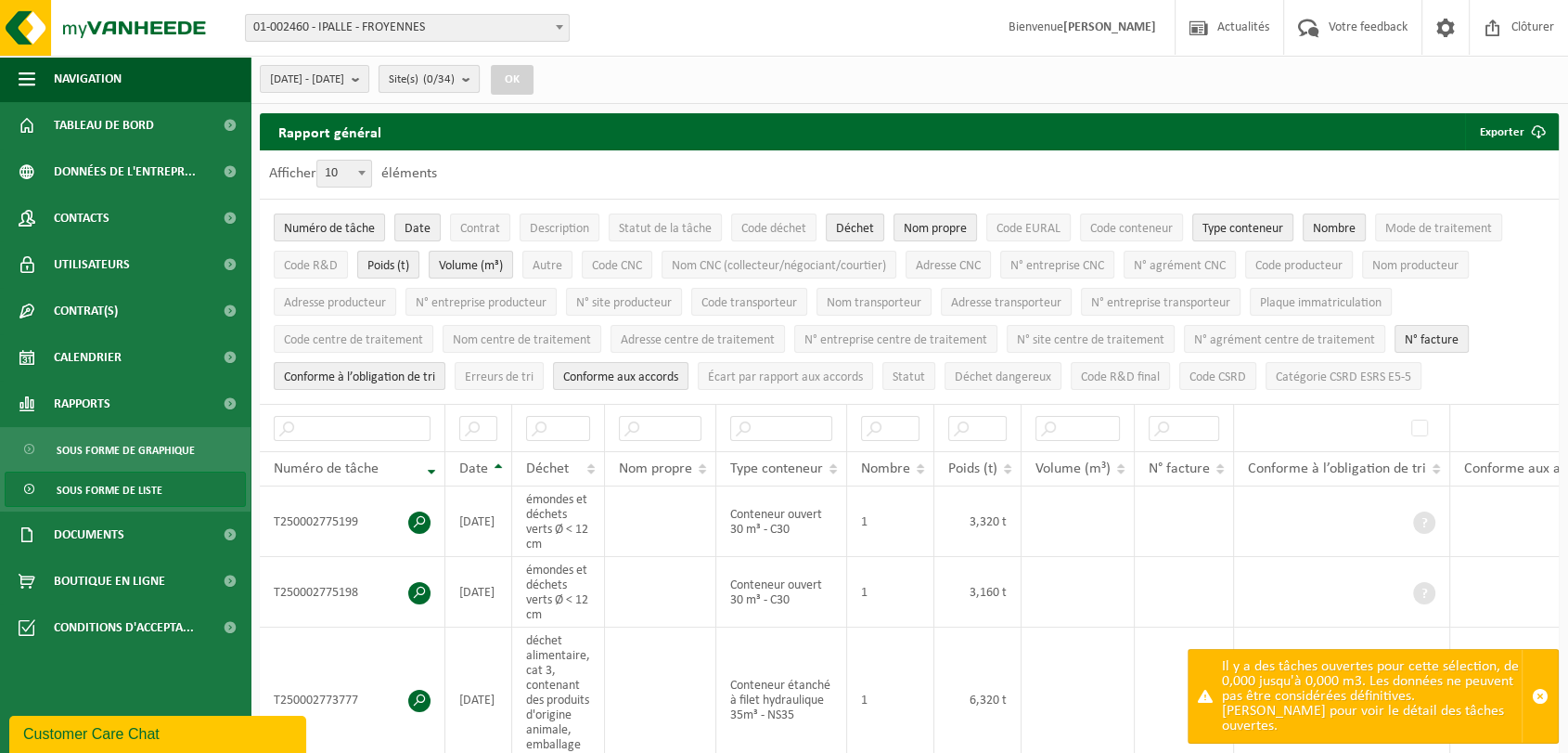
click at [479, 81] on b "submit" at bounding box center [470, 79] width 17 height 26
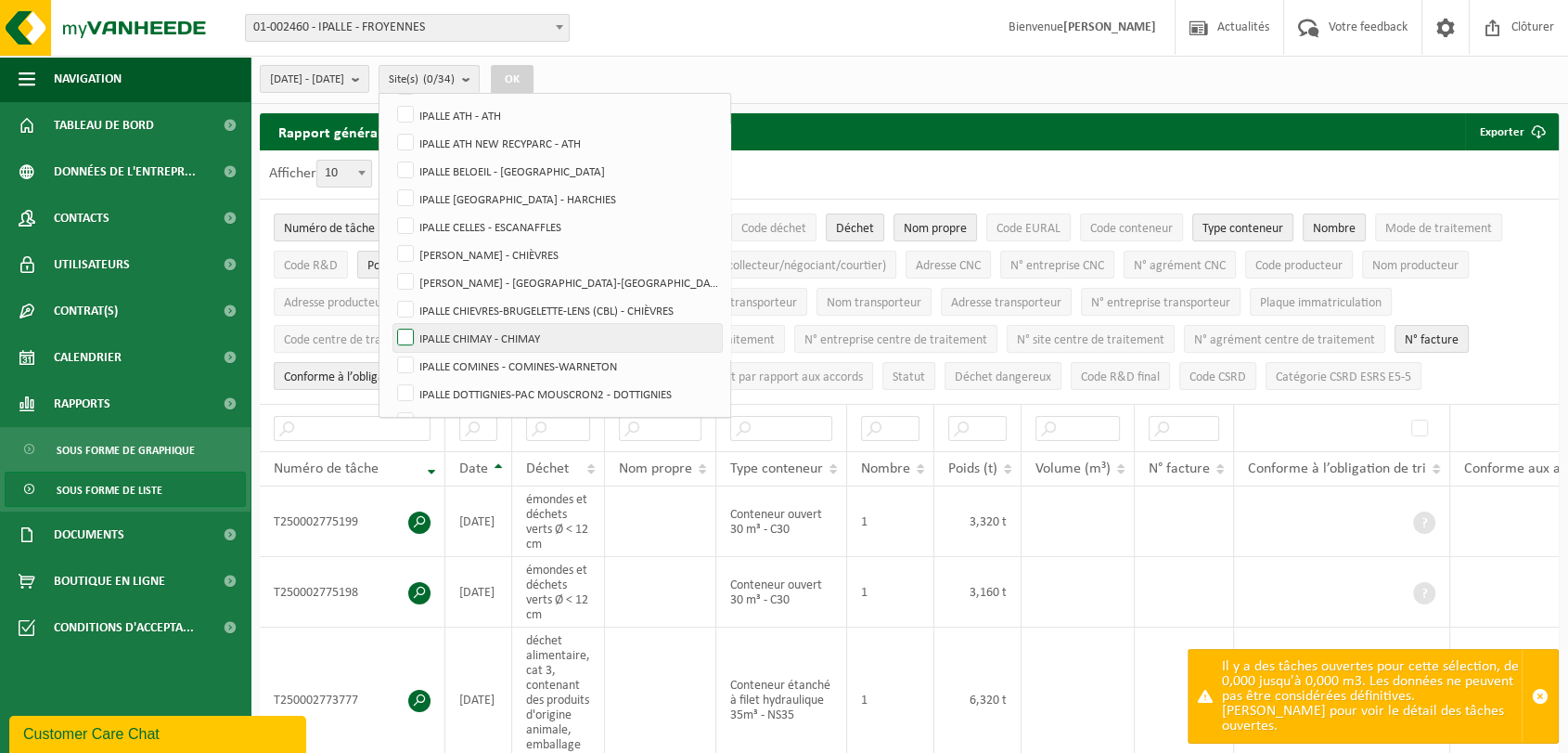
click at [448, 336] on label "IPALLE CHIMAY - CHIMAY" at bounding box center [557, 338] width 328 height 28
click at [391, 324] on input "IPALLE CHIMAY - CHIMAY" at bounding box center [390, 323] width 1 height 1
checkbox input "true"
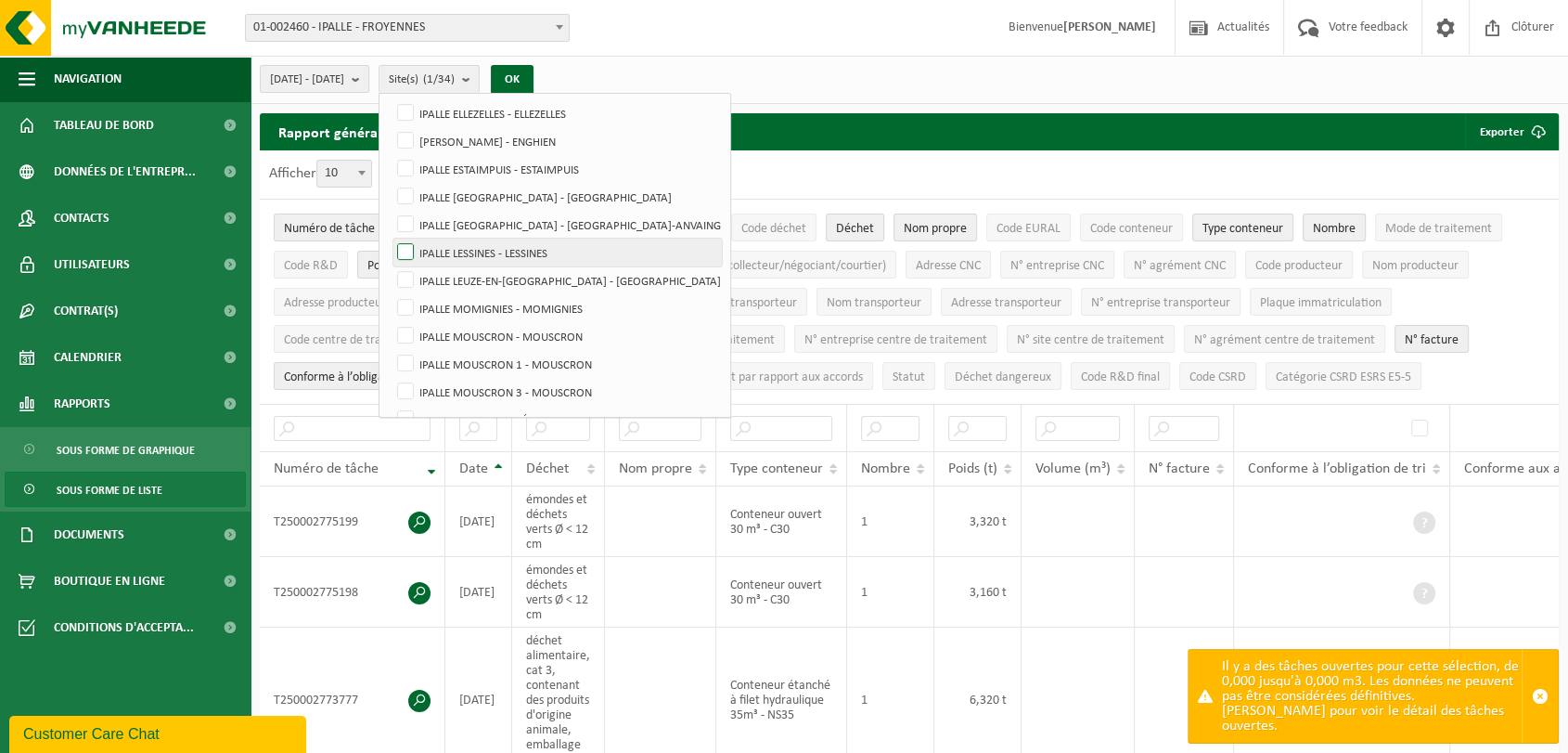
scroll to position [515, 0]
click at [454, 305] on label "IPALLE MOMIGNIES - MOMIGNIES" at bounding box center [557, 307] width 328 height 28
click at [391, 293] on input "IPALLE MOMIGNIES - MOMIGNIES" at bounding box center [390, 293] width 1 height 1
checkbox input "true"
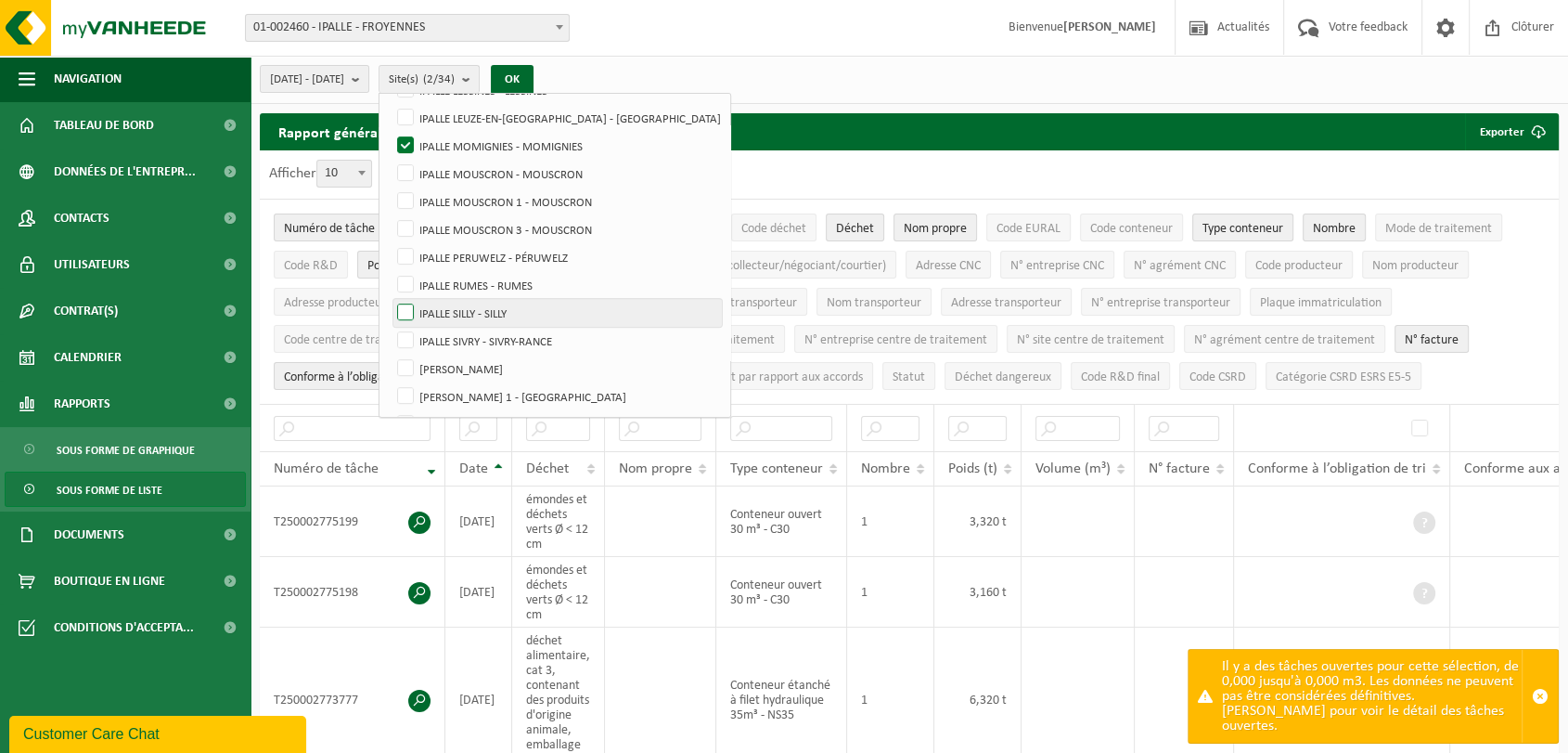
scroll to position [721, 0]
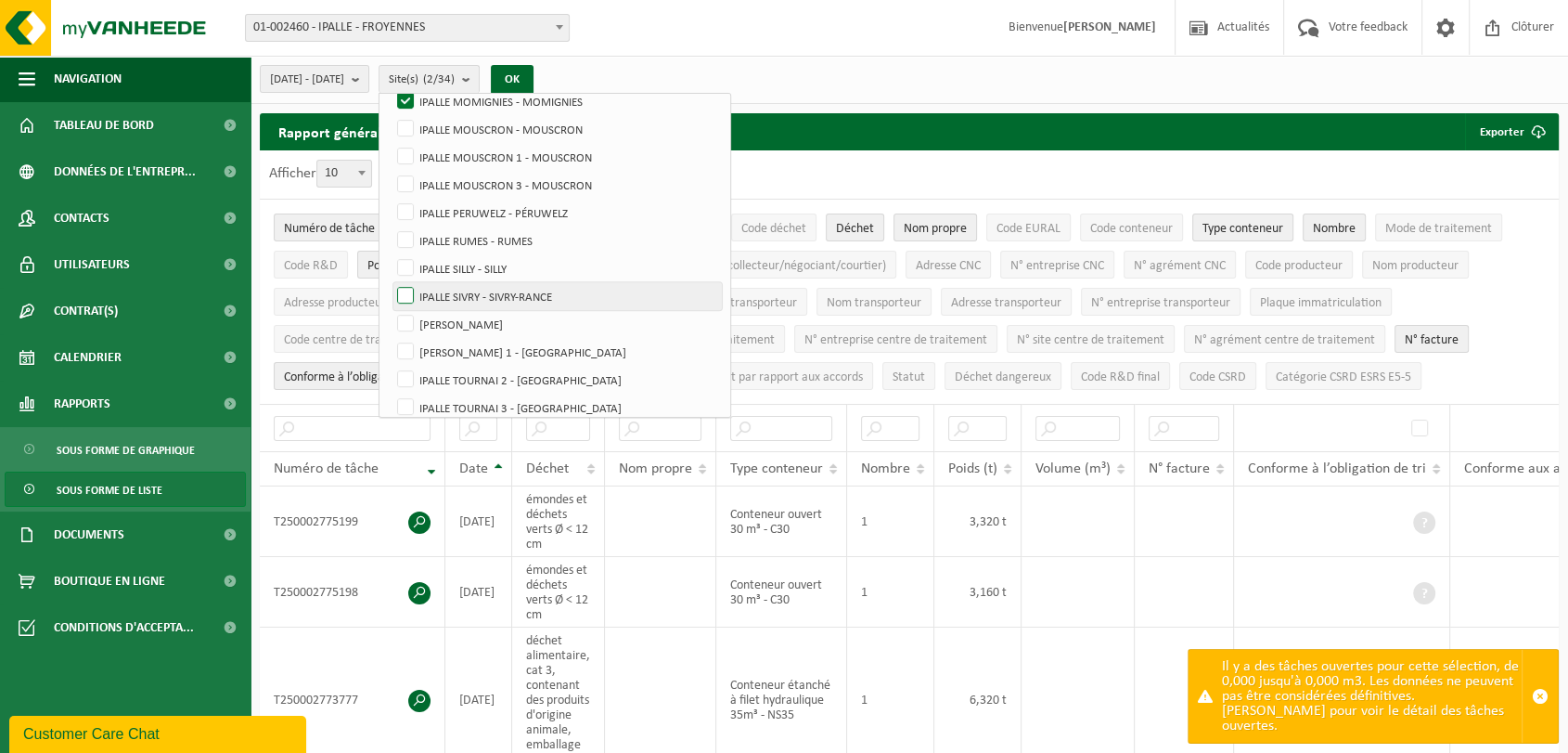
click at [453, 293] on label "IPALLE SIVRY - SIVRY-RANCE" at bounding box center [557, 297] width 328 height 28
click at [391, 282] on input "IPALLE SIVRY - SIVRY-RANCE" at bounding box center [390, 282] width 1 height 1
checkbox input "true"
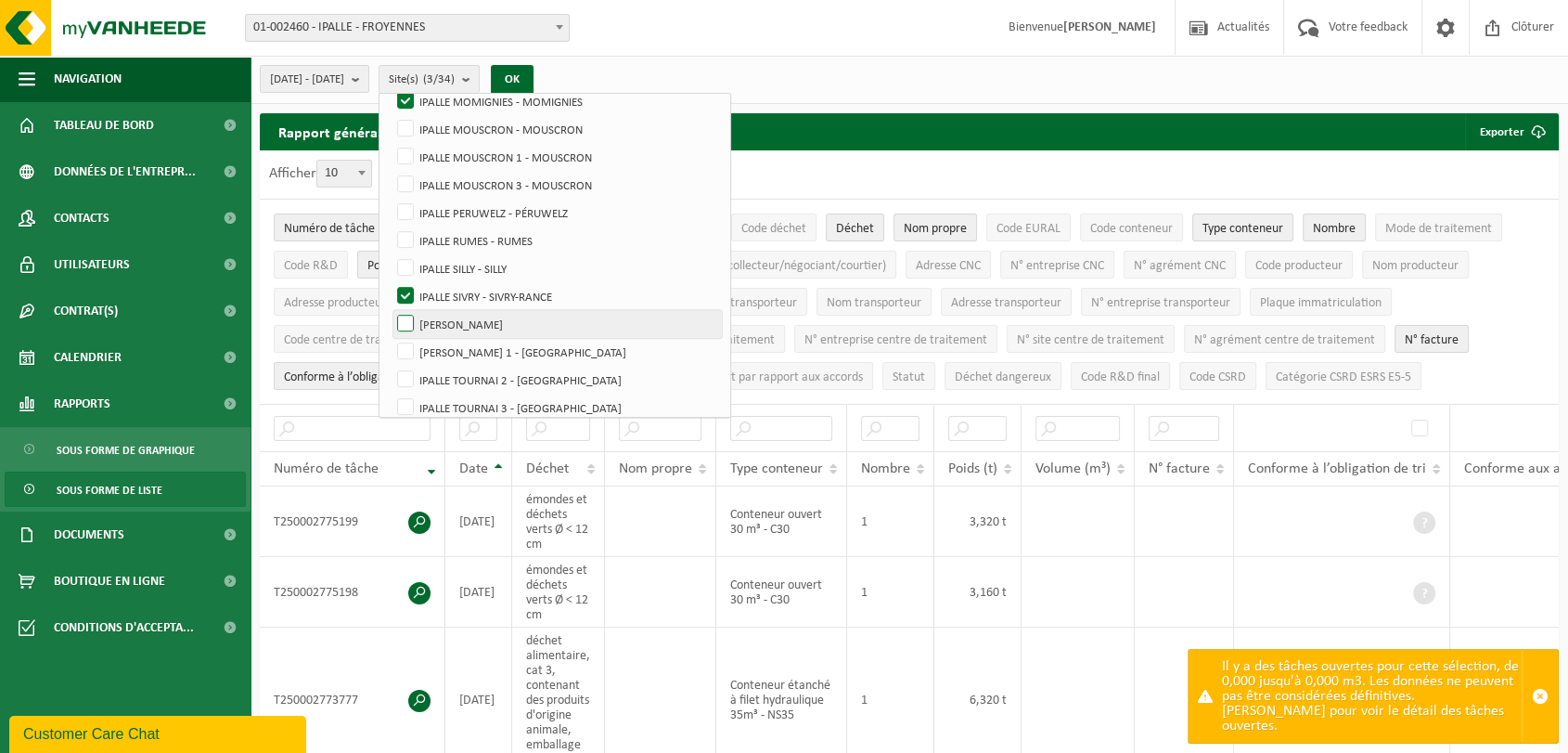
click at [450, 313] on label "[PERSON_NAME]" at bounding box center [557, 324] width 328 height 28
click at [391, 310] on input "[PERSON_NAME]" at bounding box center [390, 309] width 1 height 1
checkbox input "true"
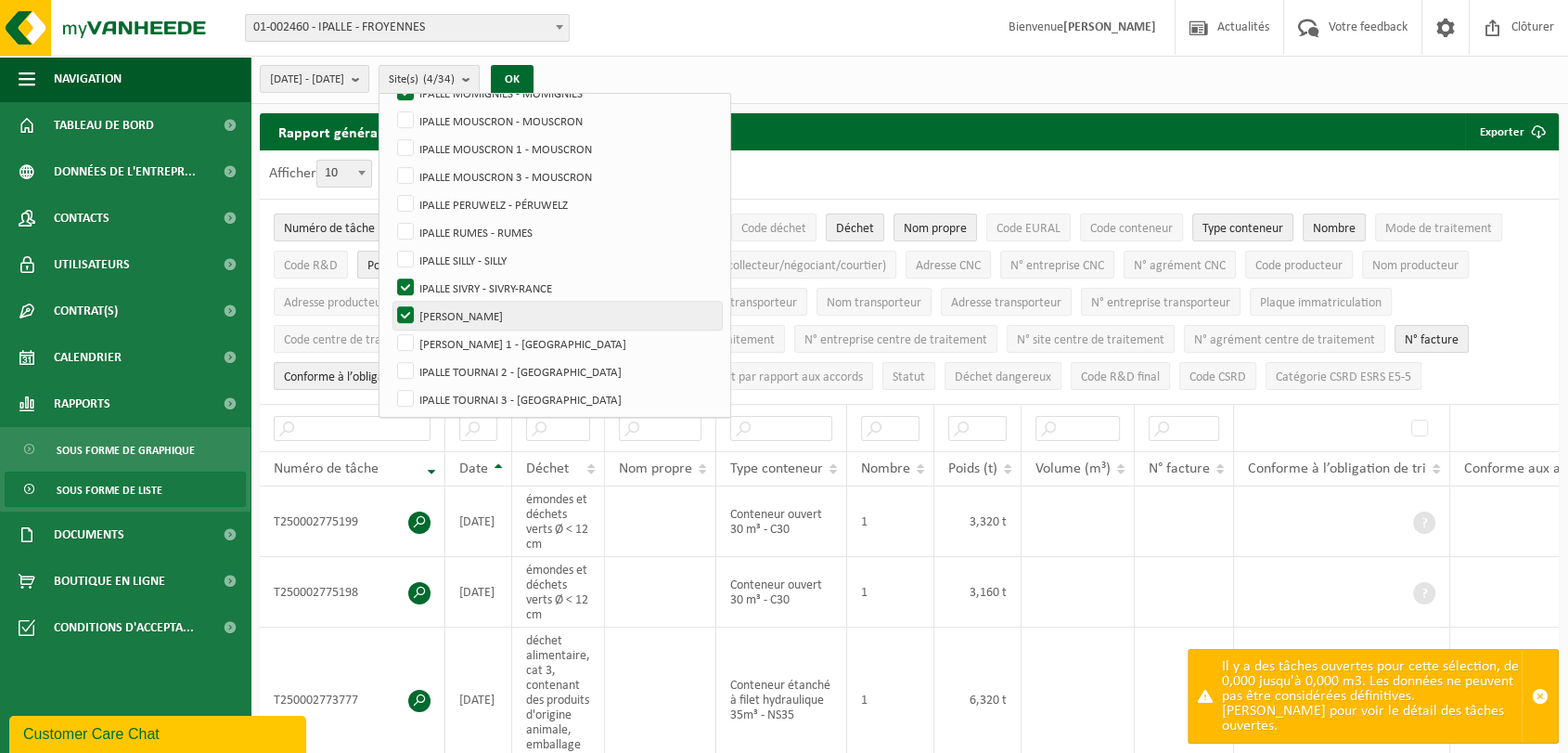
scroll to position [731, 0]
click at [533, 82] on button "OK" at bounding box center [512, 80] width 43 height 30
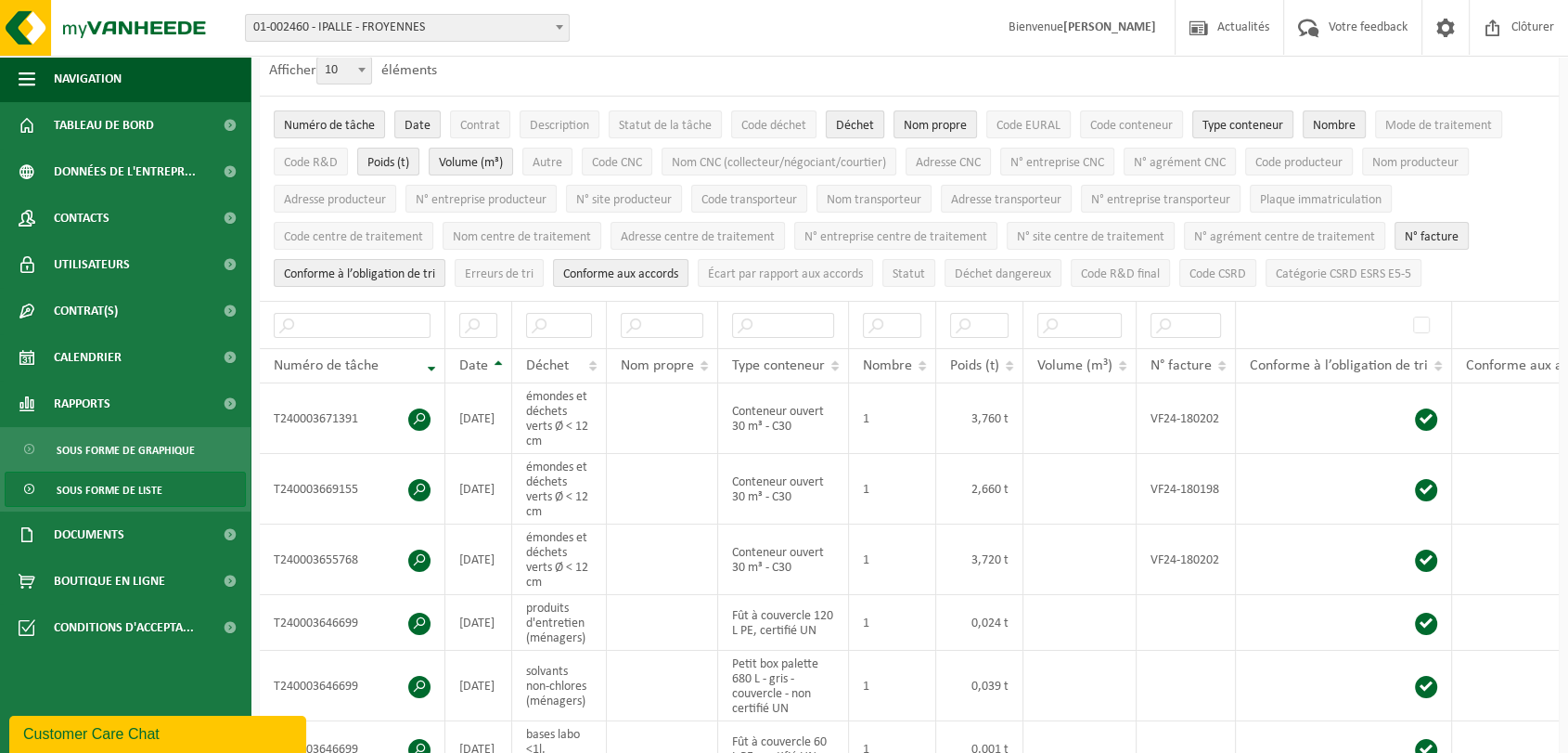
click at [856, 228] on ul "Numéro de tâche Date Contrat Description Statut de la tâche Code déchet Déchet …" at bounding box center [909, 198] width 1299 height 204
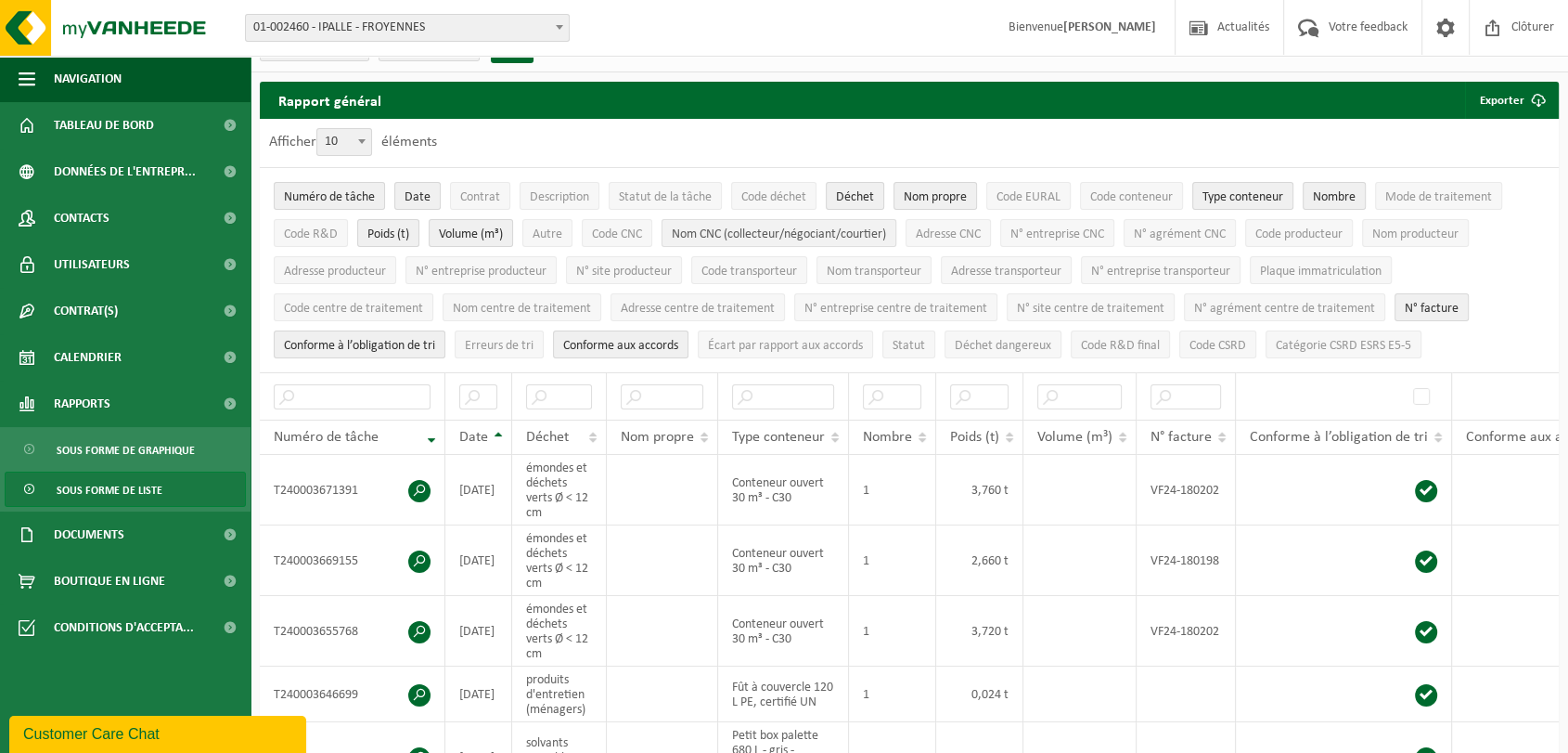
scroll to position [0, 0]
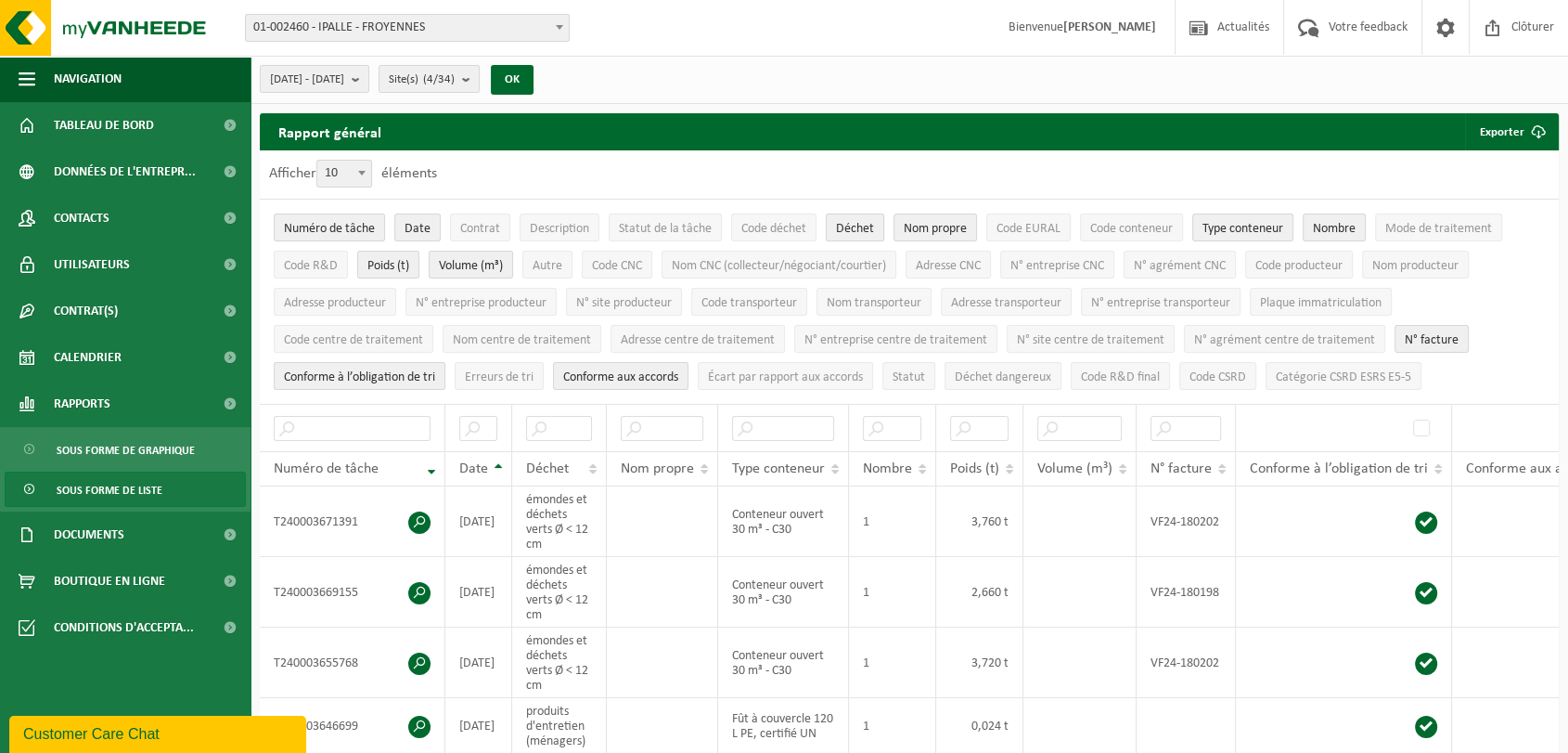
click at [865, 225] on span "Déchet" at bounding box center [855, 228] width 38 height 14
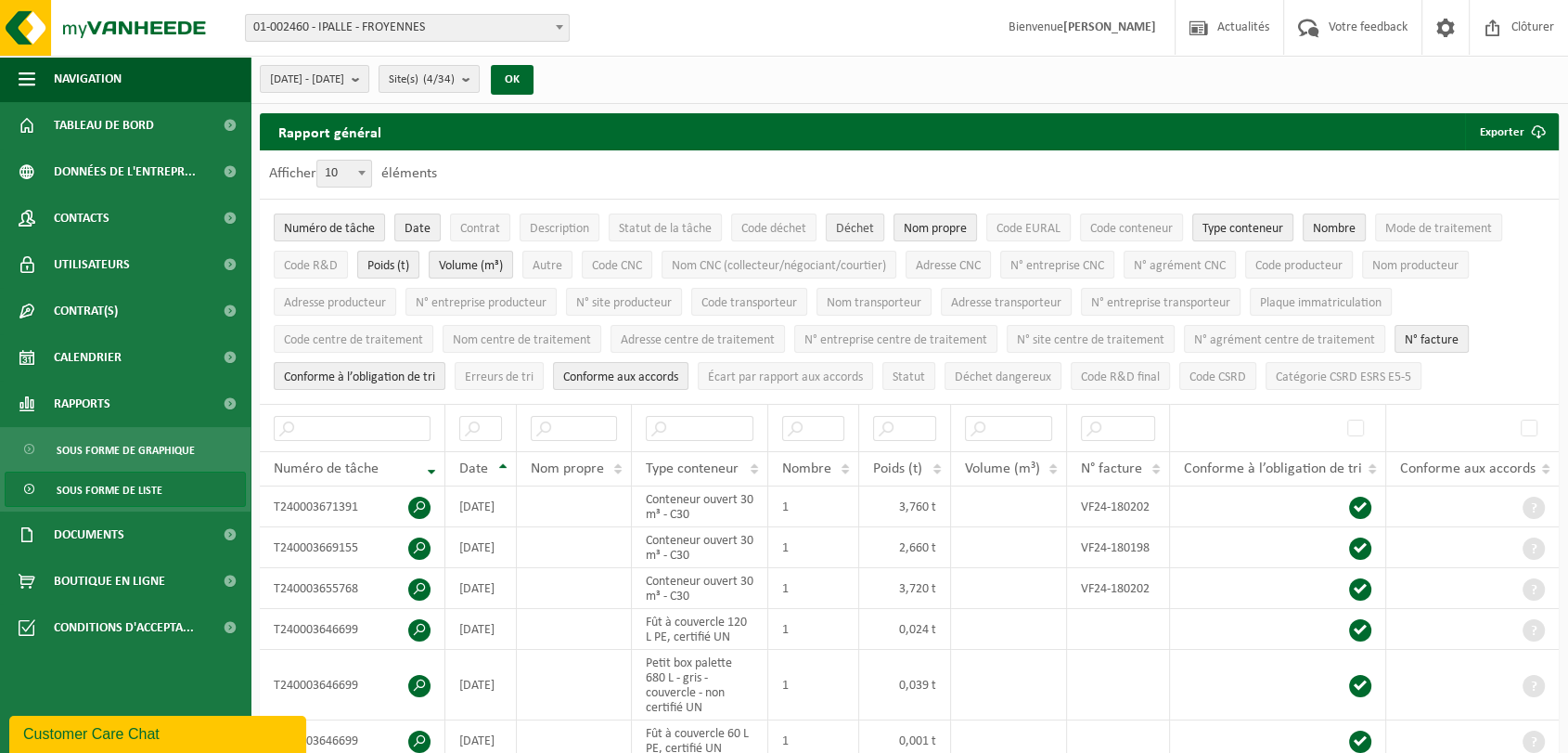
click at [857, 233] on span "Déchet" at bounding box center [855, 228] width 38 height 14
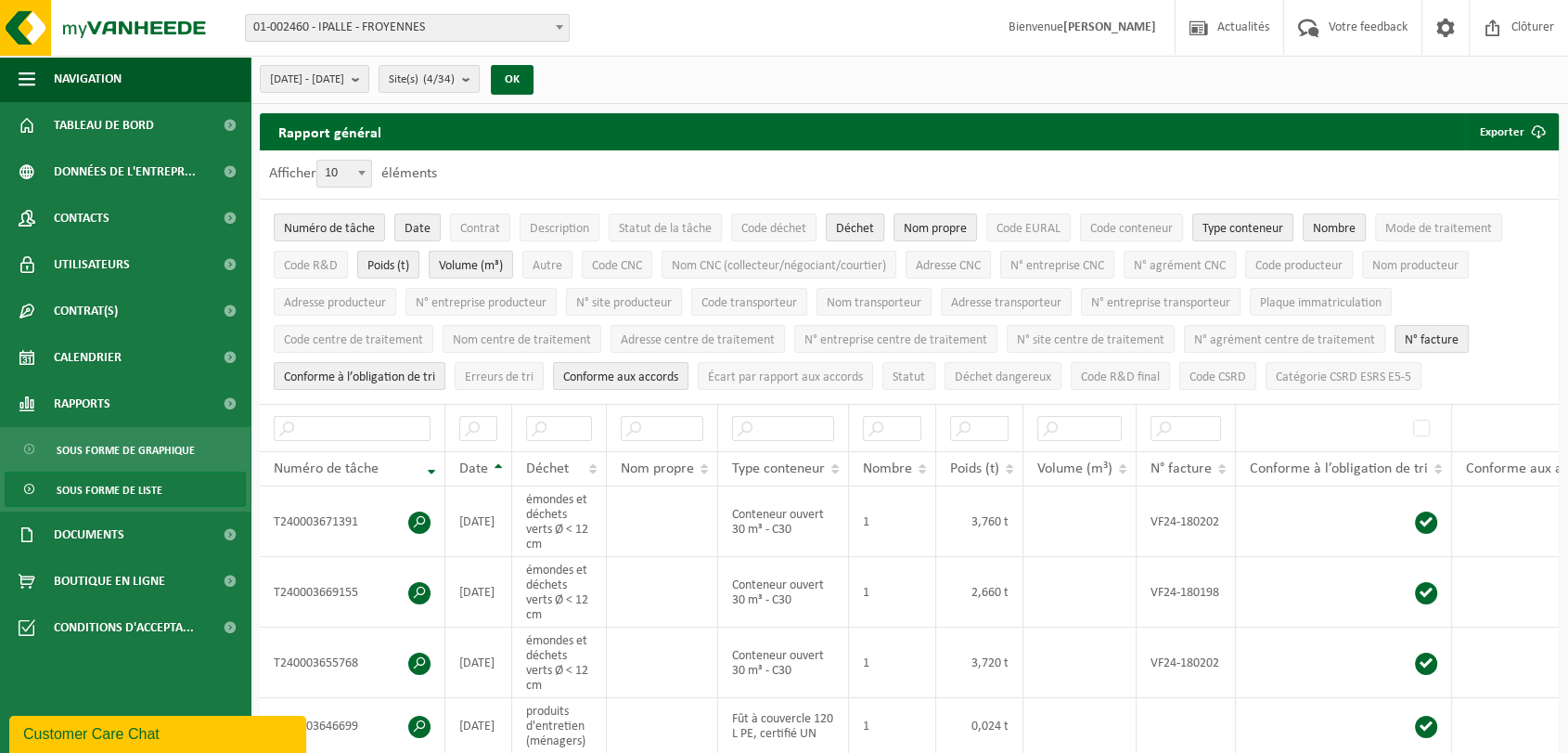
click at [857, 233] on span "Déchet" at bounding box center [855, 228] width 38 height 14
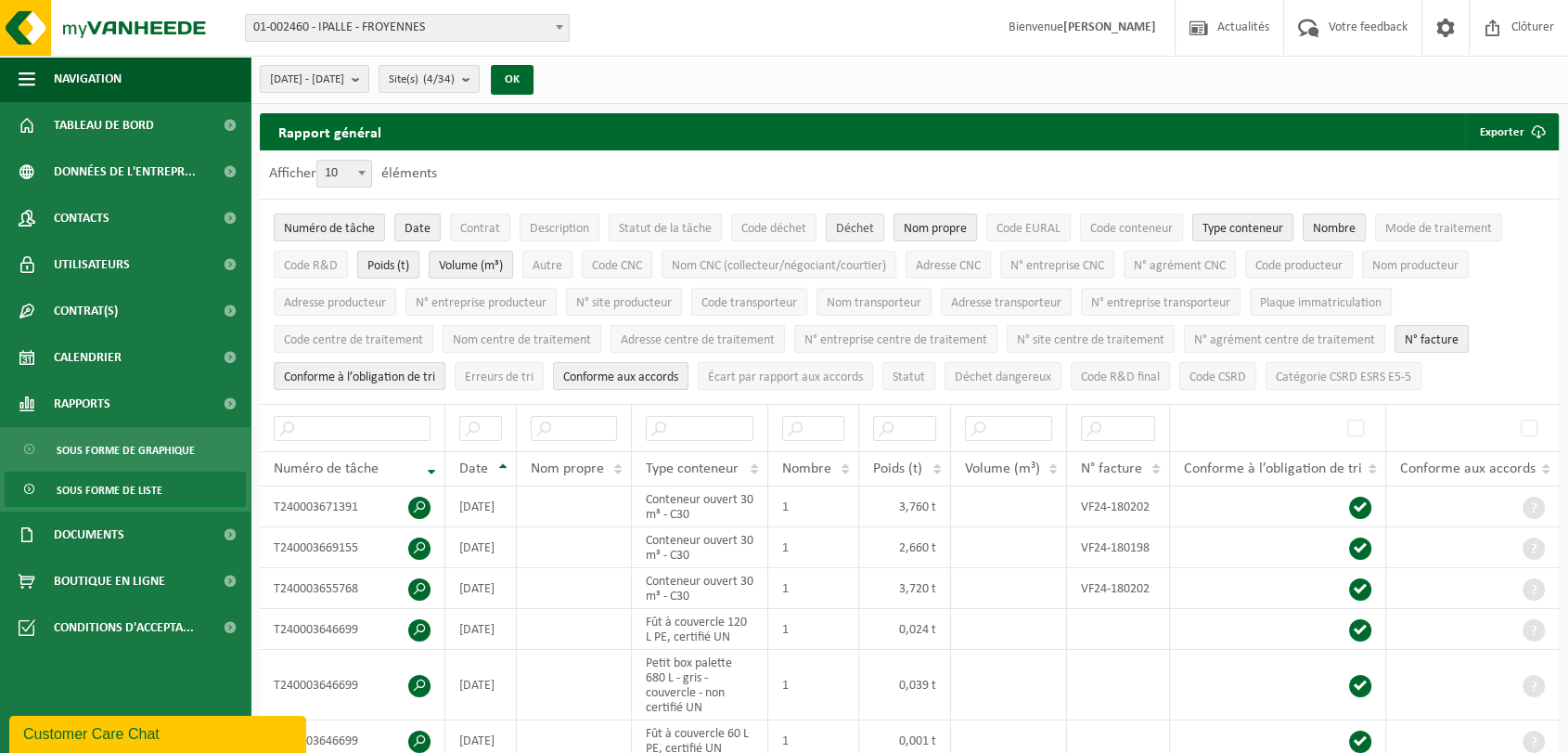
click at [857, 233] on span "Déchet" at bounding box center [855, 228] width 38 height 14
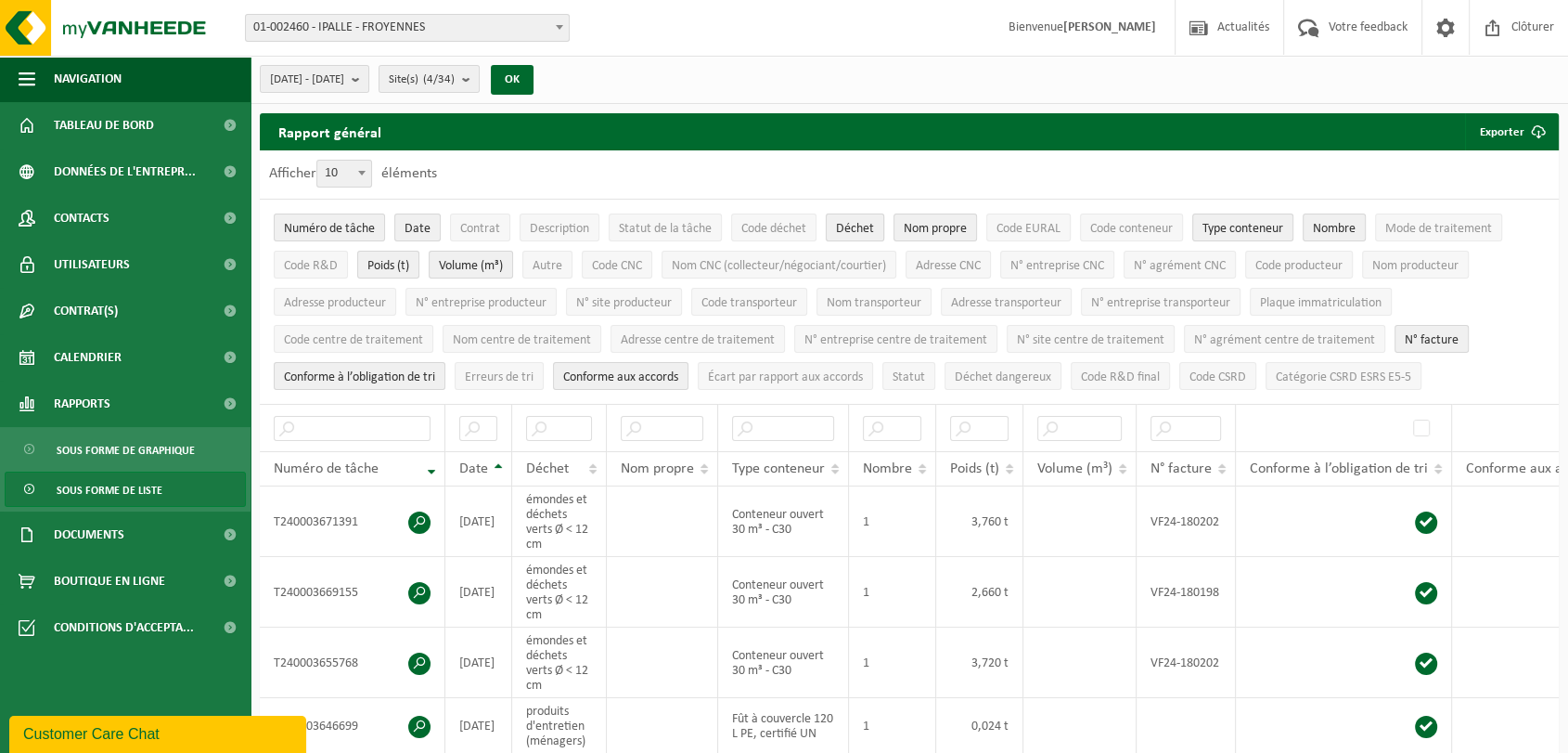
click at [857, 233] on span "Déchet" at bounding box center [855, 228] width 38 height 14
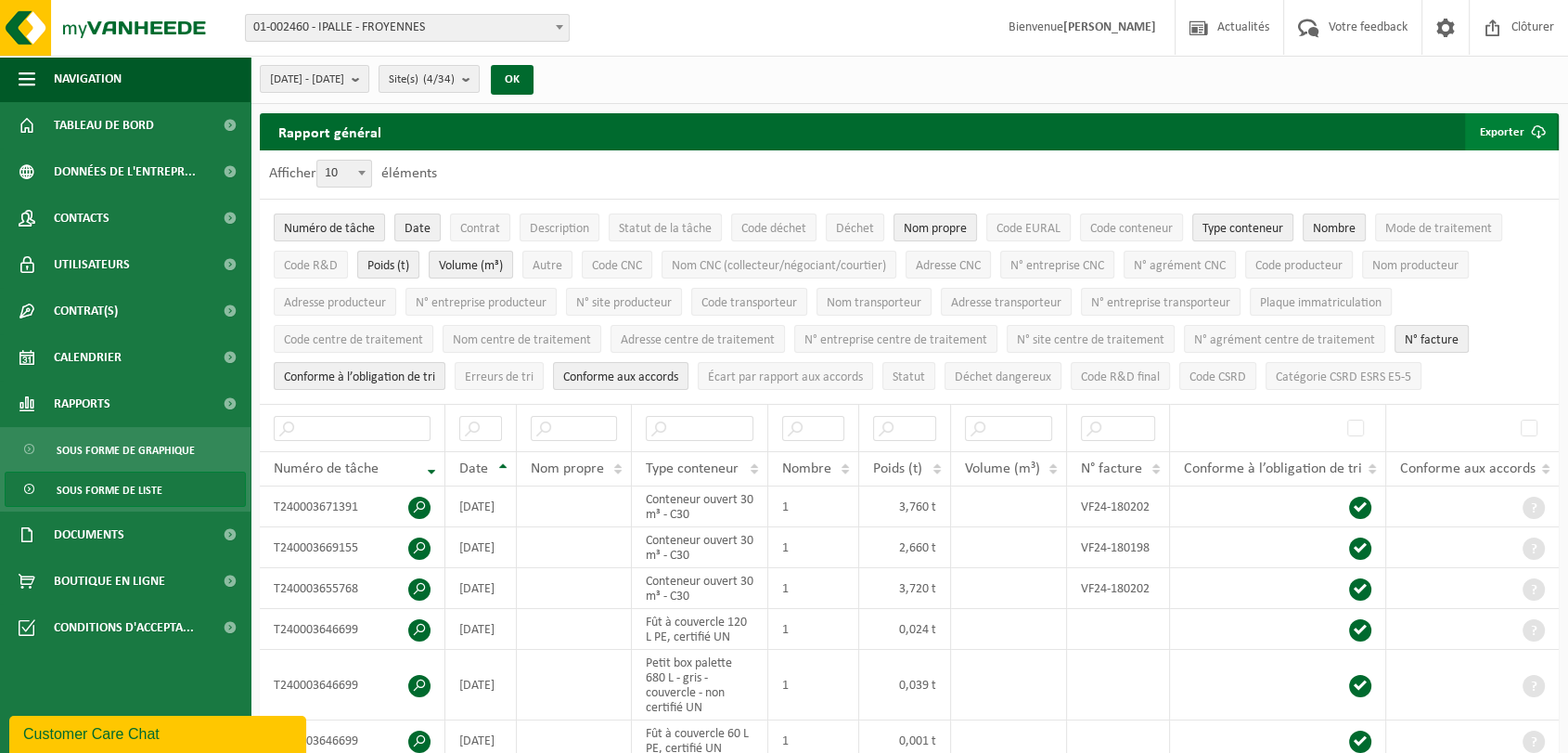
click at [1527, 138] on span "submit" at bounding box center [1538, 132] width 37 height 37
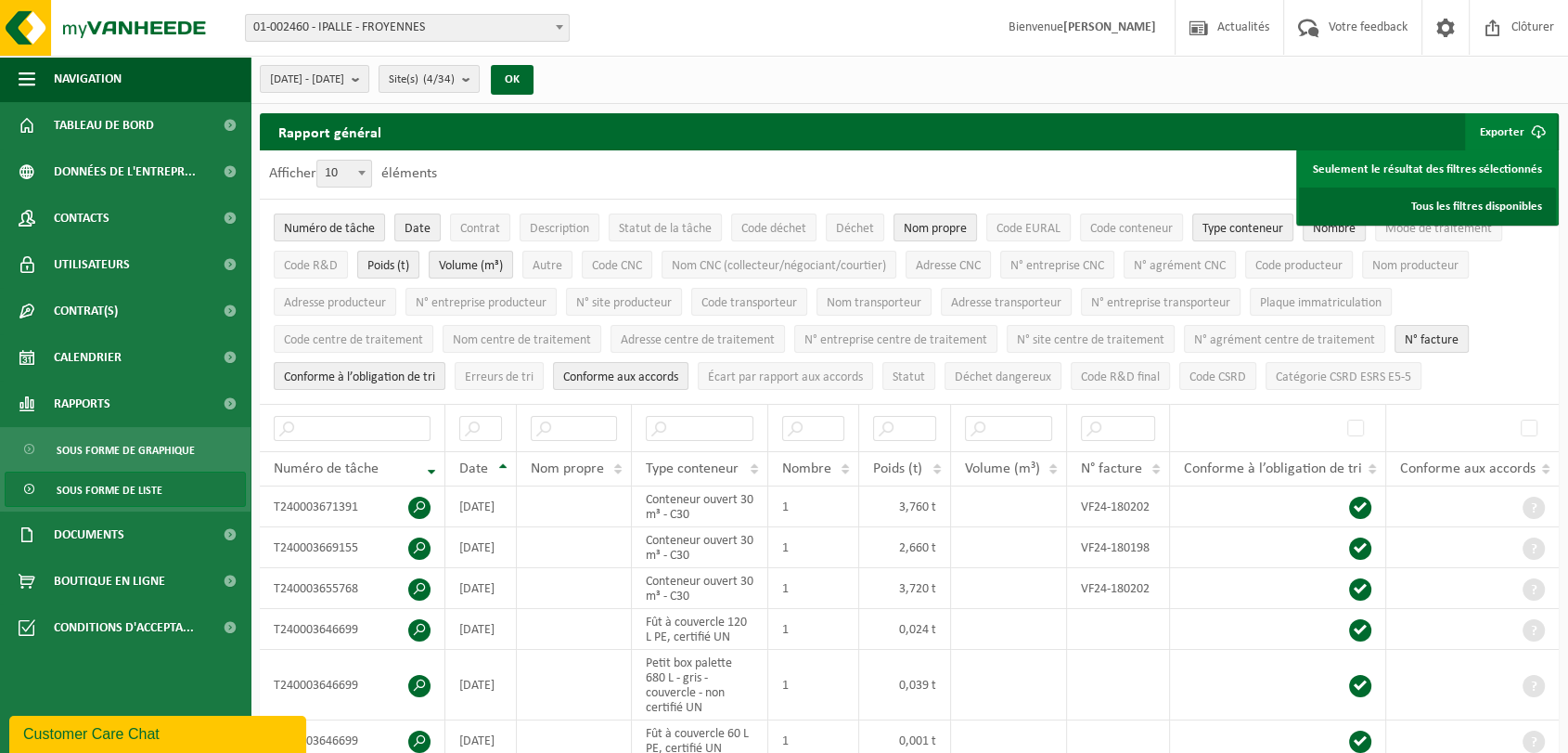
click at [1440, 206] on link "Tous les filtres disponibles" at bounding box center [1427, 206] width 257 height 37
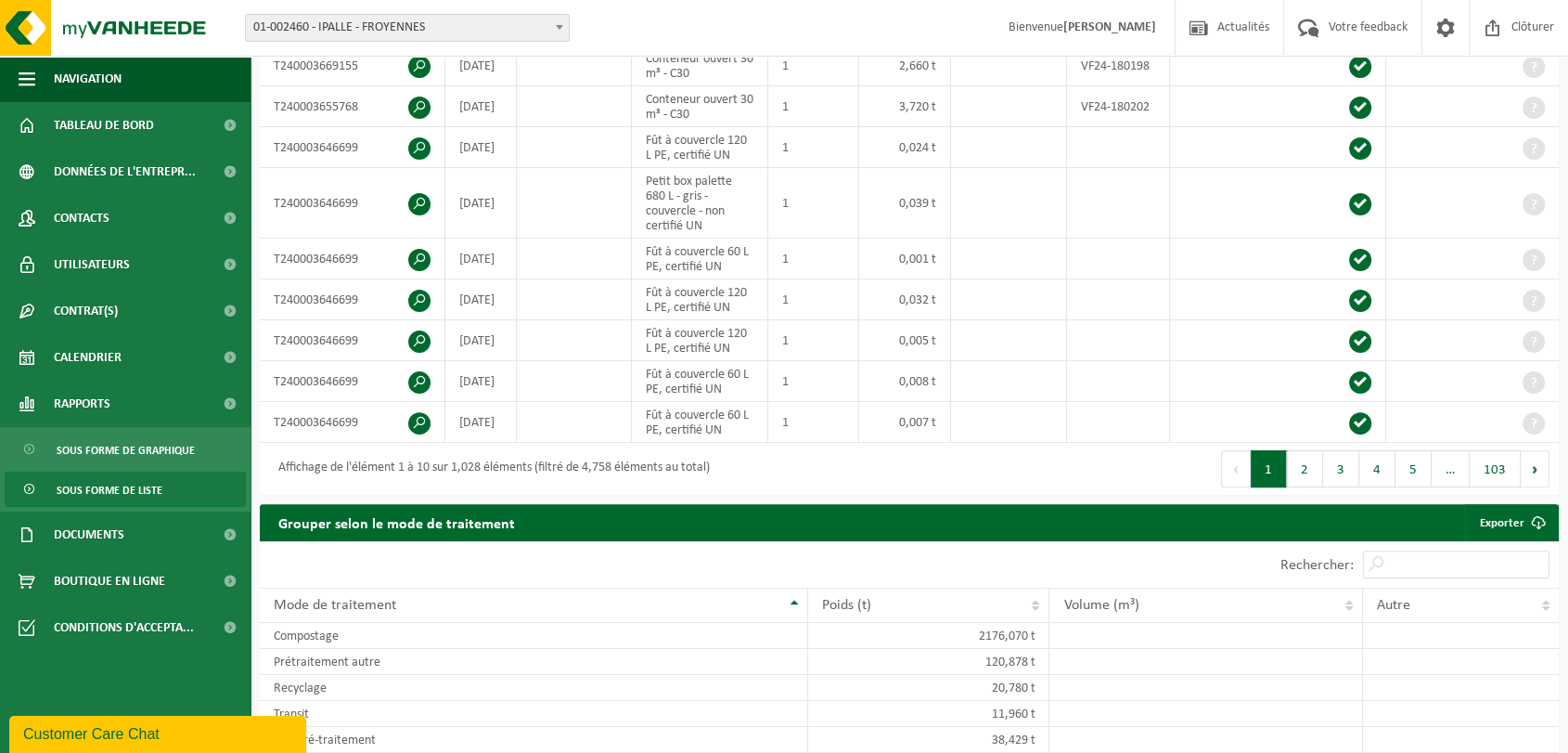
scroll to position [412, 0]
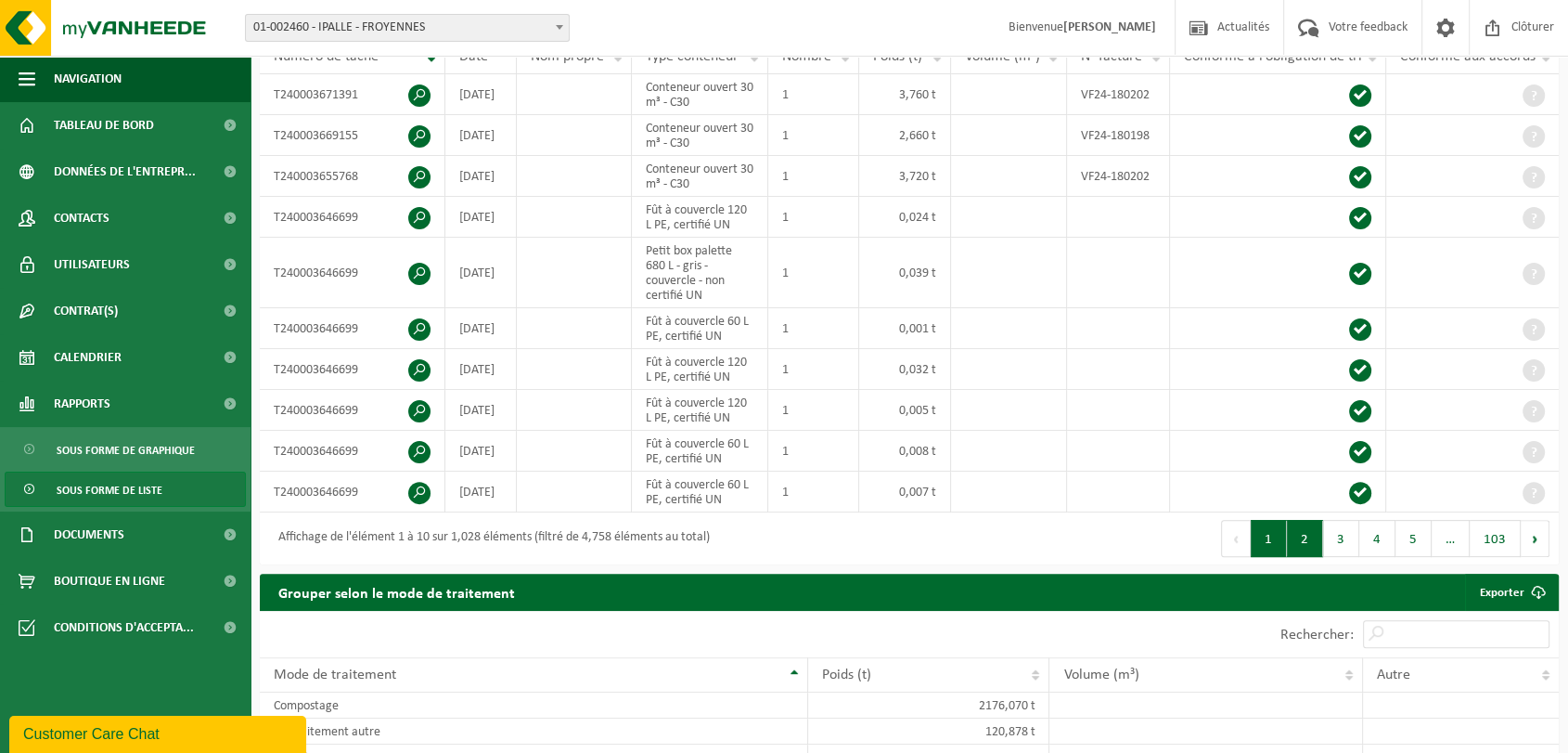
click at [1312, 524] on button "2" at bounding box center [1304, 539] width 36 height 37
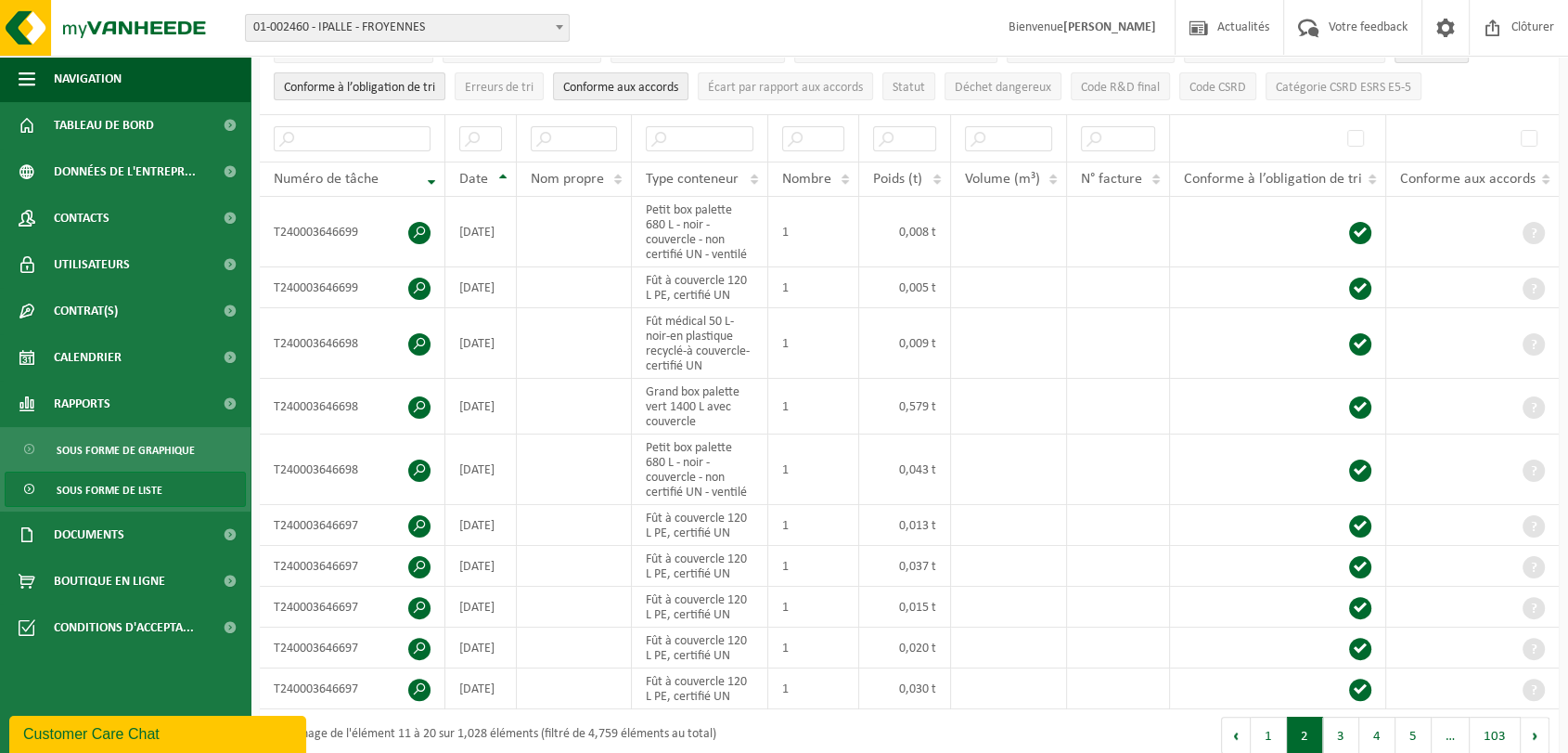
scroll to position [354, 0]
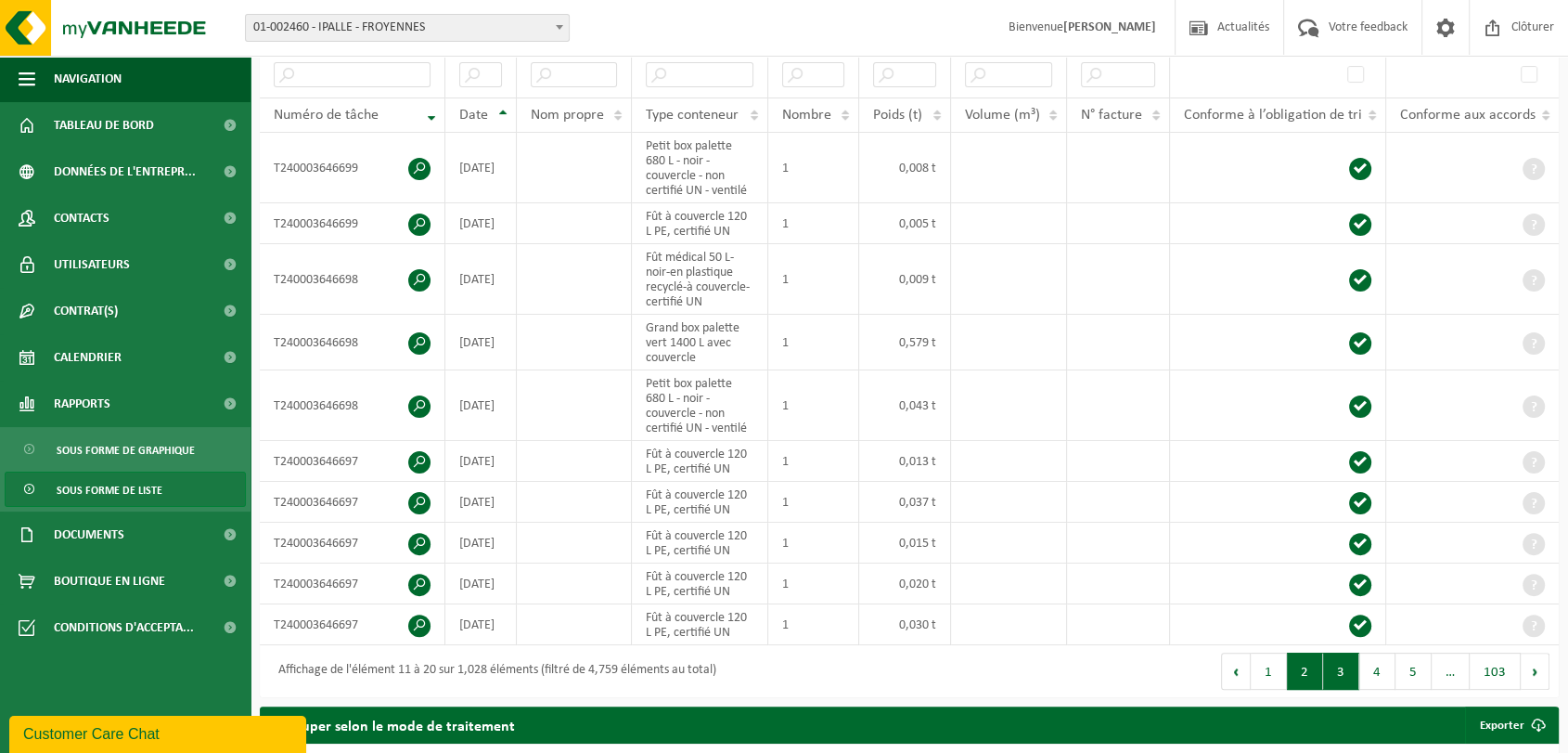
click at [1337, 659] on button "3" at bounding box center [1341, 671] width 36 height 37
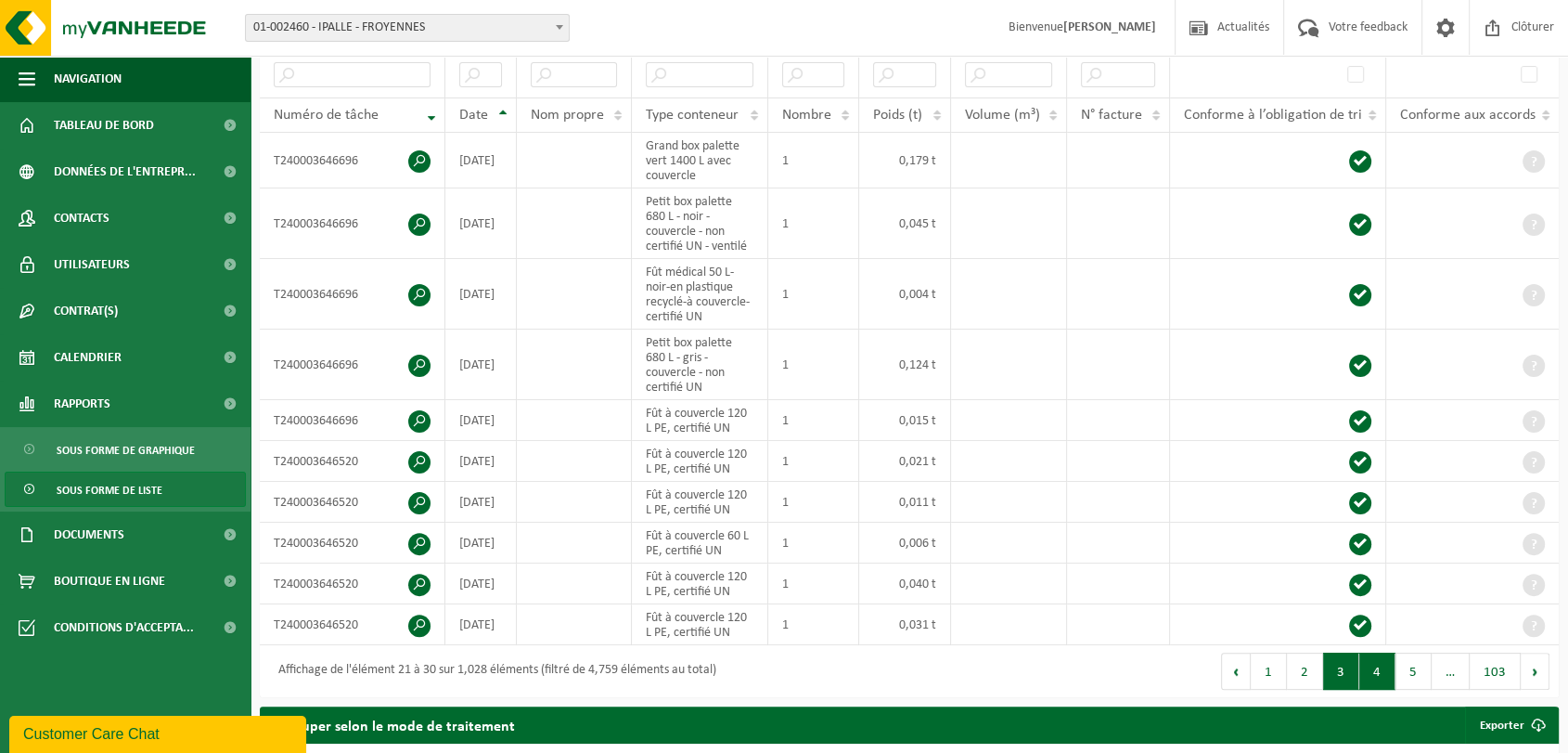
click at [1388, 652] on button "4" at bounding box center [1376, 671] width 36 height 37
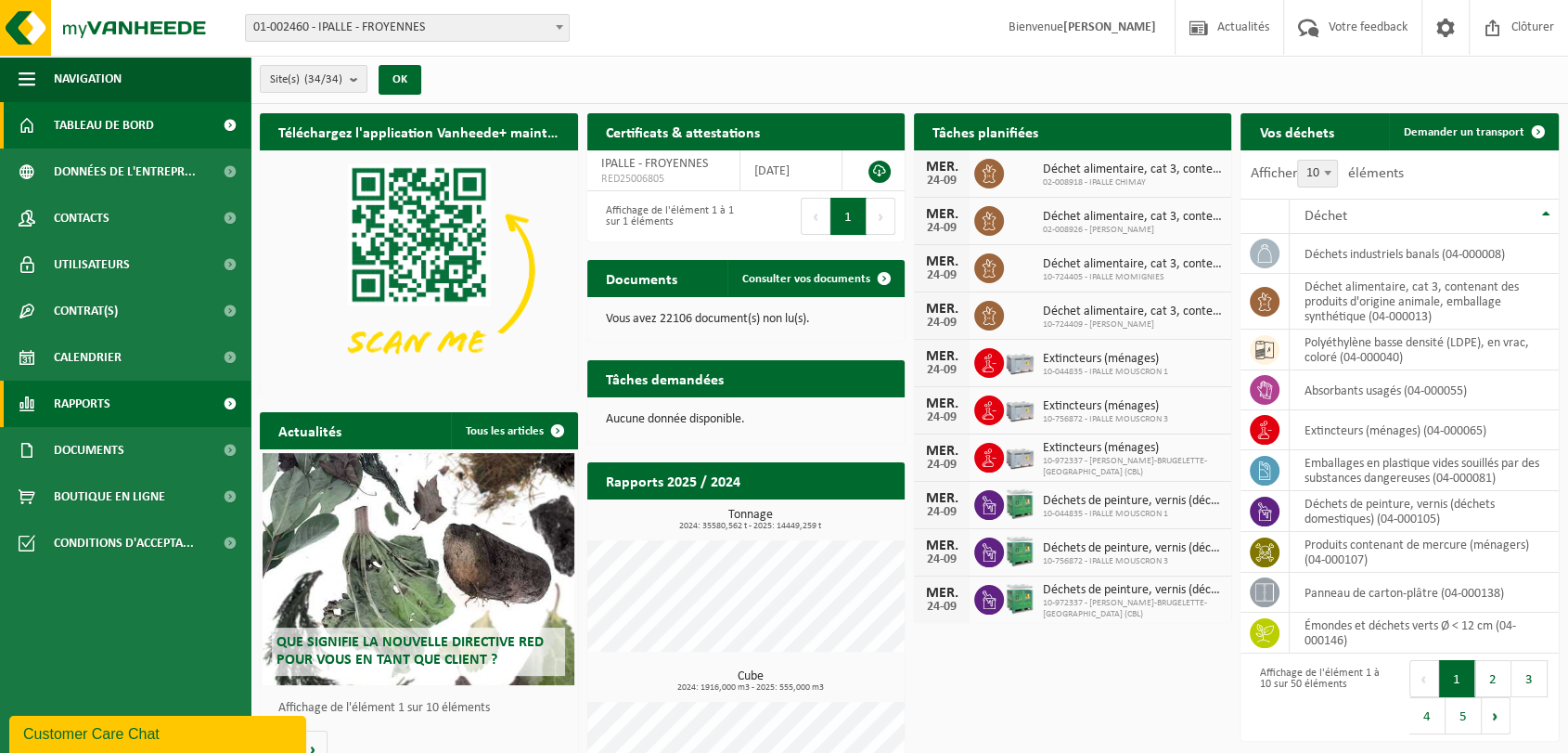
click at [125, 412] on link "Rapports" at bounding box center [125, 404] width 251 height 47
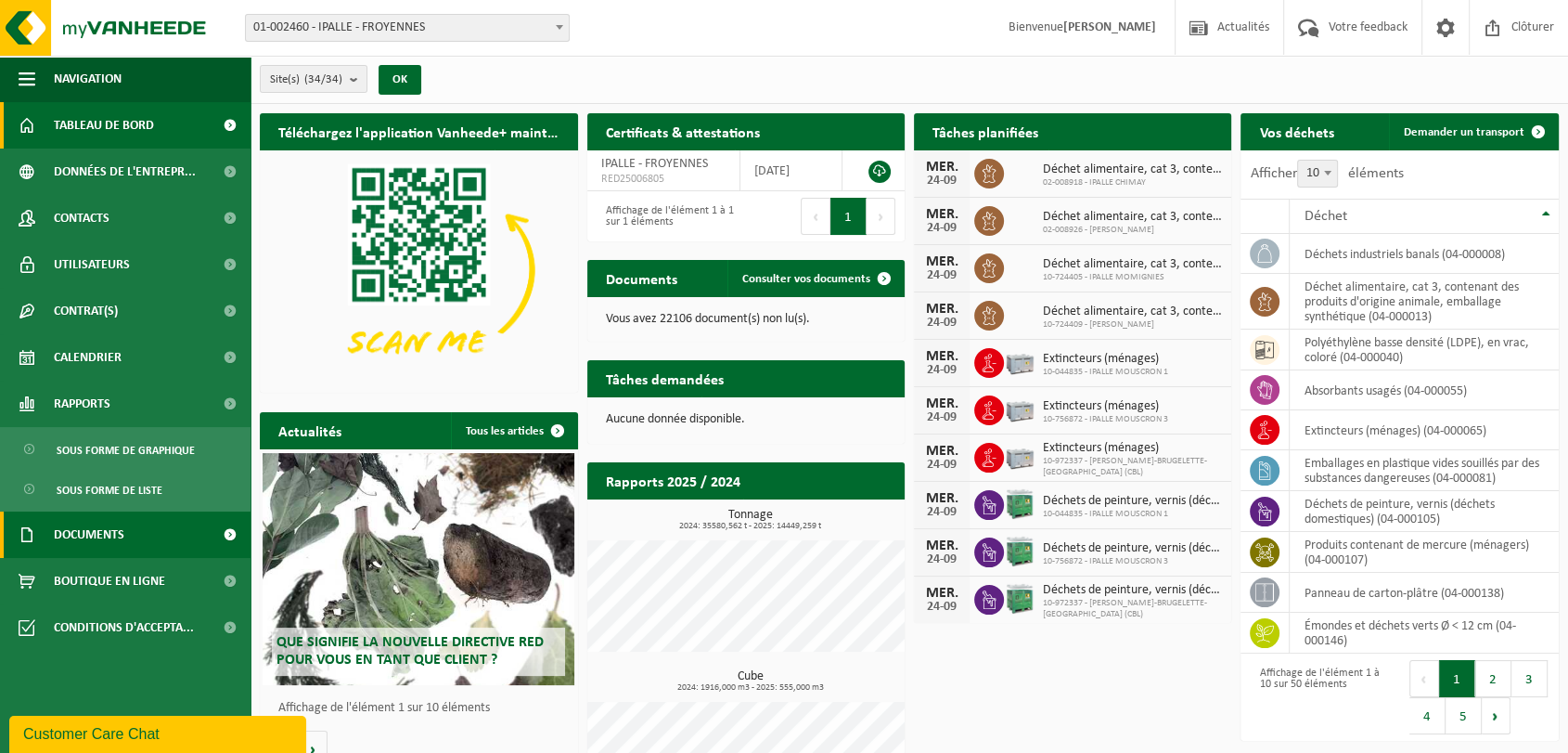
click at [111, 528] on span "Documents" at bounding box center [89, 535] width 70 height 47
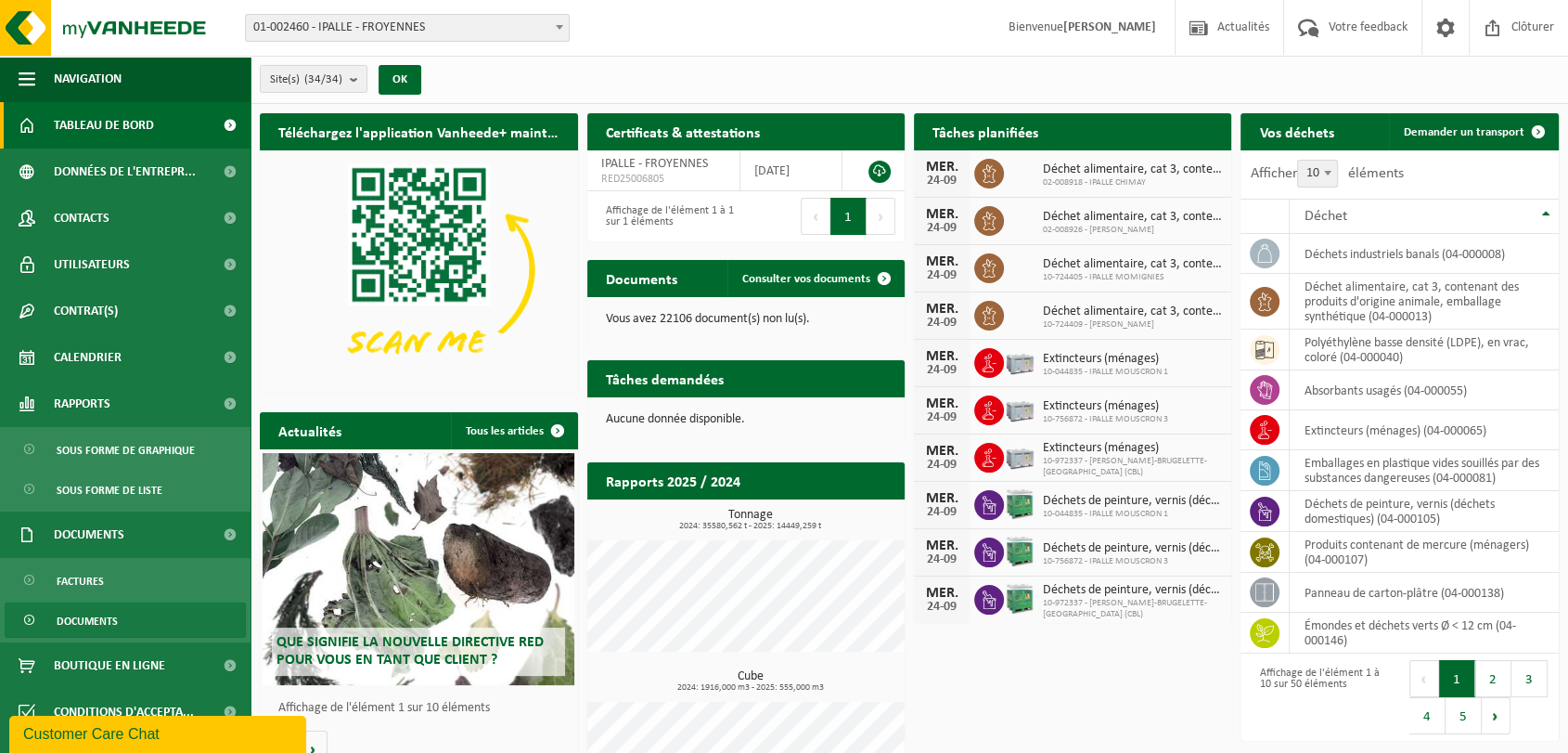
click at [115, 620] on span "Documents" at bounding box center [87, 621] width 61 height 36
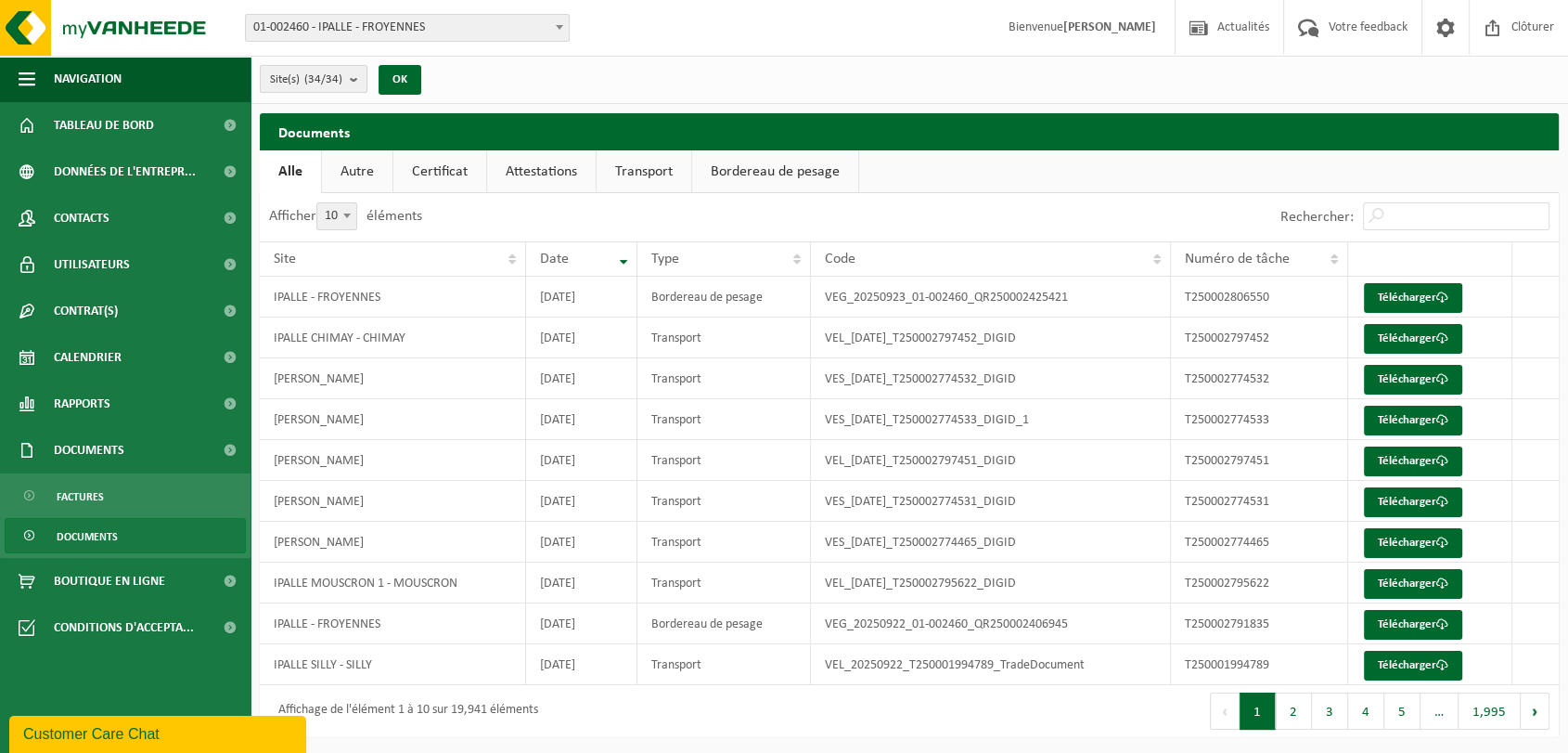
click at [356, 79] on b "submit" at bounding box center [358, 79] width 17 height 26
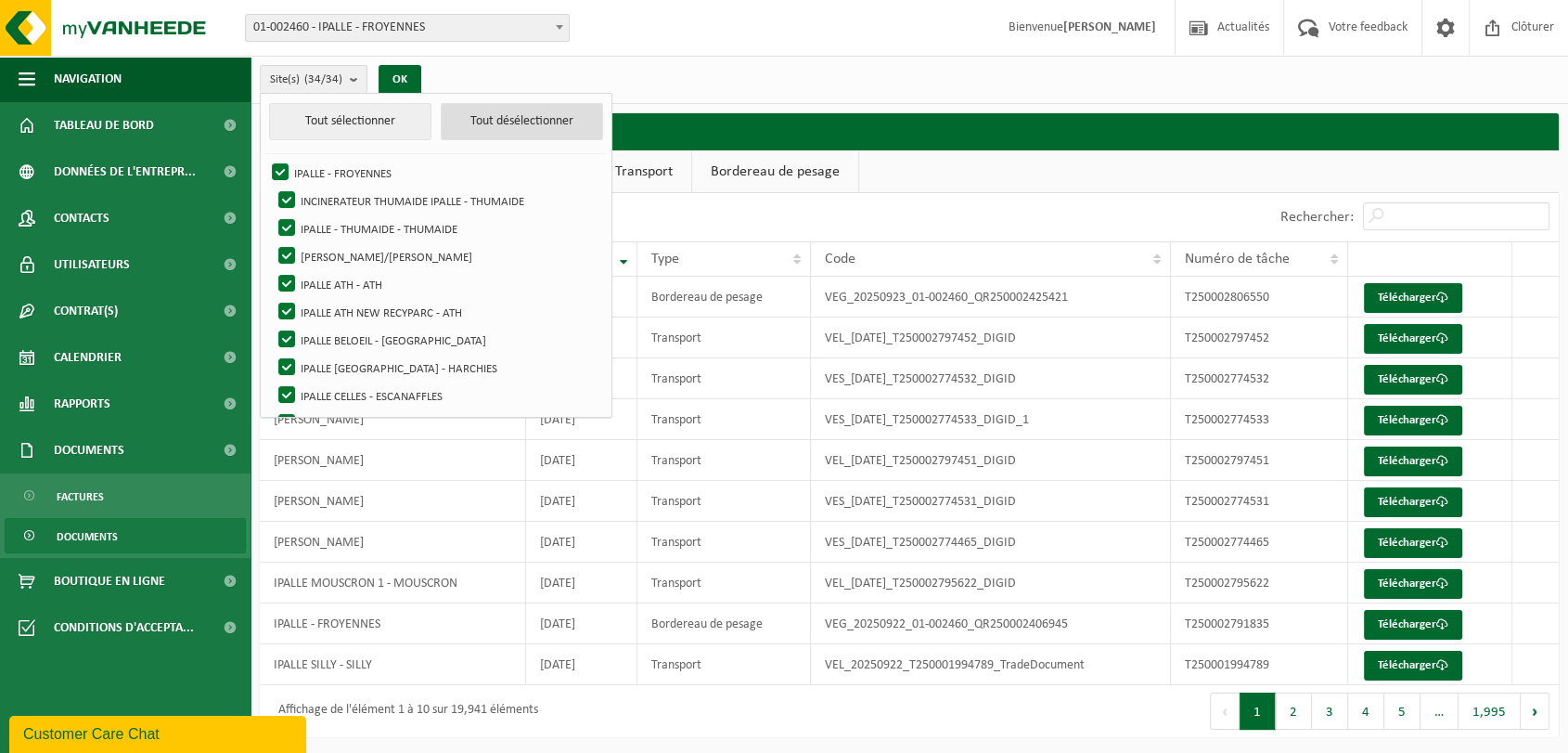
click at [482, 116] on button "Tout désélectionner" at bounding box center [522, 122] width 163 height 37
checkbox input "false"
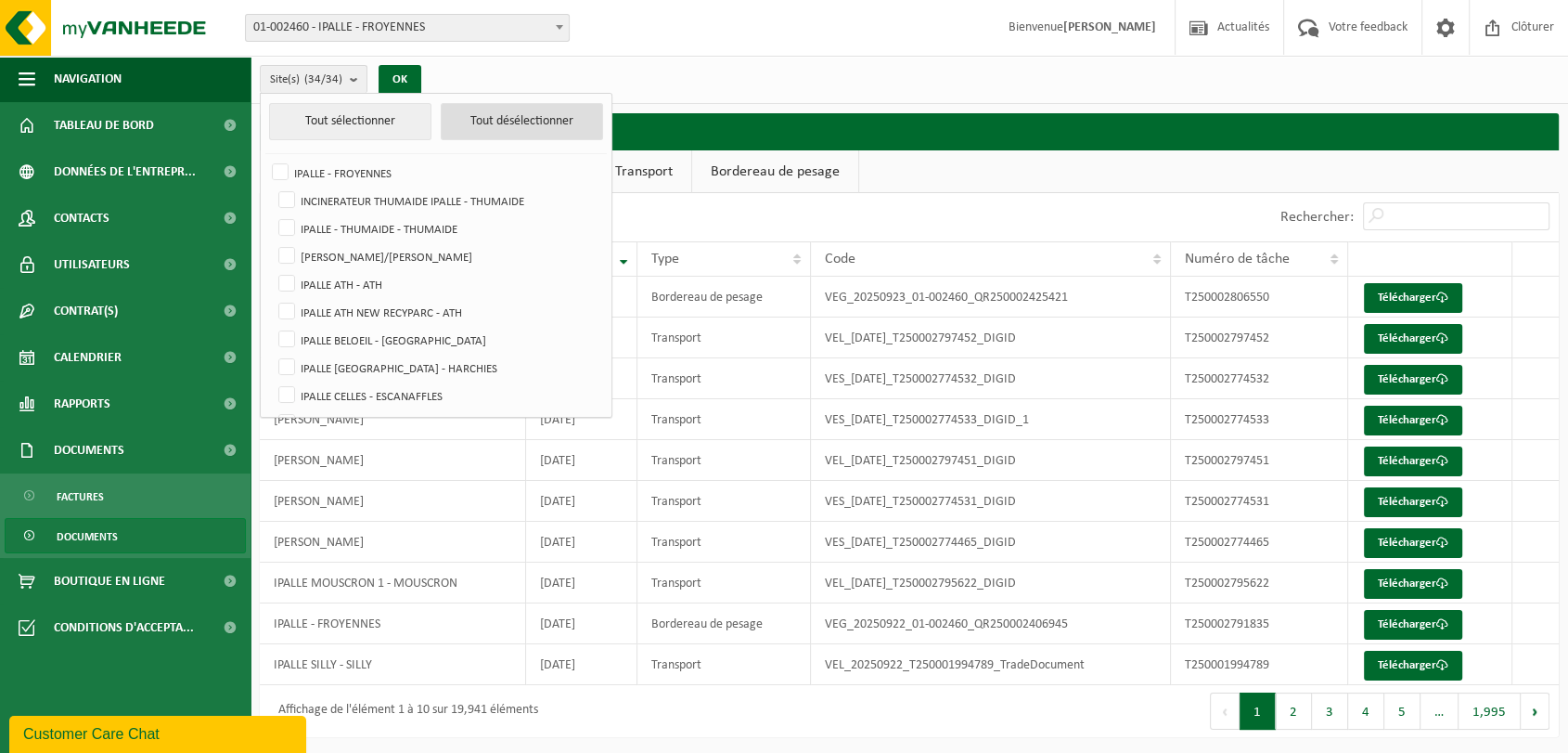
checkbox input "false"
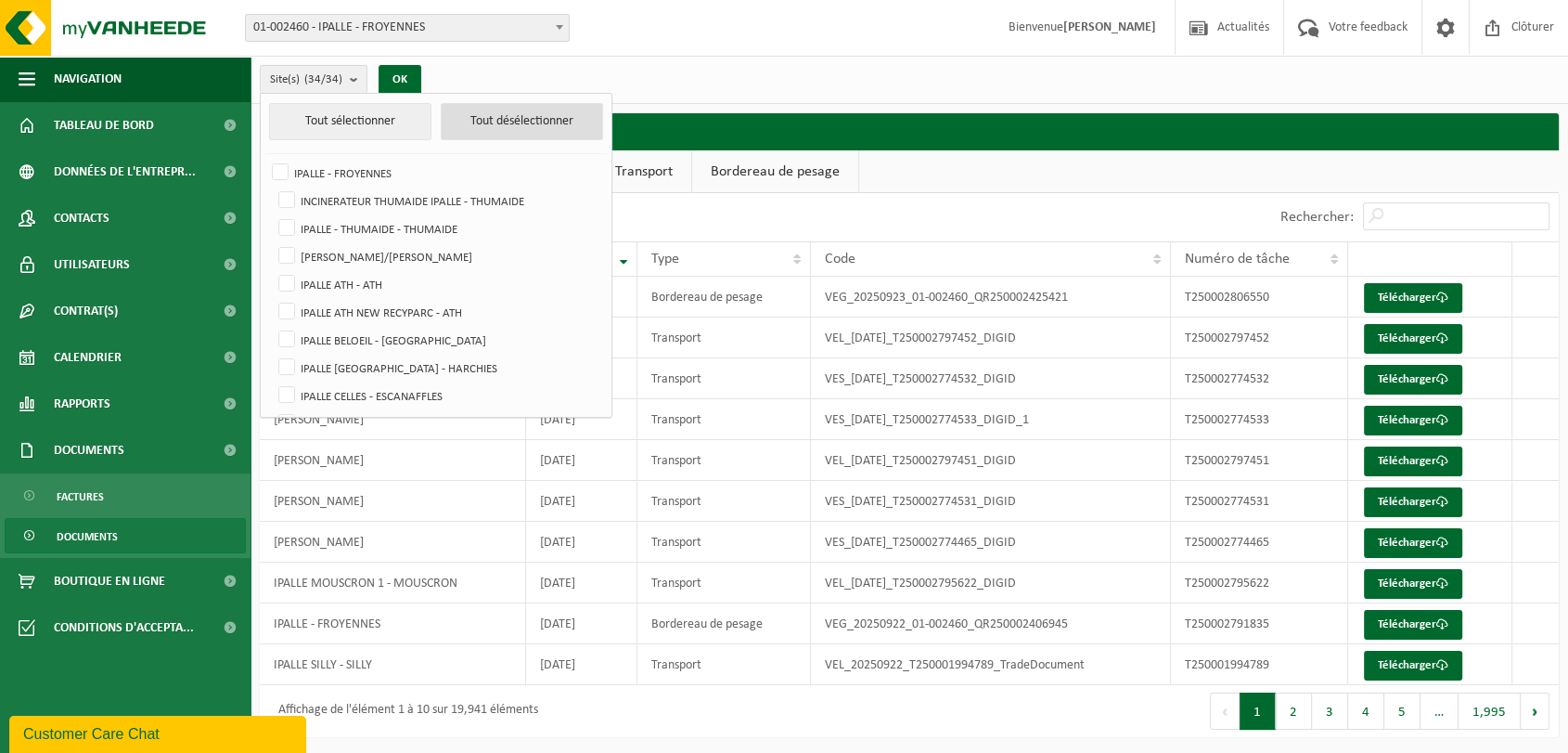
checkbox input "false"
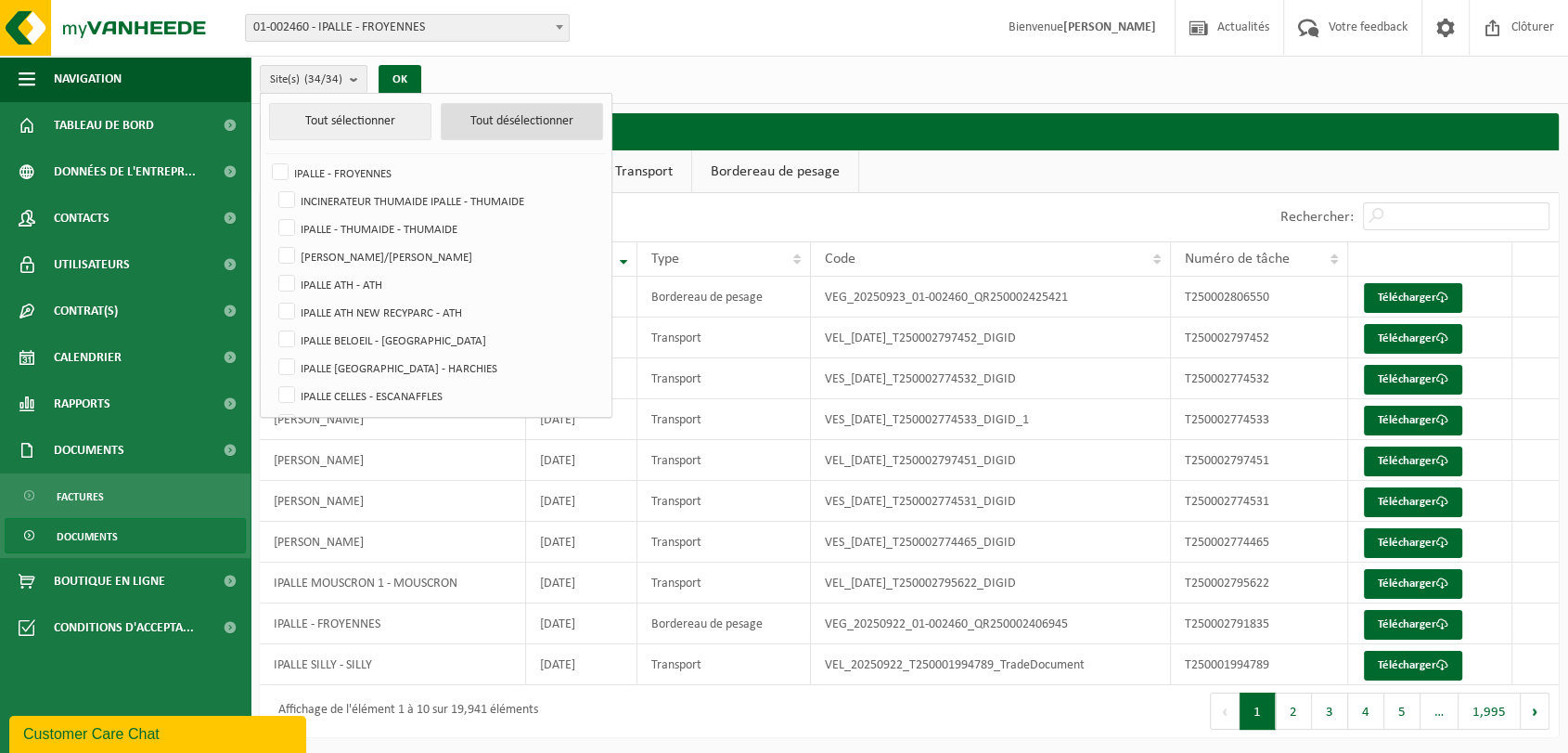
checkbox input "false"
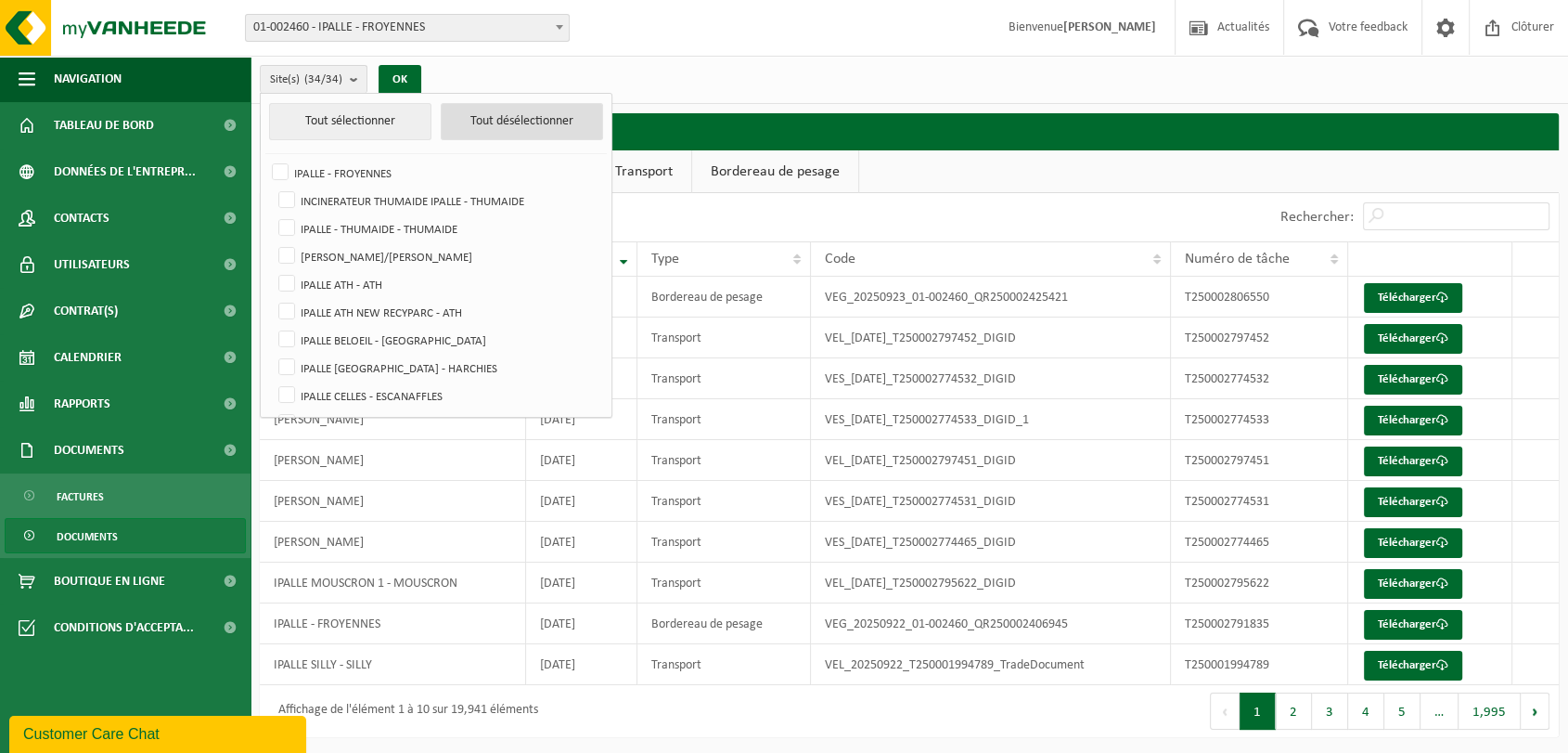
checkbox input "false"
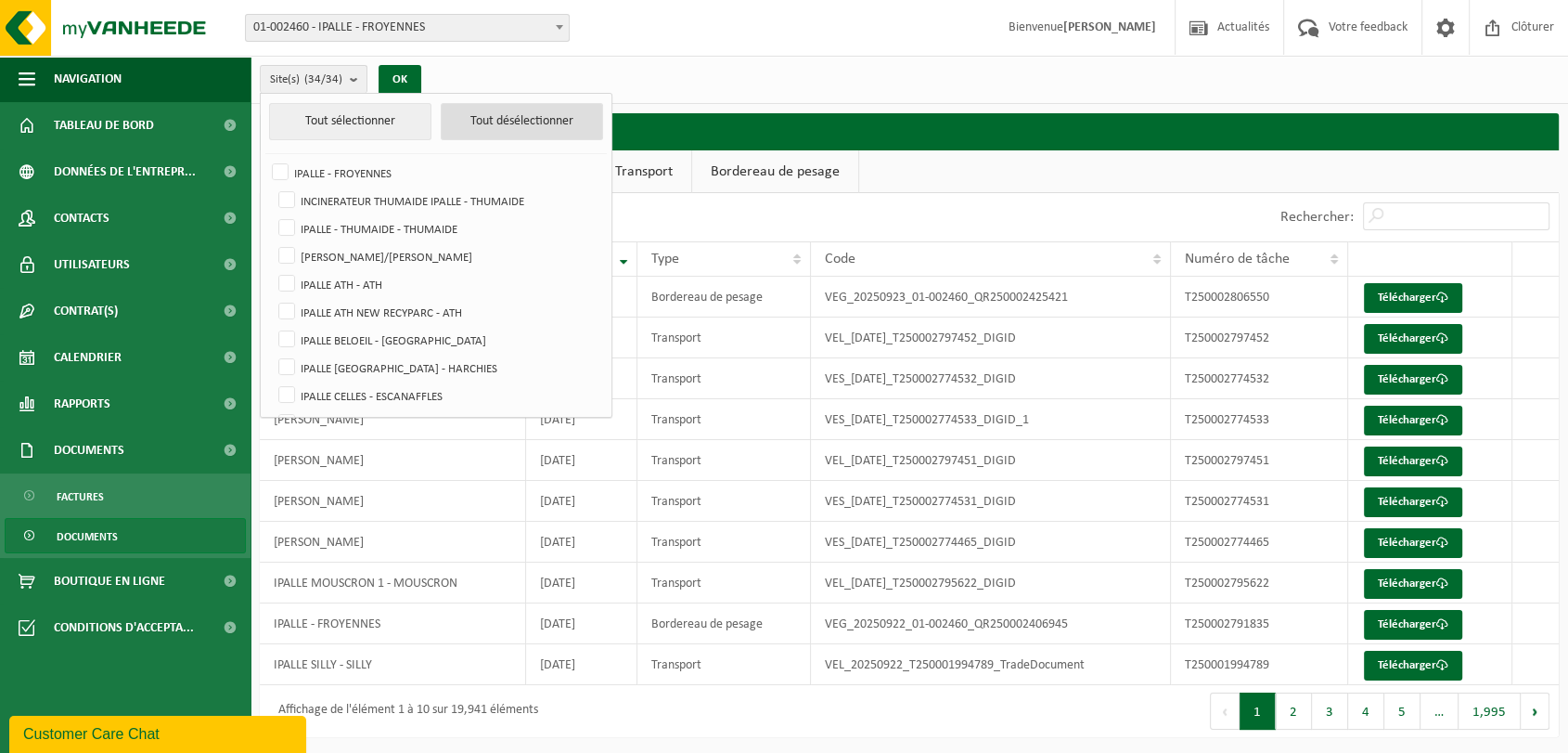
checkbox input "false"
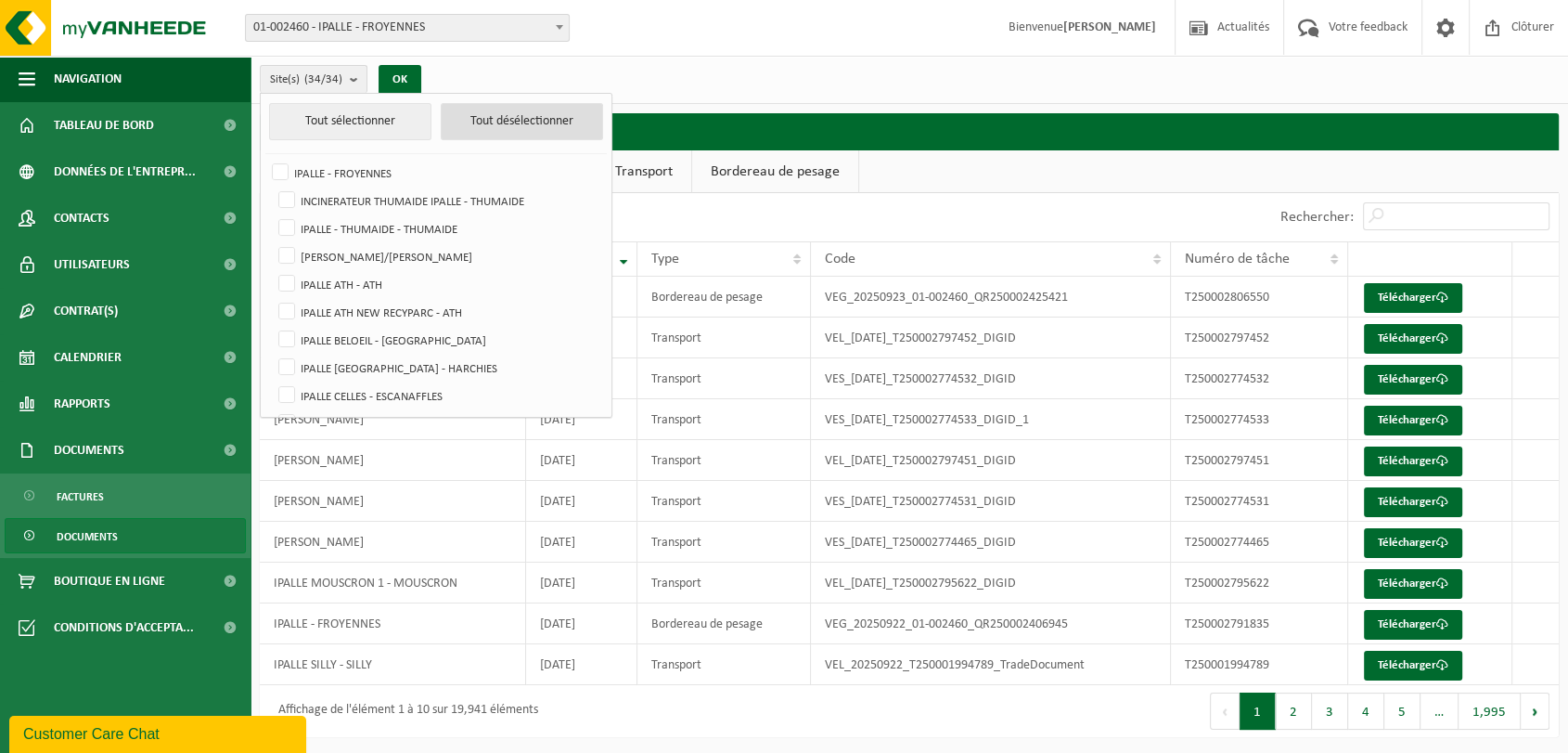
checkbox input "false"
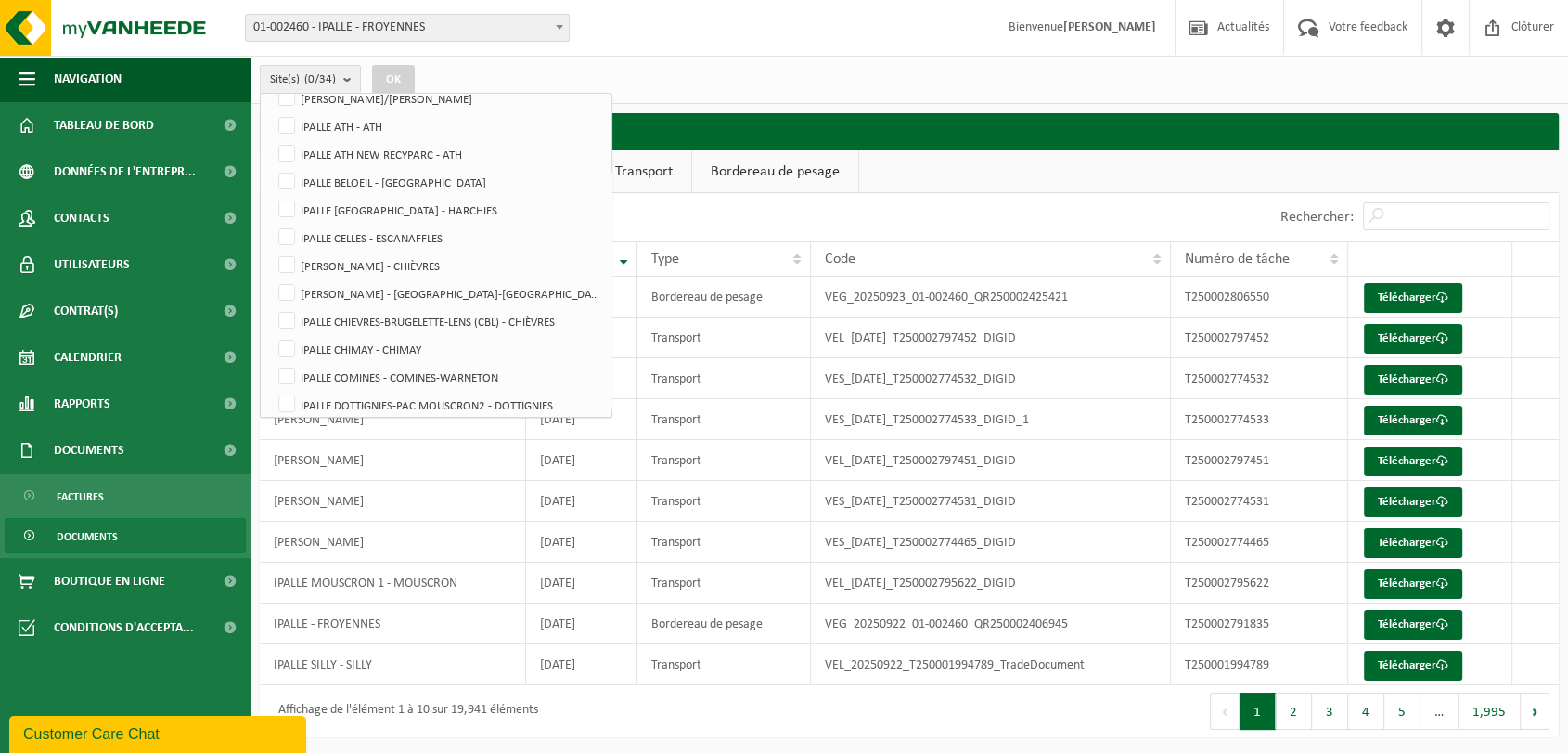
scroll to position [206, 0]
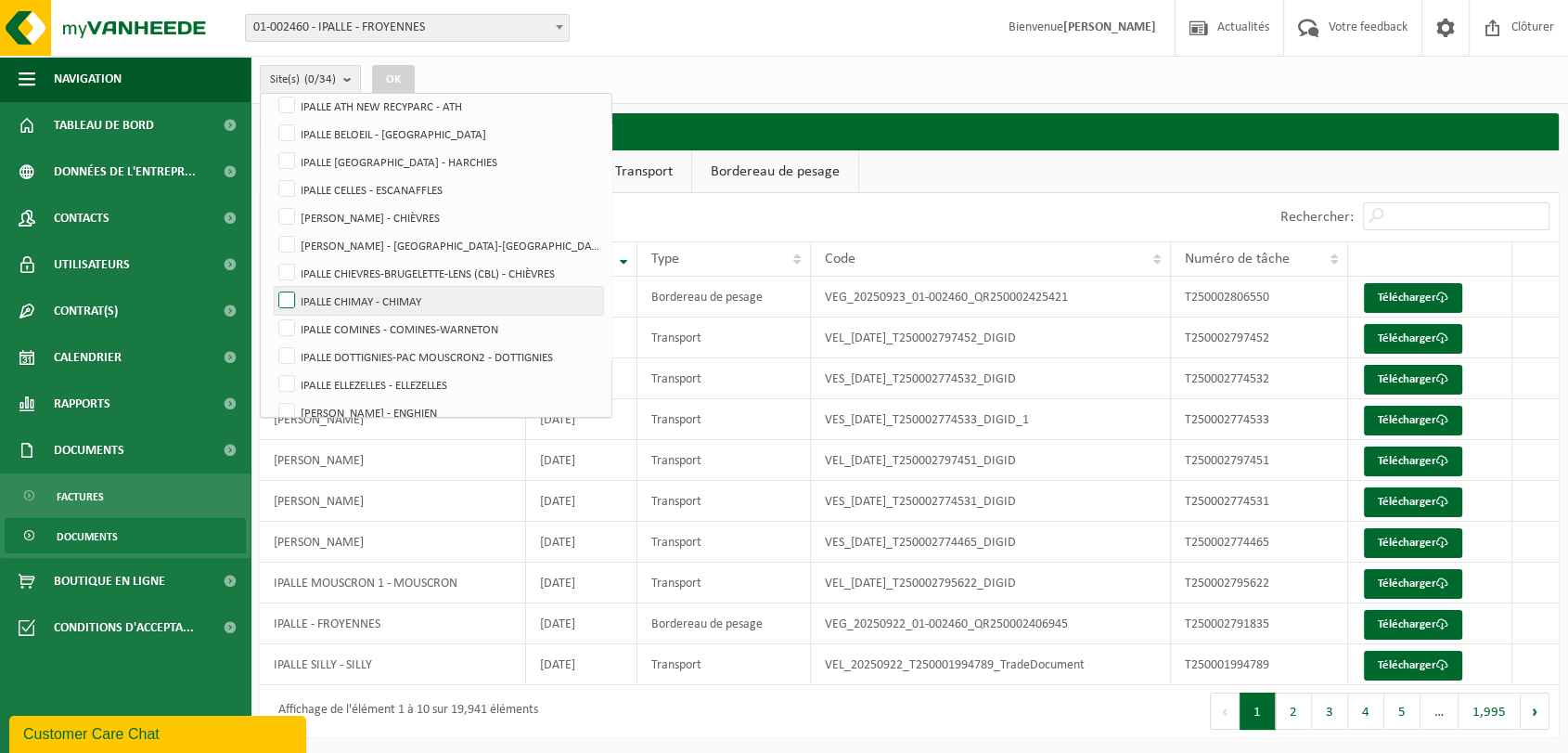
click at [287, 303] on label "IPALLE CHIMAY - CHIMAY" at bounding box center [439, 301] width 328 height 28
click at [272, 287] on input "IPALLE CHIMAY - CHIMAY" at bounding box center [271, 286] width 1 height 1
checkbox input "true"
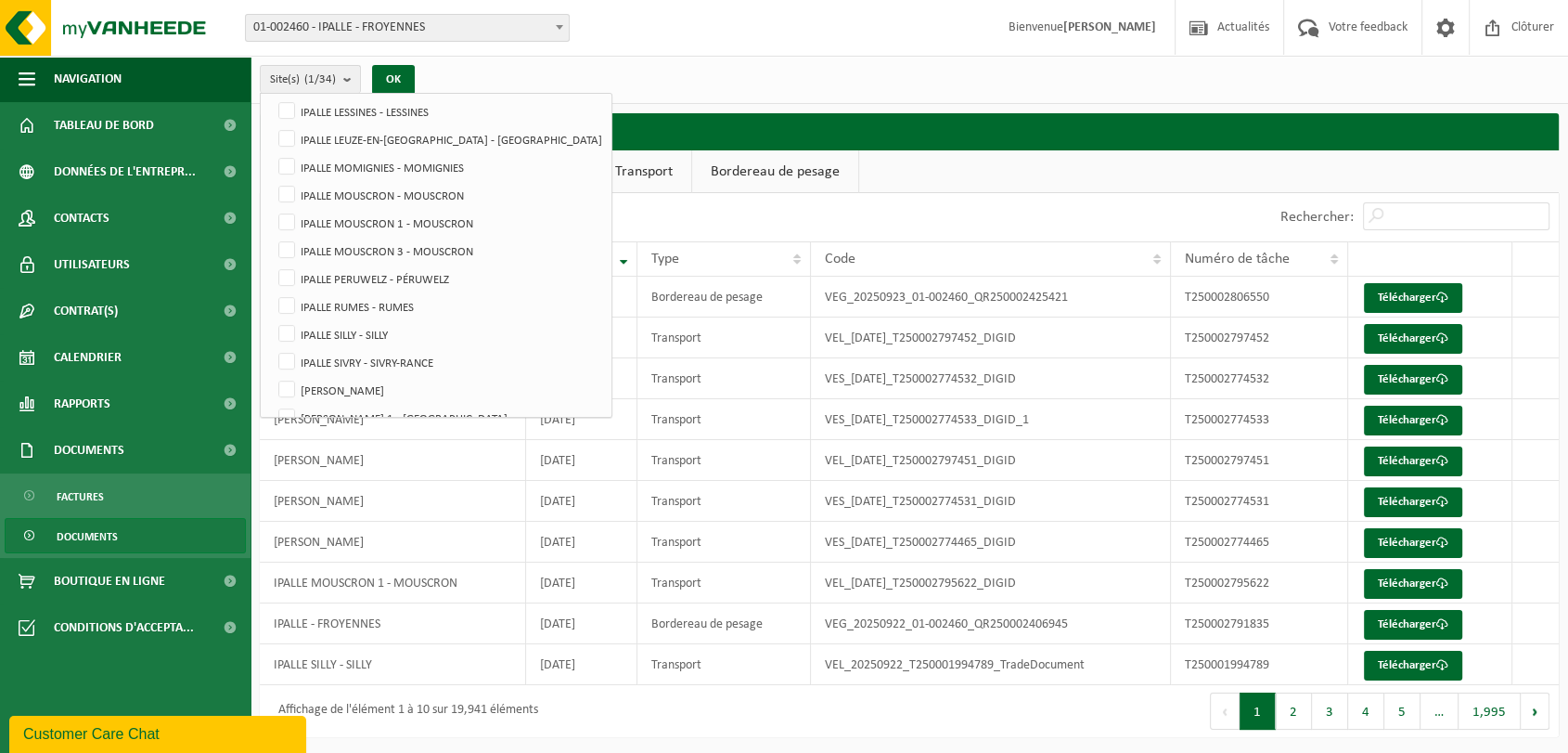
scroll to position [695, 0]
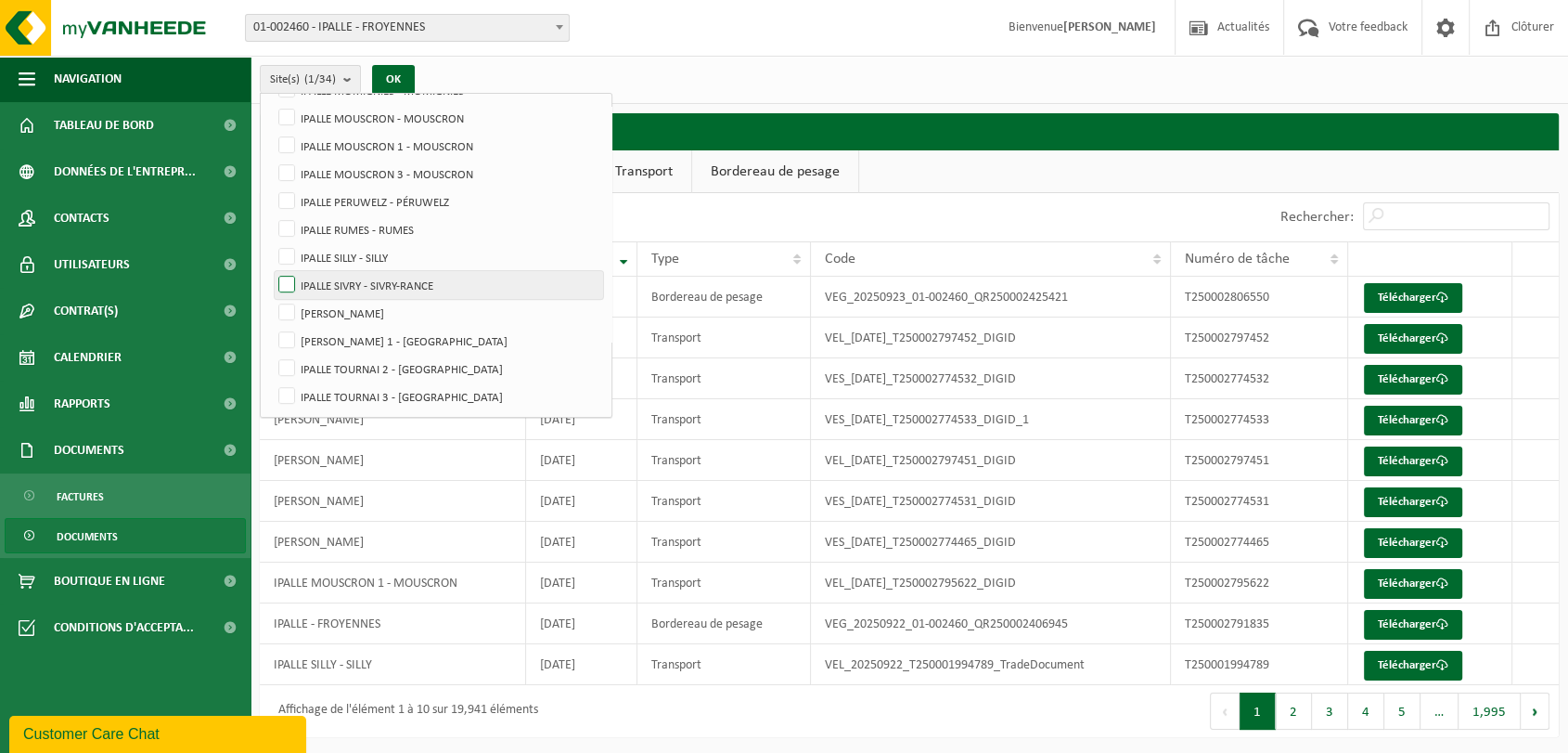
click at [287, 288] on label "IPALLE SIVRY - SIVRY-RANCE" at bounding box center [439, 285] width 328 height 28
click at [272, 271] on input "IPALLE SIVRY - SIVRY-RANCE" at bounding box center [271, 270] width 1 height 1
checkbox input "true"
click at [284, 310] on label "[PERSON_NAME]" at bounding box center [439, 312] width 328 height 28
click at [272, 298] on input "[PERSON_NAME]" at bounding box center [271, 297] width 1 height 1
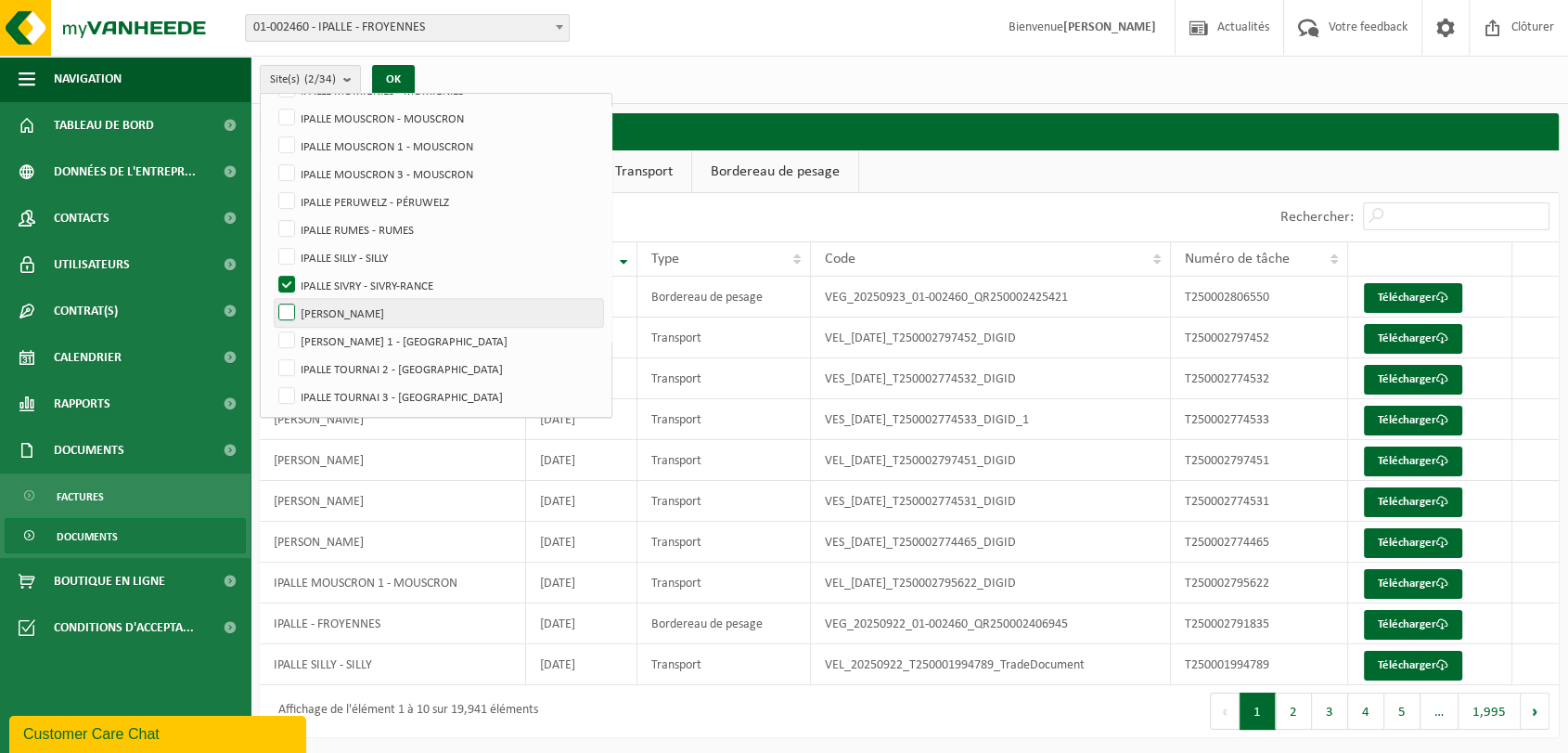
checkbox input "true"
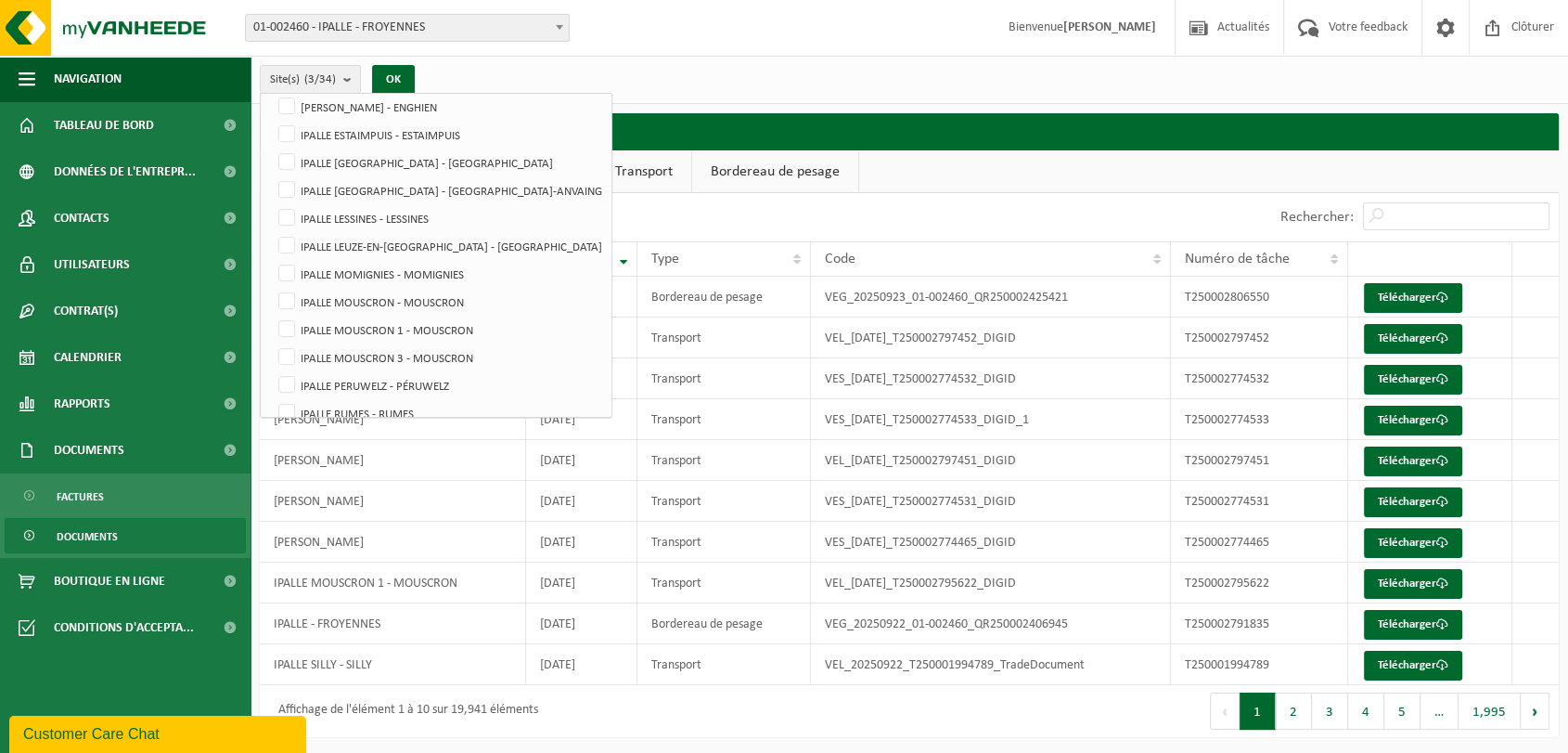
scroll to position [489, 0]
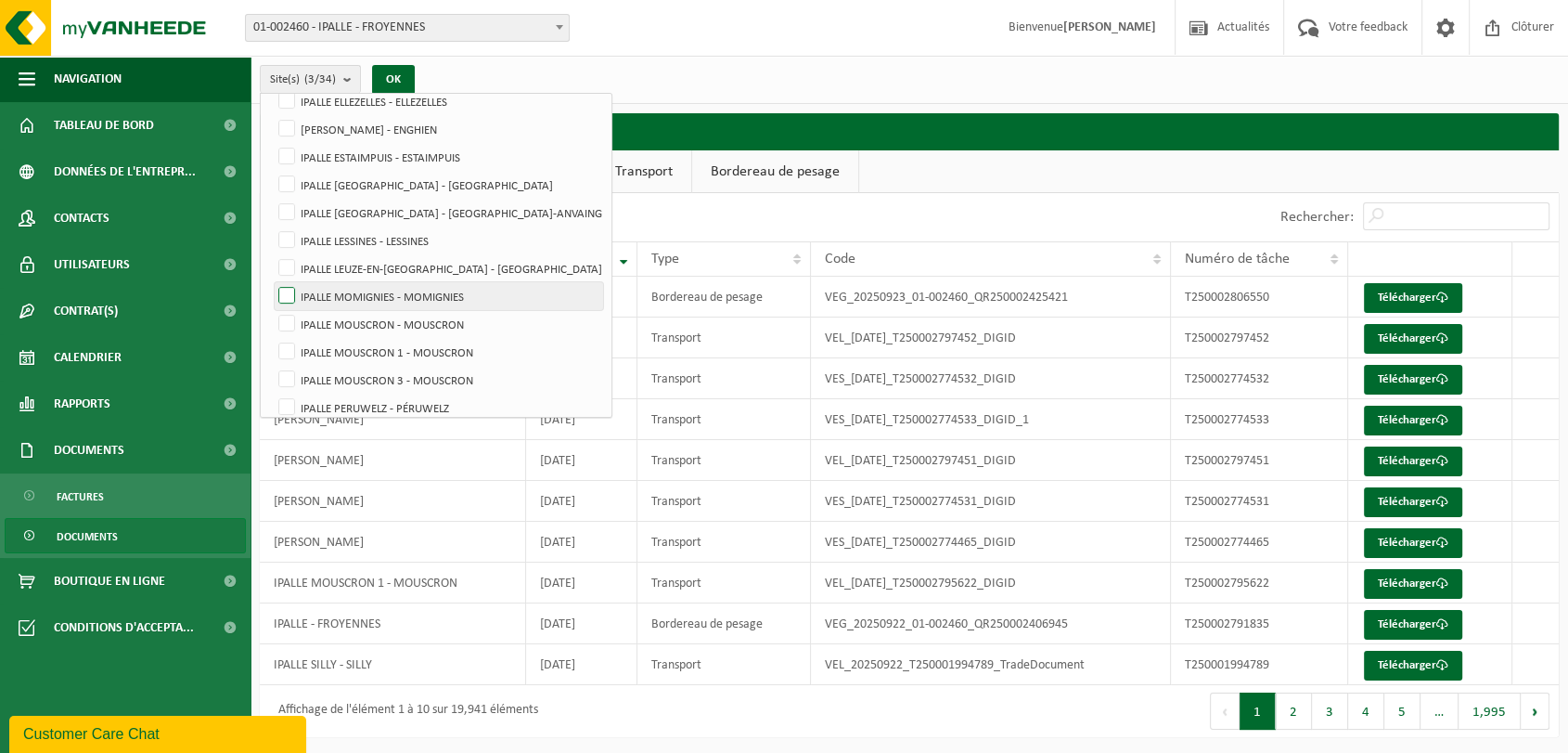
click at [291, 298] on label "IPALLE MOMIGNIES - MOMIGNIES" at bounding box center [439, 297] width 328 height 28
click at [272, 282] on input "IPALLE MOMIGNIES - MOMIGNIES" at bounding box center [271, 282] width 1 height 1
checkbox input "true"
click at [394, 75] on button "OK" at bounding box center [394, 80] width 43 height 30
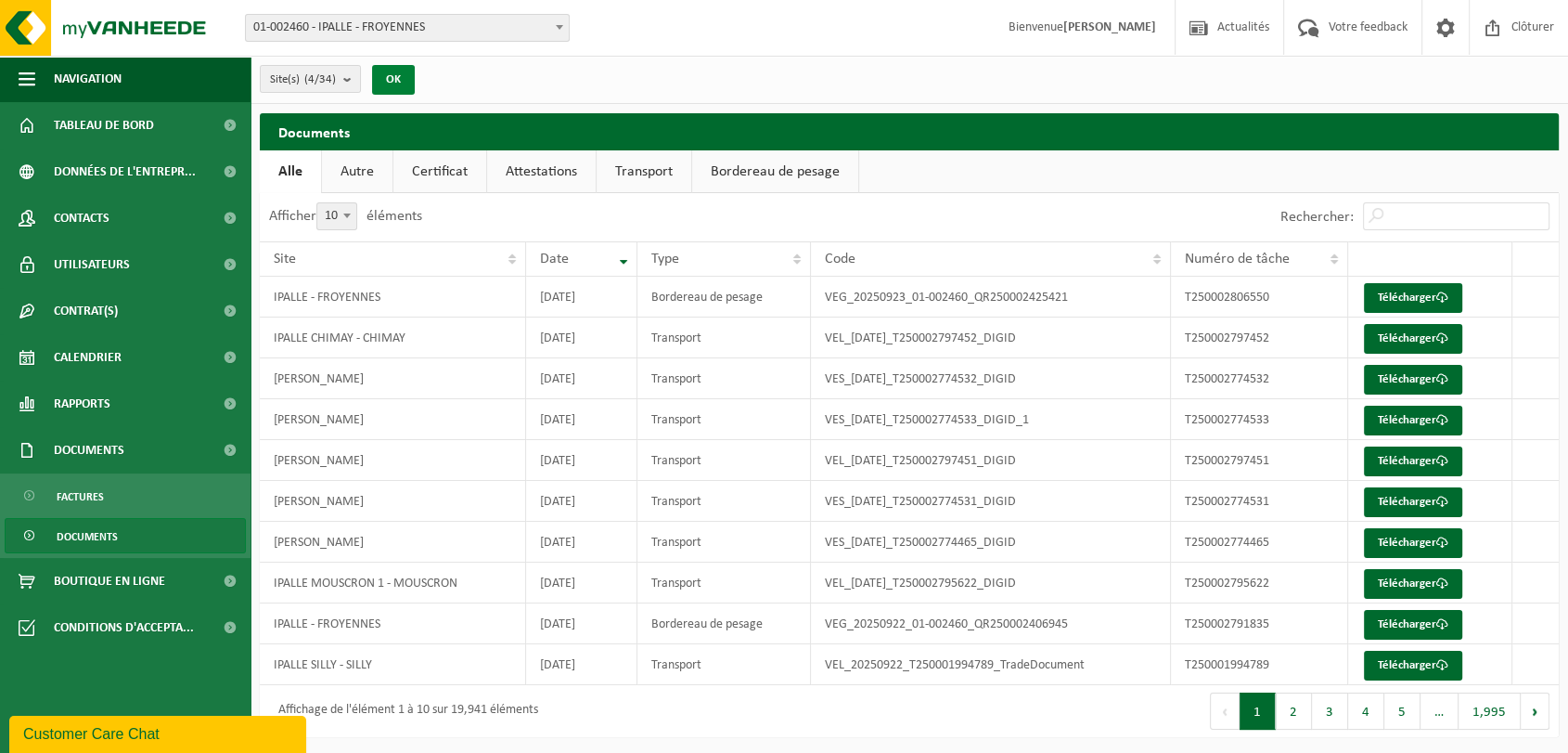
click at [400, 85] on button "OK" at bounding box center [394, 80] width 43 height 30
